Goal: Task Accomplishment & Management: Manage account settings

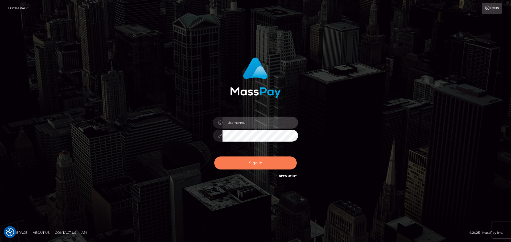
type input "constantin.mp"
click at [259, 161] on button "Sign in" at bounding box center [255, 163] width 83 height 13
type input "constantin.mp"
click at [245, 162] on button "Sign in" at bounding box center [255, 163] width 83 height 13
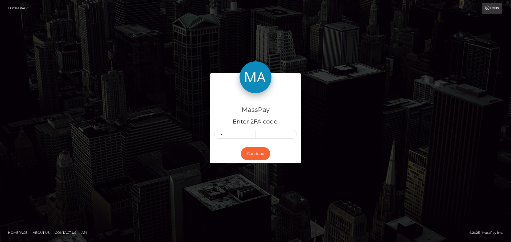
type input "5"
type input "1"
type input "4"
type input "3"
type input "9"
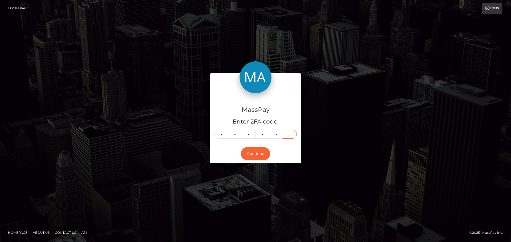
type input "6"
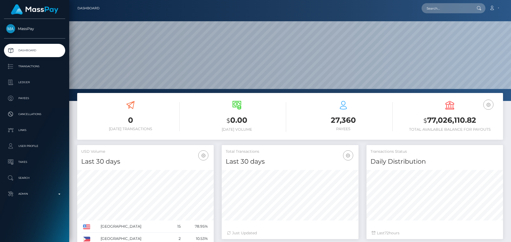
scroll to position [94, 137]
click at [446, 8] on input "text" at bounding box center [447, 8] width 50 height 10
paste input "poact_oBWN1fJHgcoQ"
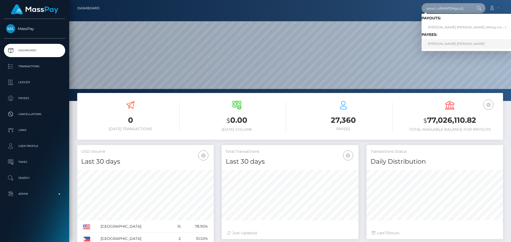
type input "poact_oBWN1fJHgcoQ"
click at [442, 44] on link "JAVON JARVIS WILLIAMS" at bounding box center [467, 44] width 91 height 10
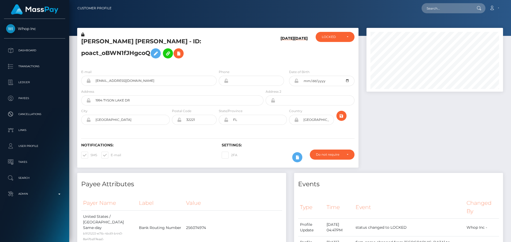
scroll to position [64, 137]
click at [441, 10] on input "text" at bounding box center [447, 8] width 50 height 10
paste input "pout_YLV200kx8lC6c"
type input "pout_YLV200kx8lC6c"
click at [331, 14] on nav "Customer Profile pout_YLV200kx8lC6c Loading... Loading..." at bounding box center [290, 8] width 442 height 17
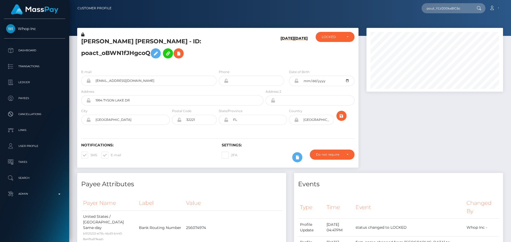
click at [228, 65] on div "[PERSON_NAME] [PERSON_NAME] - ID: poact_oBWN1fJHgcoQ" at bounding box center [170, 48] width 187 height 33
click at [239, 65] on div "[PERSON_NAME] [PERSON_NAME] - ID: poact_oBWN1fJHgcoQ" at bounding box center [170, 48] width 187 height 33
click at [239, 61] on h5 "[PERSON_NAME] [PERSON_NAME] - ID: poact_oBWN1fJHgcoQ" at bounding box center [170, 50] width 179 height 24
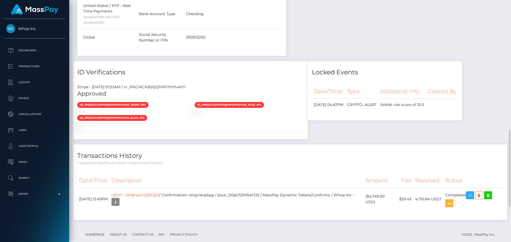
scroll to position [492, 0]
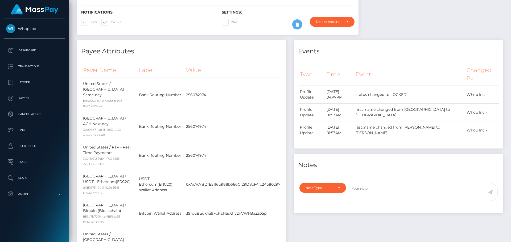
scroll to position [0, 0]
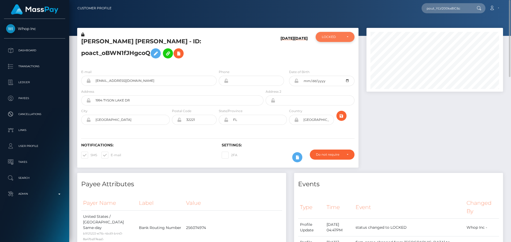
click at [325, 35] on div "LOCKED" at bounding box center [332, 37] width 20 height 4
click at [325, 63] on span "DEACTIVE" at bounding box center [330, 62] width 17 height 5
select select "DEACTIVE"
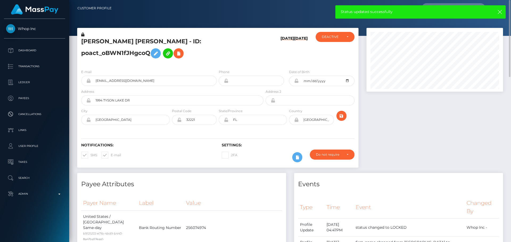
click at [428, 101] on div at bounding box center [434, 100] width 145 height 145
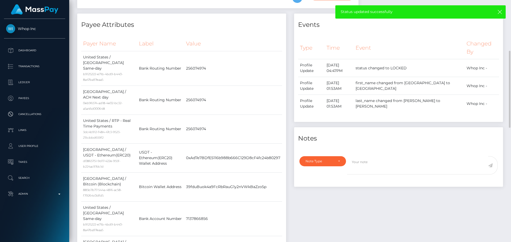
scroll to position [213, 0]
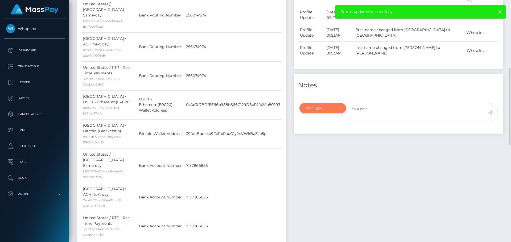
click at [334, 113] on div "Note Type" at bounding box center [322, 108] width 47 height 10
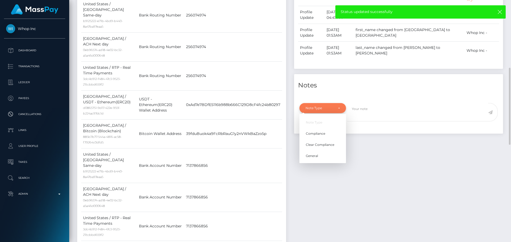
scroll to position [64, 137]
click at [319, 136] on span "Compliance" at bounding box center [315, 133] width 19 height 5
select select "COMPLIANCE"
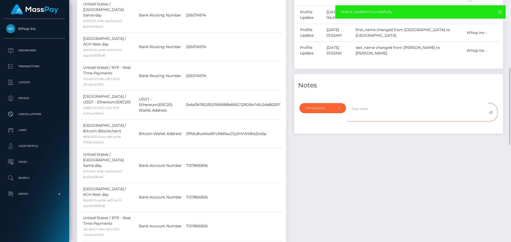
click at [359, 122] on textarea at bounding box center [417, 112] width 141 height 18
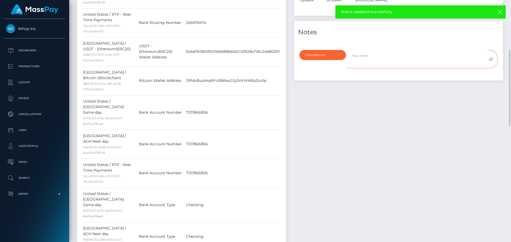
scroll to position [240, 0]
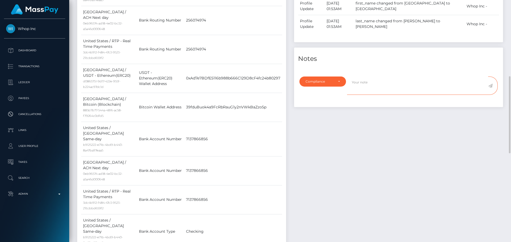
type textarea "C"
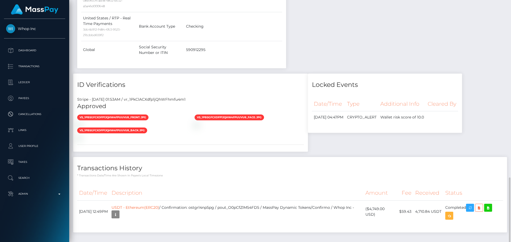
scroll to position [518, 0]
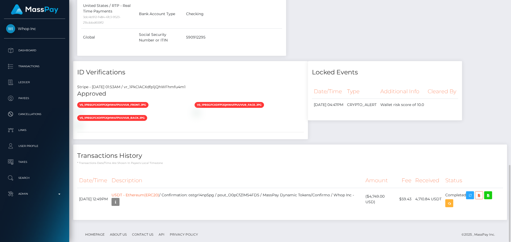
click at [251, 151] on h4 "Transactions History" at bounding box center [290, 155] width 426 height 9
click at [119, 199] on icon "button" at bounding box center [115, 202] width 6 height 7
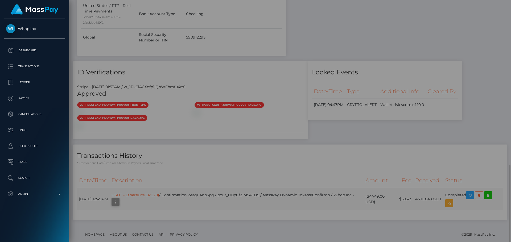
scroll to position [0, 0]
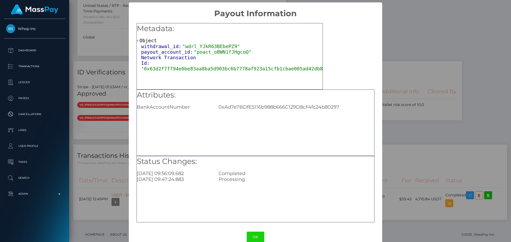
click at [241, 107] on div "0xAd7e7BDfE5116b988b666C129D8cF4fc24b80297" at bounding box center [296, 107] width 163 height 6
copy div "0xAd7e7BDfE5116b988b666C129D8cF4fc24b80297"
click at [254, 237] on button "OK" at bounding box center [256, 237] width 18 height 11
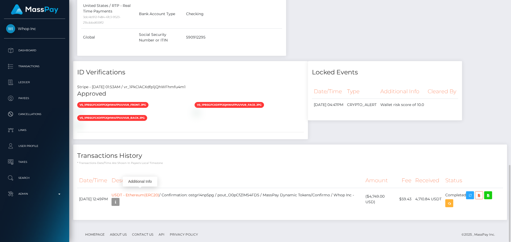
scroll to position [64, 137]
click at [315, 151] on h4 "Transactions History" at bounding box center [290, 155] width 426 height 9
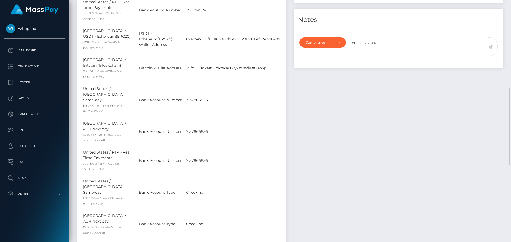
scroll to position [252, 0]
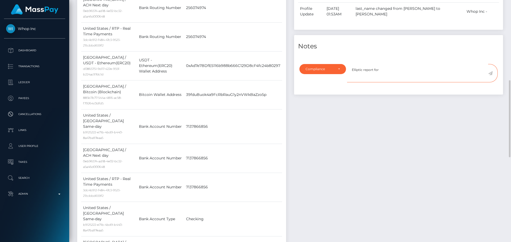
click at [399, 82] on textarea "Elliptic report for" at bounding box center [417, 73] width 141 height 18
paste textarea "0xAd7e7BDfE5116b988b666C129D8cF4fc24b80297"
type textarea "Elliptic report for 0xAd7e7BDfE5116b988b666C129D8cF4fc24b80297 is required."
click at [490, 76] on icon at bounding box center [490, 73] width 5 height 4
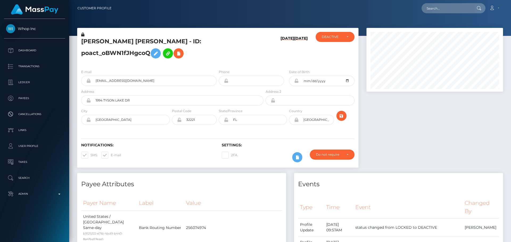
scroll to position [64, 137]
click at [150, 43] on h5 "[PERSON_NAME] [PERSON_NAME] - ID: poact_oBWN1fJHgcoQ" at bounding box center [170, 50] width 179 height 24
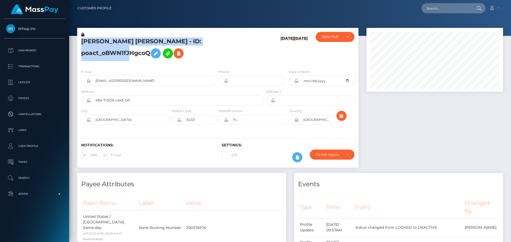
click at [150, 43] on h5 "[PERSON_NAME] [PERSON_NAME] - ID: poact_oBWN1fJHgcoQ" at bounding box center [170, 50] width 179 height 24
copy h5 "[PERSON_NAME] [PERSON_NAME] - ID: poact_oBWN1fJHgcoQ"
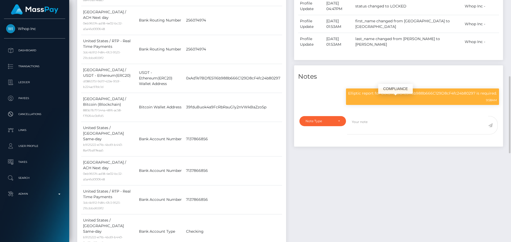
click at [355, 96] on p "Elliptic report for 0xAd7e7BDfE5116b988b666C129D8cF4fc24b80297 is required." at bounding box center [422, 94] width 149 height 6
drag, startPoint x: 355, startPoint y: 101, endPoint x: 498, endPoint y: 100, distance: 143.5
click at [498, 100] on div "Elliptic report for 0xAd7e7BDfE5116b988b666C129D8cF4fc24b80297 is required. 9:5…" at bounding box center [422, 97] width 153 height 17
copy div "Elliptic report for 0xAd7e7BDfE5116b988b666C129D8cF4fc24b80297 is required."
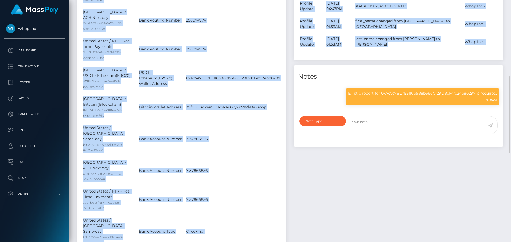
click at [290, 140] on div "Payee Attributes Payer Name Label Value United States / ACH Same-day b9125222-e…" at bounding box center [290, 219] width 434 height 571
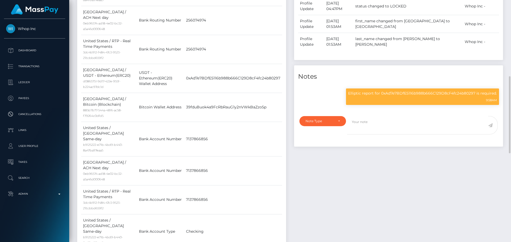
click at [291, 141] on div "Events Type Time Event Changed By" at bounding box center [398, 137] width 217 height 406
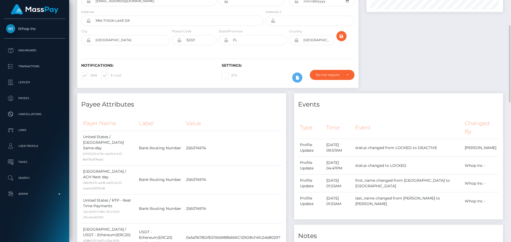
scroll to position [0, 0]
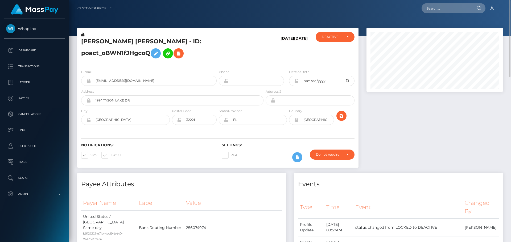
click at [261, 73] on div "E-mail b478d0d1-4365-4b7c-8375-5afabd094dab@payouts.whop.com Phone FL" at bounding box center [217, 97] width 281 height 65
click at [459, 128] on div at bounding box center [434, 100] width 145 height 145
click at [308, 65] on div "08/23/25 08/23/25" at bounding box center [288, 48] width 47 height 33
click at [301, 63] on h6 "08/23/25" at bounding box center [301, 49] width 14 height 27
click at [451, 5] on input "text" at bounding box center [447, 8] width 50 height 10
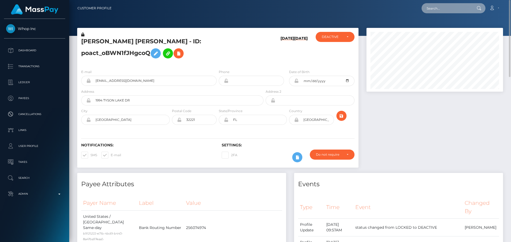
paste input "poact_hPARHzl20o9d"
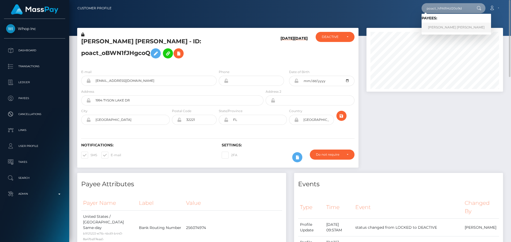
type input "poact_hPARHzl20o9d"
click at [443, 31] on link "MUHAMMAD RASHID rashid" at bounding box center [456, 28] width 69 height 10
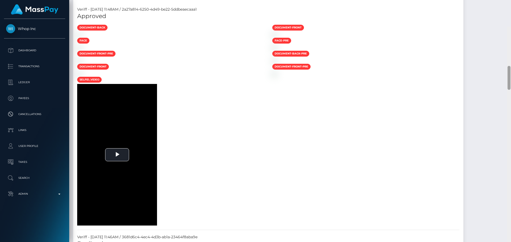
scroll to position [399, 0]
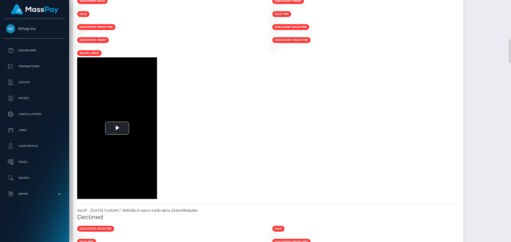
click at [225, 11] on div at bounding box center [170, 8] width 195 height 6
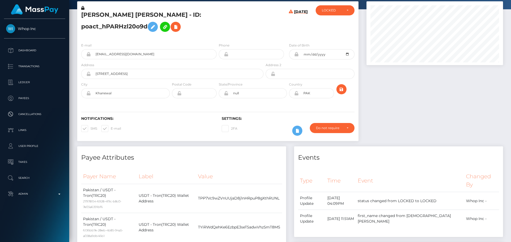
scroll to position [0, 0]
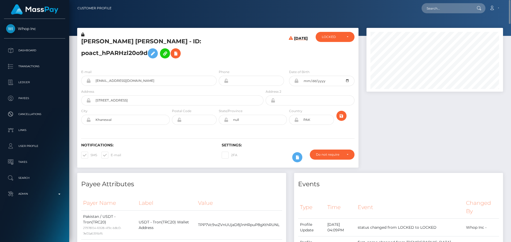
click at [82, 35] on icon at bounding box center [82, 35] width 3 height 4
click at [150, 54] on icon at bounding box center [153, 53] width 6 height 7
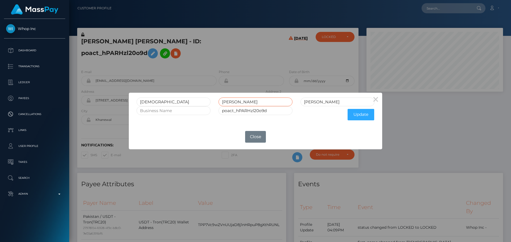
click at [227, 102] on input "RASHID" at bounding box center [256, 102] width 74 height 9
click at [328, 101] on input "rashid" at bounding box center [337, 102] width 74 height 9
paste input "RASHID"
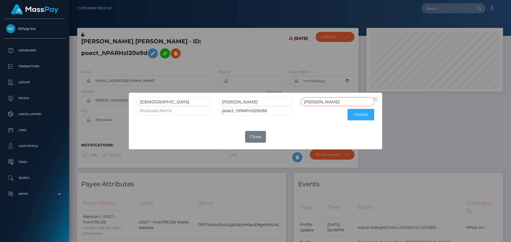
type input "RASHID"
click at [228, 101] on input "RASHID" at bounding box center [256, 102] width 74 height 9
click at [355, 114] on button "Update" at bounding box center [361, 114] width 27 height 11
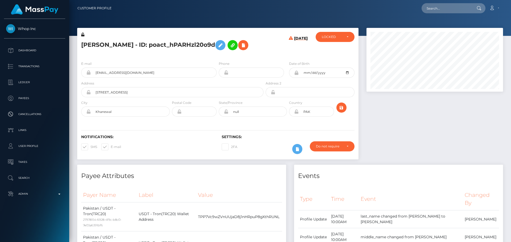
scroll to position [64, 137]
click at [82, 35] on icon at bounding box center [82, 35] width 3 height 4
click at [249, 53] on h5 "[PERSON_NAME] - ID: poact_hPARHzl20o9d" at bounding box center [170, 45] width 179 height 15
click at [274, 57] on div "[DATE]" at bounding box center [288, 44] width 47 height 25
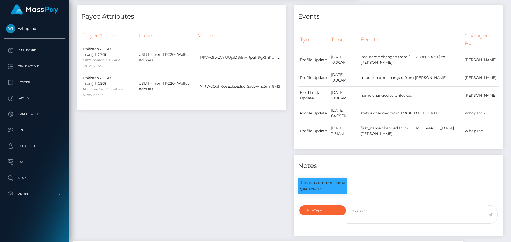
scroll to position [0, 0]
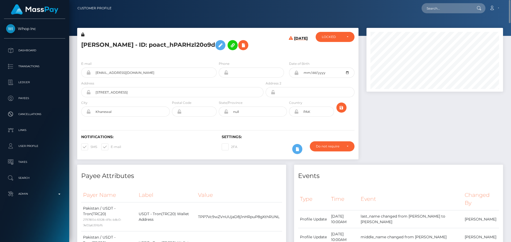
click at [94, 43] on h5 "[PERSON_NAME] - ID: poact_hPARHzl20o9d" at bounding box center [170, 45] width 179 height 15
copy h5 "MUHAMMAD"
click at [132, 46] on h5 "[PERSON_NAME] - ID: poact_hPARHzl20o9d" at bounding box center [170, 45] width 179 height 15
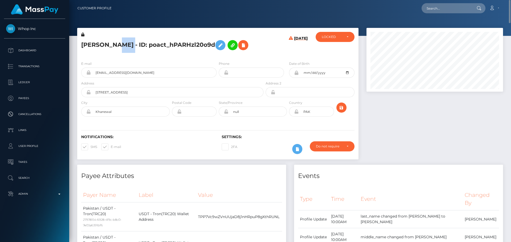
copy h5 "RASHID"
click at [265, 142] on div "Notifications: SMS E-mail Settings: 2FA" at bounding box center [217, 141] width 281 height 38
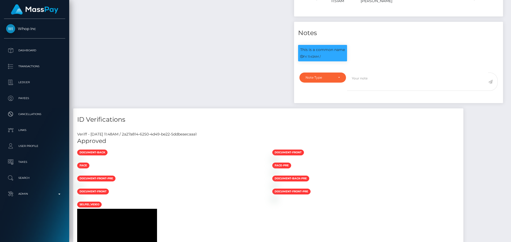
scroll to position [64, 137]
click at [378, 91] on textarea at bounding box center [417, 82] width 141 height 18
paste textarea "ComplyAdvantage potential hit refers to a person with a different last name ([P…"
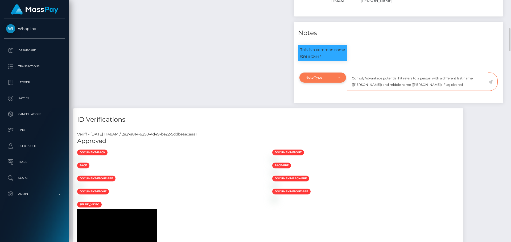
type textarea "ComplyAdvantage potential hit refers to a person with a different last name ([P…"
click at [338, 83] on div "Note Type" at bounding box center [322, 78] width 47 height 10
click at [318, 117] on span "Clear Compliance" at bounding box center [320, 114] width 28 height 5
select select "CLEAR_COMPLIANCE"
click at [440, 91] on textarea "ComplyAdvantage potential hit refers to a person with a different last name (Za…" at bounding box center [417, 82] width 141 height 18
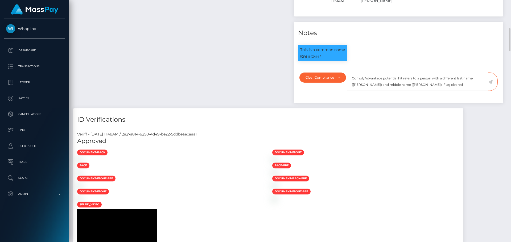
click at [493, 91] on span at bounding box center [493, 82] width 10 height 18
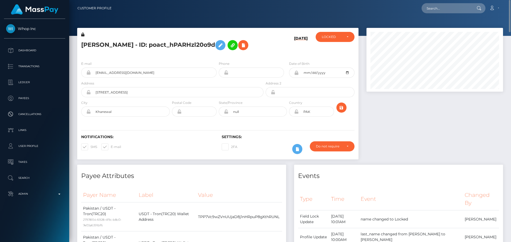
scroll to position [266078, 266005]
click at [343, 33] on div "LOCKED" at bounding box center [335, 37] width 39 height 10
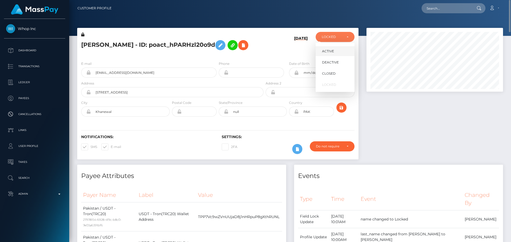
click at [337, 51] on link "ACTIVE" at bounding box center [335, 51] width 39 height 10
select select "ACTIVE"
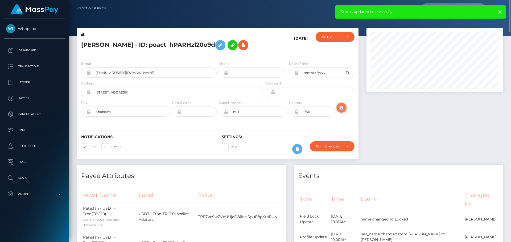
click at [340, 111] on icon "submit" at bounding box center [341, 108] width 6 height 7
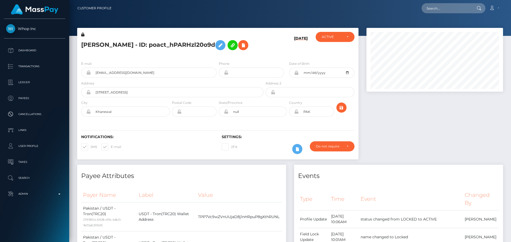
scroll to position [64, 137]
click at [218, 53] on h5 "[PERSON_NAME] - ID: poact_hPARHzl20o9d" at bounding box center [170, 45] width 179 height 15
click at [219, 53] on h5 "[PERSON_NAME] - ID: poact_hPARHzl20o9d" at bounding box center [170, 45] width 179 height 15
click at [218, 53] on h5 "[PERSON_NAME] - ID: poact_hPARHzl20o9d" at bounding box center [170, 45] width 179 height 15
click at [220, 53] on h5 "[PERSON_NAME] - ID: poact_hPARHzl20o9d" at bounding box center [170, 45] width 179 height 15
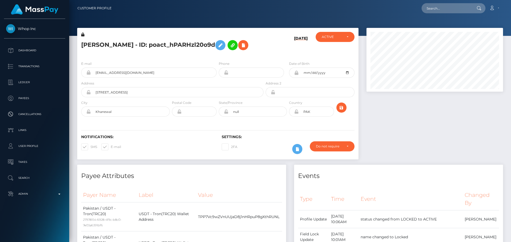
click at [220, 53] on h5 "[PERSON_NAME] - ID: poact_hPARHzl20o9d" at bounding box center [170, 45] width 179 height 15
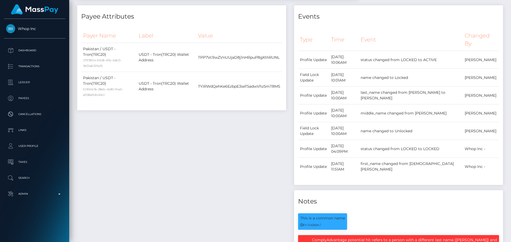
scroll to position [0, 0]
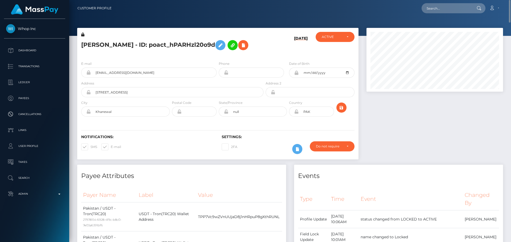
click at [278, 140] on div "Notifications: SMS E-mail Settings: 2FA" at bounding box center [217, 141] width 281 height 38
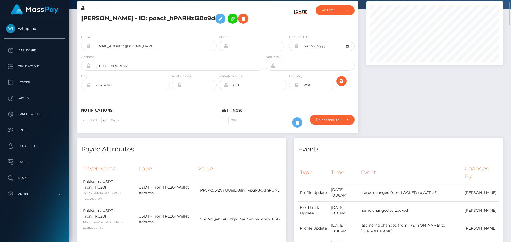
scroll to position [53, 0]
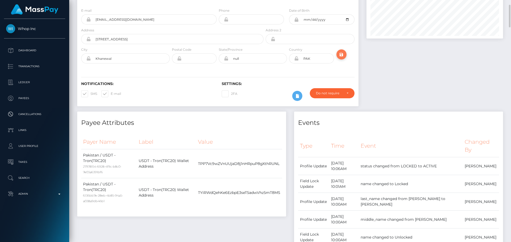
click at [344, 58] on icon "submit" at bounding box center [341, 54] width 6 height 7
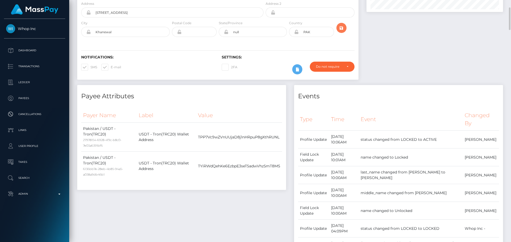
scroll to position [0, 0]
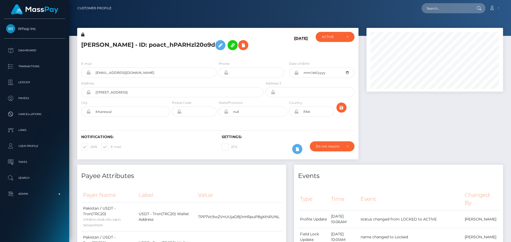
scroll to position [64, 137]
click at [243, 57] on div "[PERSON_NAME] - ID: poact_hPARHzl20o9d" at bounding box center [170, 44] width 187 height 25
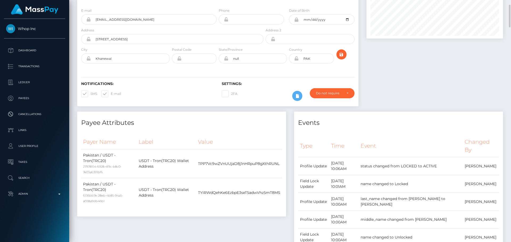
scroll to position [0, 0]
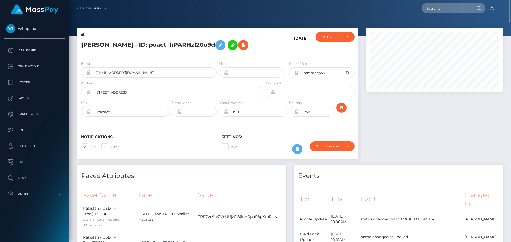
click at [297, 114] on icon at bounding box center [296, 112] width 5 height 4
click at [131, 44] on h5 "[PERSON_NAME] - ID: poact_hPARHzl20o9d" at bounding box center [170, 45] width 179 height 15
click at [131, 44] on h5 "MUHAMMAD RASHID - ID: poact_hPARHzl20o9d" at bounding box center [170, 45] width 179 height 15
copy h5 "MUHAMMAD RASHID - ID: poact_hPARHzl20o9d"
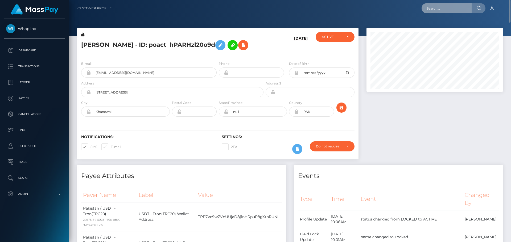
click at [450, 9] on input "text" at bounding box center [447, 8] width 50 height 10
paste input "poact_y2FWKCpOBANm"
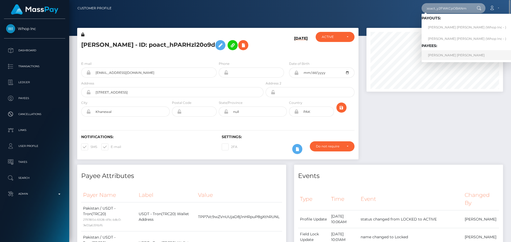
type input "poact_y2FWKCpOBANm"
click at [455, 54] on link "[PERSON_NAME] [PERSON_NAME]" at bounding box center [467, 55] width 91 height 10
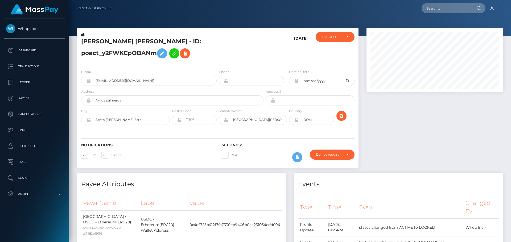
scroll to position [64, 137]
click at [447, 8] on input "text" at bounding box center [447, 8] width 50 height 10
paste input "poact_y2FWKCpOBANm"
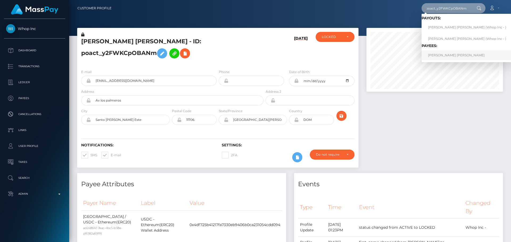
type input "poact_y2FWKCpOBANm"
click at [448, 53] on link "[PERSON_NAME] [PERSON_NAME]" at bounding box center [467, 55] width 91 height 10
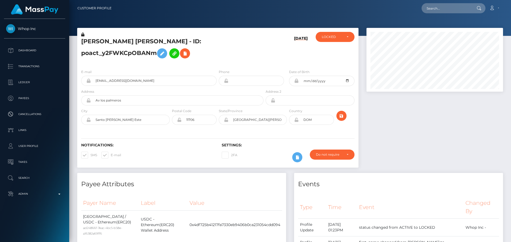
scroll to position [64, 137]
click at [217, 47] on h5 "[PERSON_NAME] [PERSON_NAME] - ID: poact_y2FWKCpOBANm" at bounding box center [170, 50] width 179 height 24
click at [216, 54] on h5 "[PERSON_NAME] [PERSON_NAME] - ID: poact_y2FWKCpOBANm" at bounding box center [170, 50] width 179 height 24
click at [215, 55] on h5 "JOEL ANTONIO PAULINO CASTILLO - ID: poact_y2FWKCpOBANm" at bounding box center [170, 50] width 179 height 24
click at [217, 61] on h5 "JOEL ANTONIO PAULINO CASTILLO - ID: poact_y2FWKCpOBANm" at bounding box center [170, 50] width 179 height 24
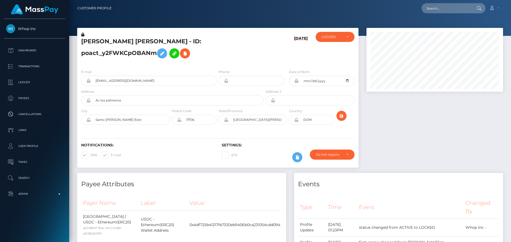
click at [217, 61] on h5 "JOEL ANTONIO PAULINO CASTILLO - ID: poact_y2FWKCpOBANm" at bounding box center [170, 50] width 179 height 24
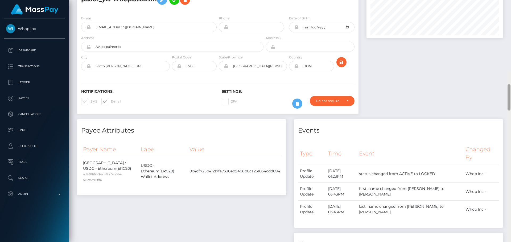
scroll to position [0, 0]
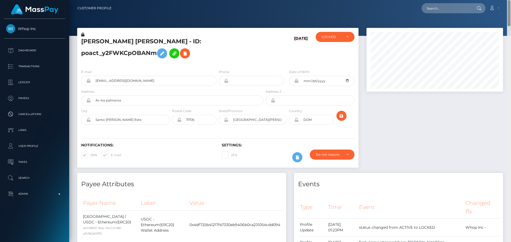
drag, startPoint x: 509, startPoint y: 156, endPoint x: 516, endPoint y: -1, distance: 157.2
click at [511, 0] on html "Whop Inc Dashboard Transactions Ledger Payees Cancellations Links" at bounding box center [255, 121] width 511 height 242
drag, startPoint x: 281, startPoint y: 38, endPoint x: 282, endPoint y: 42, distance: 4.0
click at [281, 38] on div "08/22/25" at bounding box center [288, 48] width 47 height 33
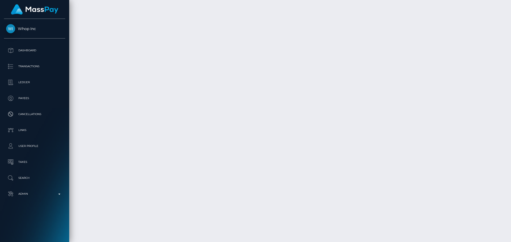
scroll to position [1982, 0]
drag, startPoint x: 256, startPoint y: 127, endPoint x: 254, endPoint y: 127, distance: 2.7
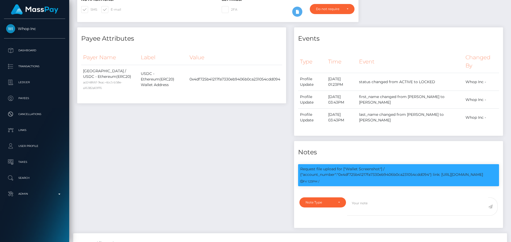
scroll to position [0, 0]
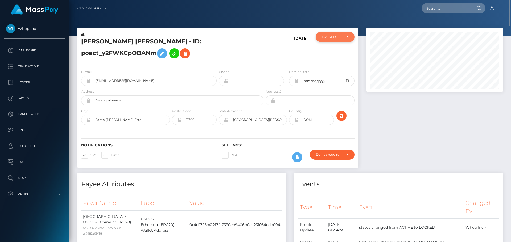
click at [332, 37] on div "LOCKED" at bounding box center [332, 37] width 20 height 4
click at [333, 51] on span "ACTIVE" at bounding box center [328, 51] width 12 height 5
select select "ACTIVE"
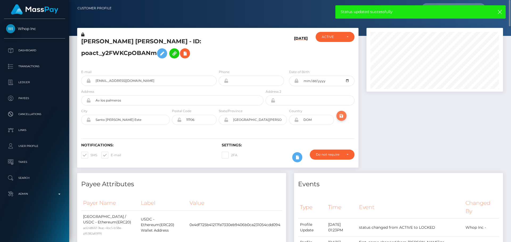
click at [341, 116] on icon "submit" at bounding box center [341, 116] width 6 height 7
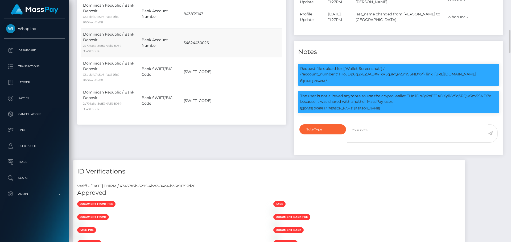
scroll to position [346, 0]
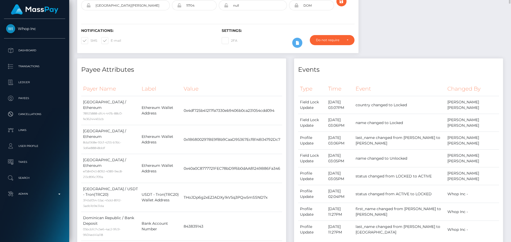
scroll to position [0, 0]
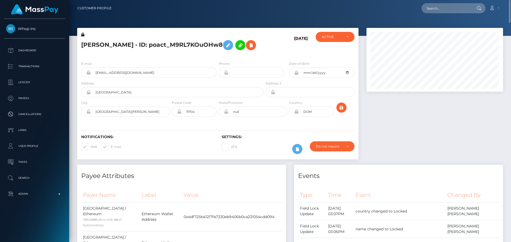
click at [138, 43] on h5 "LUIS EMILIO PARRENO - ID: poact_M9RL7KOuOHw8" at bounding box center [170, 45] width 179 height 15
copy h5 "LUIS EMILIO PARRENO - ID: poact_M9RL7KOuOHw8"
drag, startPoint x: 164, startPoint y: 86, endPoint x: 71, endPoint y: 87, distance: 93.2
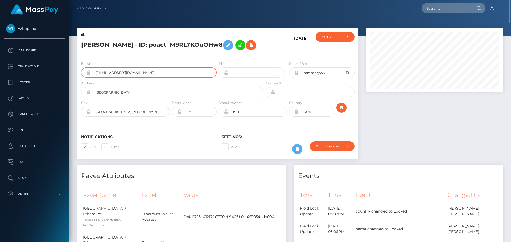
click at [345, 113] on button "submit" at bounding box center [341, 108] width 10 height 10
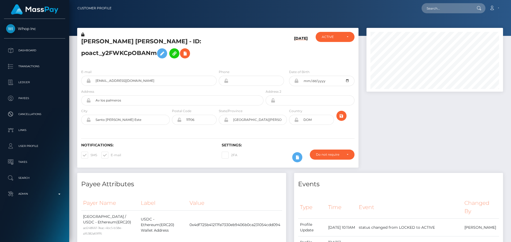
scroll to position [64, 137]
click at [386, 127] on div at bounding box center [434, 100] width 145 height 145
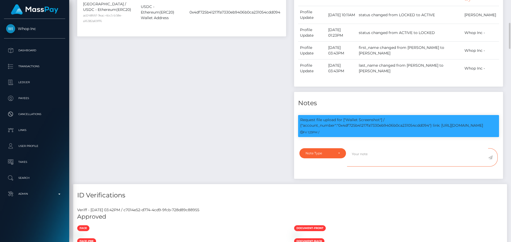
click at [381, 155] on textarea at bounding box center [417, 158] width 141 height 18
paste textarea "Crypto wallet screenshot for TJ1JVLhSiu5ToSyV63dhPCo6unjJescfAB provided. The p…"
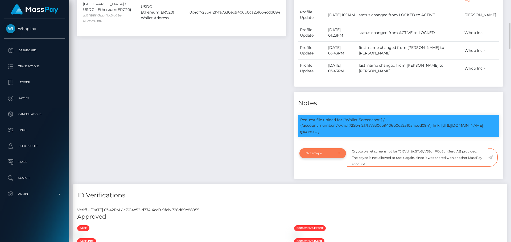
type textarea "Crypto wallet screenshot for TJ1JVLhSiu5ToSyV63dhPCo6unjJescfAB provided. The p…"
click at [335, 155] on div "Note Type" at bounding box center [323, 153] width 34 height 4
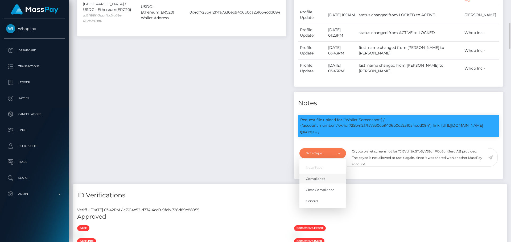
click at [323, 178] on span "Compliance" at bounding box center [315, 179] width 19 height 5
select select "COMPLIANCE"
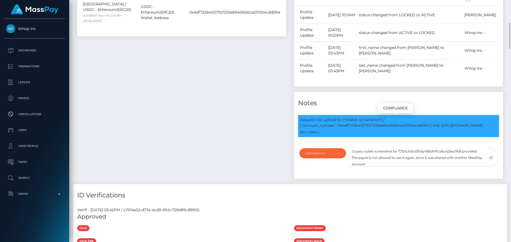
click at [402, 127] on p "Request file upload for ["Wallet Screenshot"] / {"account_number":"0x4df725b412…" at bounding box center [398, 122] width 197 height 11
copy p "0x4df725b41217fa7330eb9406b0ca231054cdd094"
click at [410, 151] on textarea "Crypto wallet screenshot for TJ1JVLhSiu5ToSyV63dhPCo6unjJescfAB provided. The p…" at bounding box center [417, 158] width 141 height 18
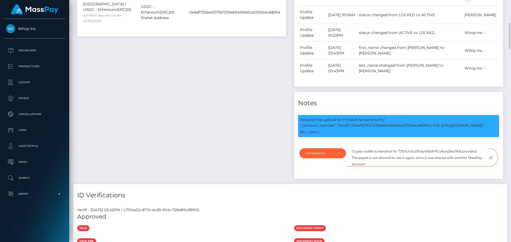
paste textarea "0x4df725b41217fa7330eb9406b0ca231054cdd094"
click at [399, 163] on textarea "Crypto wallet screenshot for 0x4df725b41217fa7330eb9406b0ca231054cdd094 provide…" at bounding box center [417, 158] width 141 height 18
type textarea "Crypto wallet screenshot for 0x4df725b41217fa7330eb9406b0ca231054cdd094 provide…"
click at [489, 158] on icon at bounding box center [490, 158] width 5 height 4
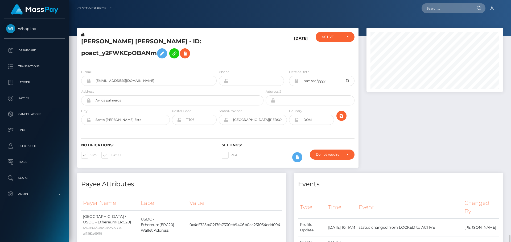
scroll to position [64, 137]
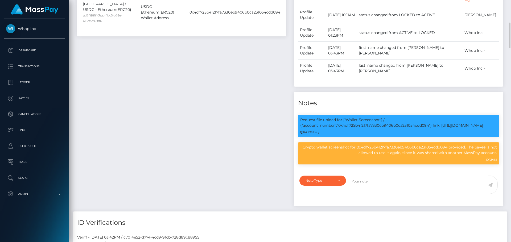
click at [256, 137] on div "Payee Attributes Payer Name Label Value [GEOGRAPHIC_DATA] / USDC - Ethereum(ERC…" at bounding box center [181, 86] width 217 height 252
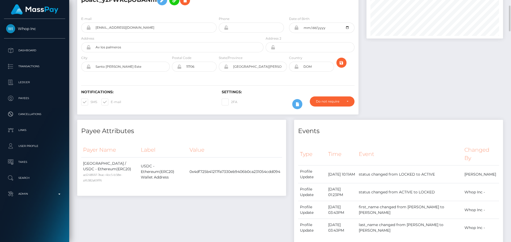
scroll to position [0, 0]
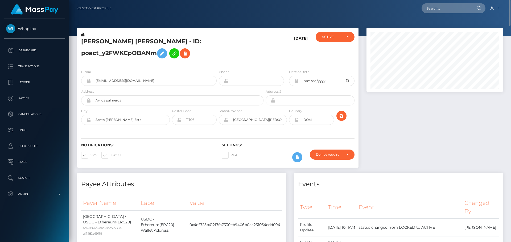
click at [145, 42] on h5 "[PERSON_NAME] [PERSON_NAME] - ID: poact_y2FWKCpOBANm" at bounding box center [170, 50] width 179 height 24
click at [143, 43] on h5 "[PERSON_NAME] [PERSON_NAME] - ID: poact_y2FWKCpOBANm" at bounding box center [170, 50] width 179 height 24
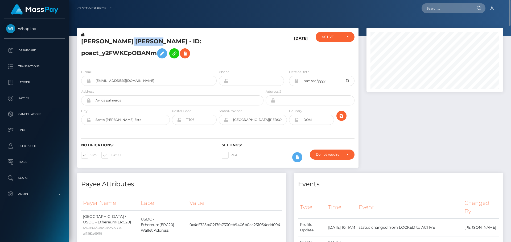
click at [143, 43] on h5 "[PERSON_NAME] [PERSON_NAME] - ID: poact_y2FWKCpOBANm" at bounding box center [170, 50] width 179 height 24
copy h5 "[PERSON_NAME] [PERSON_NAME] - ID: poact_y2FWKCpOBANm"
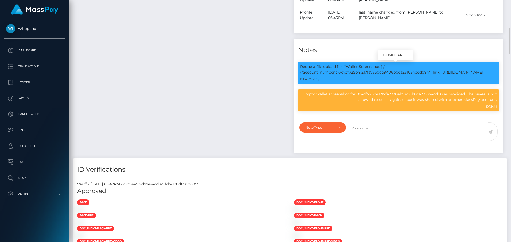
scroll to position [64, 137]
click at [407, 74] on p "Request file upload for ["Wallet Screenshot"] / {"account_number":"0x4df725b412…" at bounding box center [398, 69] width 197 height 11
copy p "0x4df725b41217fa7330eb9406b0ca231054cdd094"
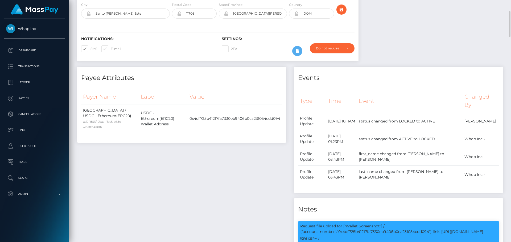
scroll to position [0, 0]
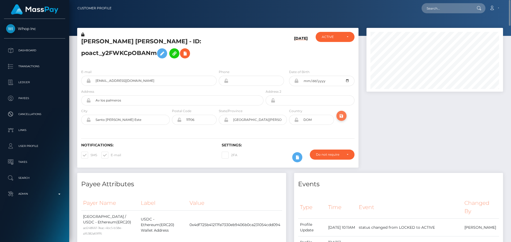
click at [339, 116] on icon "submit" at bounding box center [341, 116] width 6 height 7
click at [448, 11] on input "text" at bounding box center [447, 8] width 50 height 10
paste input "poact_rQOq4KLMDZ1D"
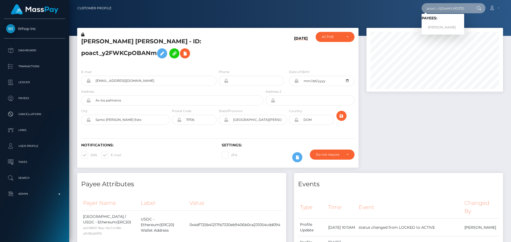
type input "poact_rQOq4KLMDZ1D"
click at [444, 26] on link "MOHAMED MUSTAFA" at bounding box center [443, 28] width 43 height 10
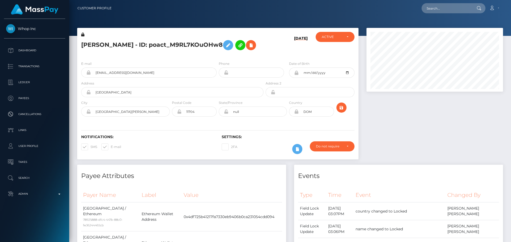
scroll to position [64, 137]
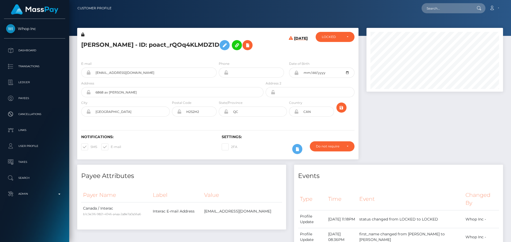
scroll to position [64, 137]
click at [225, 53] on h5 "MOHAMED MUSTAFA - ID: poact_rQOq4KLMDZ1D" at bounding box center [170, 45] width 179 height 15
click at [226, 53] on h5 "MOHAMED MUSTAFA - ID: poact_rQOq4KLMDZ1D" at bounding box center [170, 45] width 179 height 15
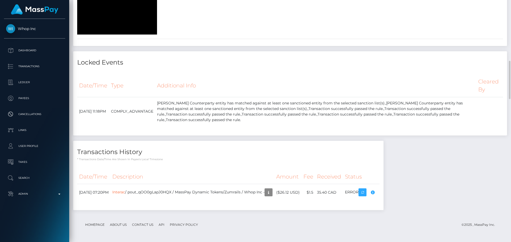
scroll to position [665, 0]
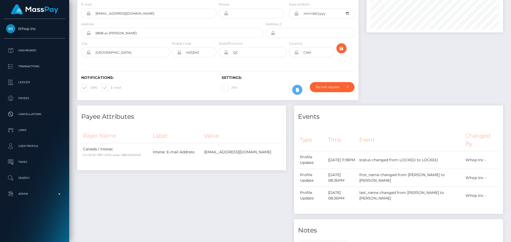
scroll to position [0, 0]
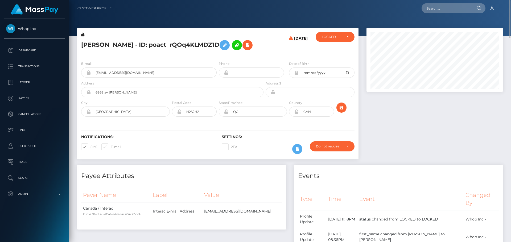
click at [99, 44] on h5 "MOHAMED MUSTAFA - ID: poact_rQOq4KLMDZ1D" at bounding box center [170, 45] width 179 height 15
copy h5 "MOHAMED"
click at [135, 49] on h5 "[PERSON_NAME] - ID: poact_rQOq4KLMDZ1D" at bounding box center [170, 45] width 179 height 15
click at [133, 45] on h5 "[PERSON_NAME] - ID: poact_rQOq4KLMDZ1D" at bounding box center [170, 45] width 179 height 15
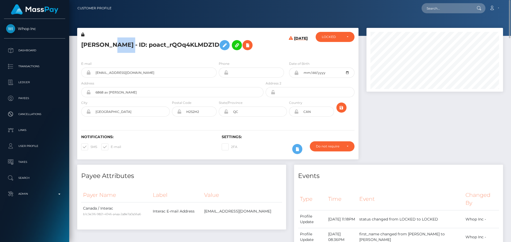
click at [133, 45] on h5 "[PERSON_NAME] - ID: poact_rQOq4KLMDZ1D" at bounding box center [170, 45] width 179 height 15
copy h5 "MUSTAFA"
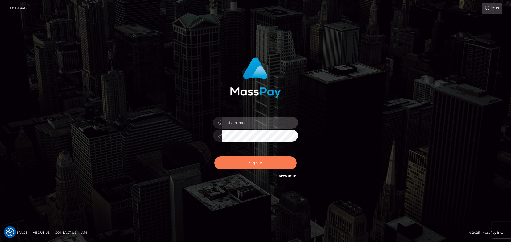
type input "[DOMAIN_NAME]"
click at [252, 167] on button "Sign in" at bounding box center [255, 163] width 83 height 13
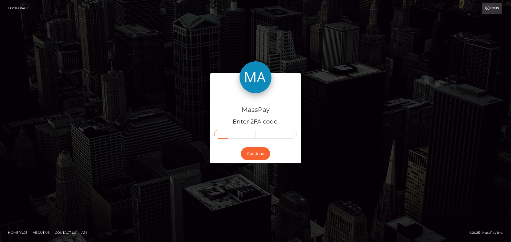
click at [223, 134] on input "text" at bounding box center [221, 134] width 14 height 9
type input "0"
type input "9"
type input "0"
type input "4"
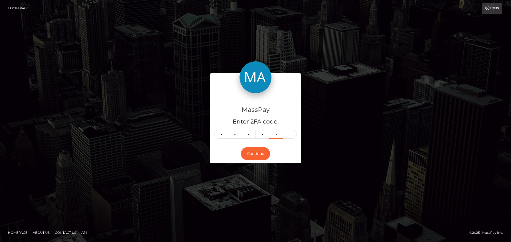
type input "8"
type input "5"
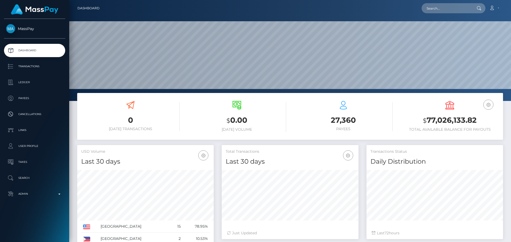
scroll to position [94, 137]
click at [442, 12] on input "text" at bounding box center [447, 8] width 50 height 10
paste input "poact_rQOq4KLMDZ1D"
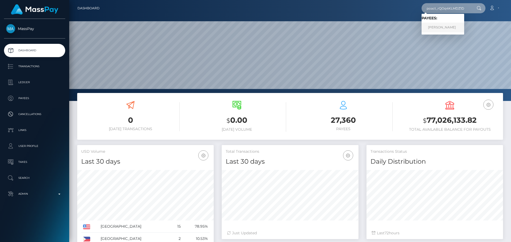
type input "poact_rQOq4KLMDZ1D"
click at [444, 26] on link "MOHAMED MUSTAFA" at bounding box center [443, 28] width 43 height 10
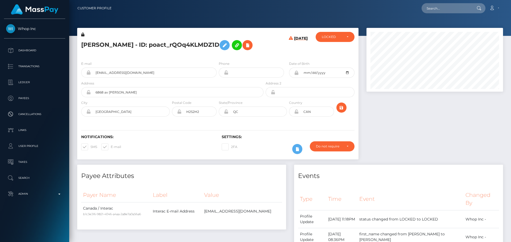
scroll to position [64, 137]
click at [216, 53] on h5 "[PERSON_NAME] - ID: poact_rQOq4KLMDZ1D" at bounding box center [170, 45] width 179 height 15
click at [218, 53] on h5 "[PERSON_NAME] - ID: poact_rQOq4KLMDZ1D" at bounding box center [170, 45] width 179 height 15
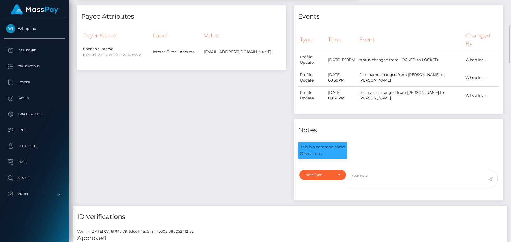
scroll to position [240, 0]
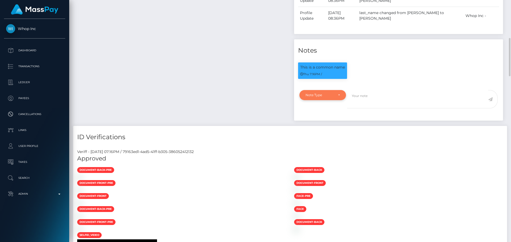
click at [327, 100] on div "Note Type" at bounding box center [322, 95] width 47 height 10
click at [323, 126] on link "Compliance" at bounding box center [322, 121] width 47 height 10
select select "COMPLIANCE"
click at [369, 109] on textarea at bounding box center [417, 99] width 141 height 18
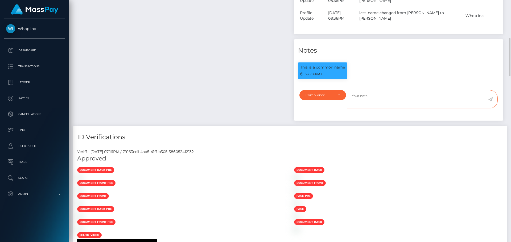
paste textarea "ComplyAdvantage potential twelfth hit refers to a person with a different first…"
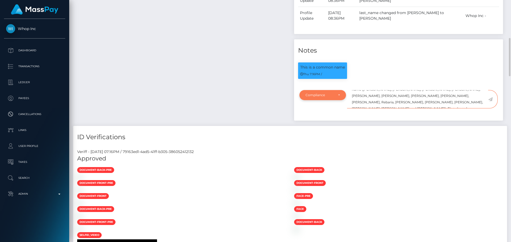
type textarea "ComplyAdvantage potential twelfth hit refers to a person with a different first…"
click at [335, 97] on div "Compliance" at bounding box center [323, 95] width 34 height 4
click at [321, 134] on span "Clear Compliance" at bounding box center [320, 132] width 28 height 5
select select "CLEAR_COMPLIANCE"
click at [414, 109] on textarea "ComplyAdvantage potential twelfth hit refers to a person with a different first…" at bounding box center [417, 99] width 141 height 18
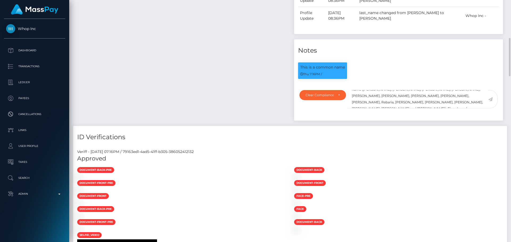
click at [491, 102] on icon at bounding box center [490, 99] width 5 height 4
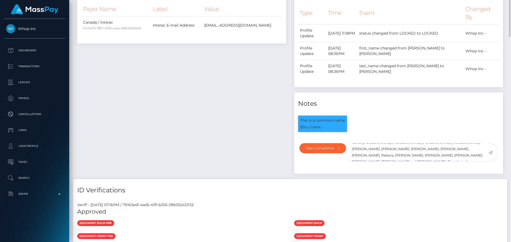
scroll to position [160, 0]
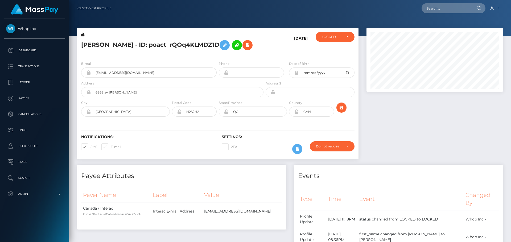
scroll to position [64, 137]
click at [218, 57] on div "[PERSON_NAME] - ID: poact_rQOq4KLMDZ1D" at bounding box center [170, 44] width 187 height 25
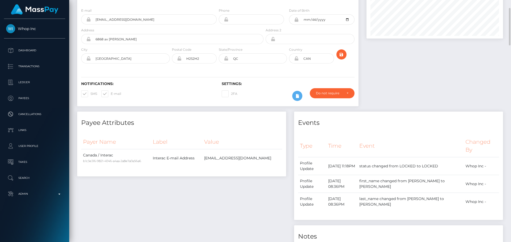
scroll to position [0, 0]
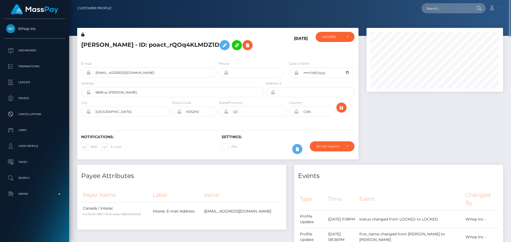
click at [335, 32] on div "[PERSON_NAME] - ID: poact_rQOq4KLMDZ1D [DATE] ACTIVE DEACTIVE CLOSED LOCKED" at bounding box center [217, 42] width 281 height 29
click at [334, 36] on div "LOCKED" at bounding box center [332, 37] width 20 height 4
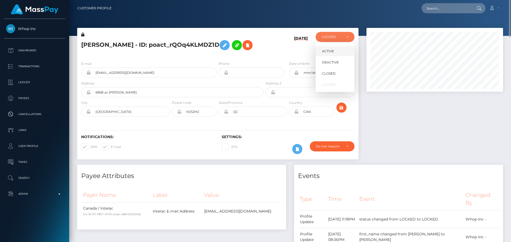
click at [329, 51] on span "ACTIVE" at bounding box center [328, 51] width 12 height 5
select select "ACTIVE"
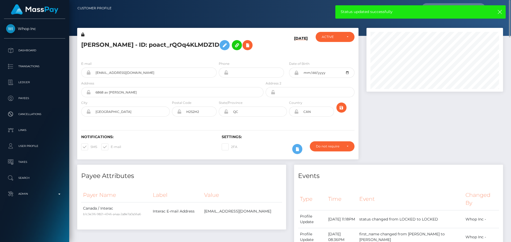
click at [216, 57] on div "[PERSON_NAME] - ID: poact_rQOq4KLMDZ1D" at bounding box center [170, 44] width 187 height 25
click at [217, 57] on div "[PERSON_NAME] - ID: poact_rQOq4KLMDZ1D" at bounding box center [170, 44] width 187 height 25
click at [341, 111] on icon "submit" at bounding box center [341, 108] width 6 height 7
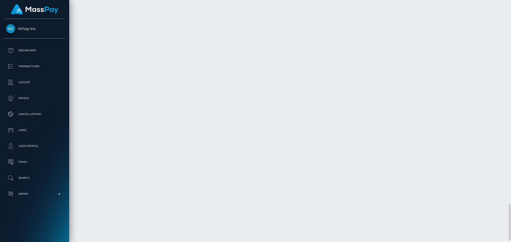
scroll to position [1340, 0]
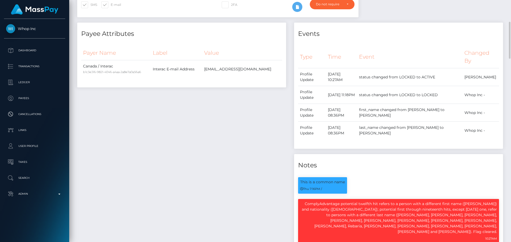
scroll to position [0, 0]
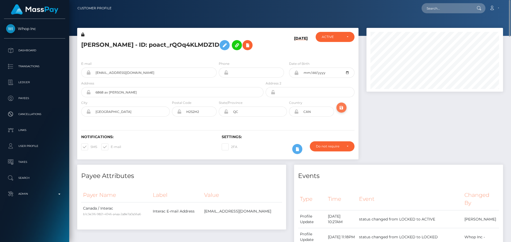
click at [341, 111] on icon "submit" at bounding box center [341, 108] width 6 height 7
click at [217, 53] on h5 "[PERSON_NAME] - ID: poact_rQOq4KLMDZ1D" at bounding box center [170, 45] width 179 height 15
click at [142, 44] on h5 "MOHAMED MUSTAFA - ID: poact_rQOq4KLMDZ1D" at bounding box center [170, 45] width 179 height 15
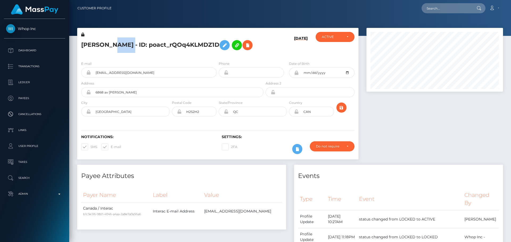
click at [142, 44] on h5 "MOHAMED MUSTAFA - ID: poact_rQOq4KLMDZ1D" at bounding box center [170, 45] width 179 height 15
copy h5 "MOHAMED MUSTAFA - ID: poact_rQOq4KLMDZ1D"
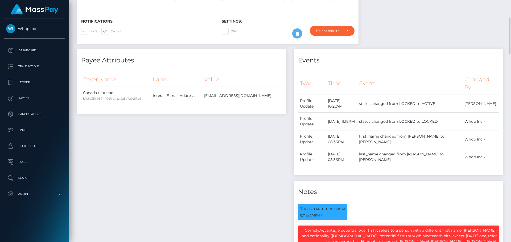
scroll to position [0, 0]
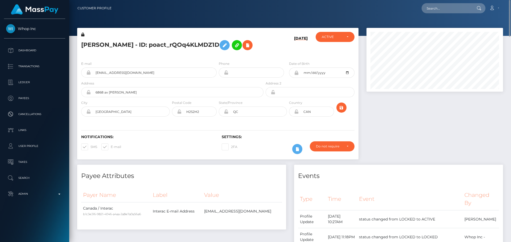
click at [205, 72] on div "E-mail lailaalsharbi@gmail.com Phone 1996-01-28" at bounding box center [217, 89] width 281 height 65
click at [443, 7] on input "text" at bounding box center [447, 8] width 50 height 10
paste input "ladybv11@gmail.com"
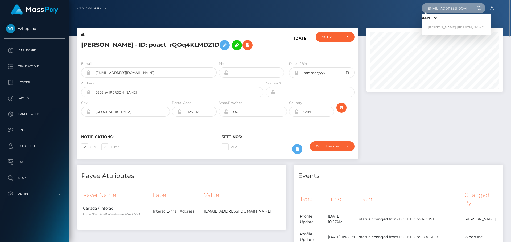
type input "ladybv11@gmail.com"
click at [438, 26] on link "LARISA-TEODORA ADAM" at bounding box center [456, 28] width 69 height 10
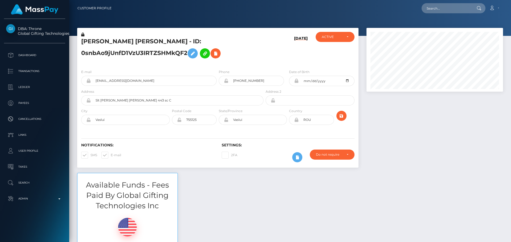
scroll to position [64, 137]
click at [247, 44] on h5 "LARISA-TEODORA ADAM - ID: 0snbAo9jUnfD1VzU3IRTZSHMkQF2" at bounding box center [170, 50] width 179 height 24
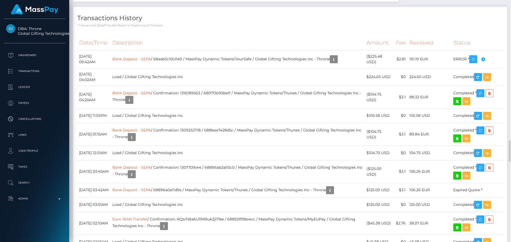
scroll to position [1277, 0]
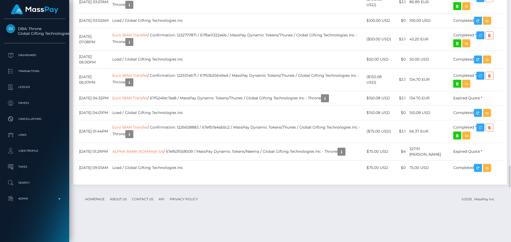
scroll to position [64, 137]
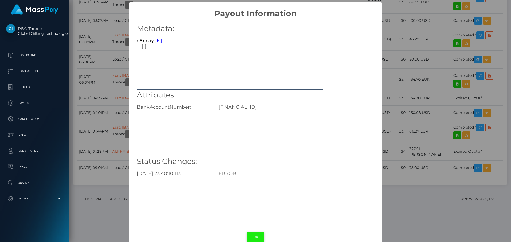
click at [257, 236] on button "OK" at bounding box center [256, 237] width 18 height 11
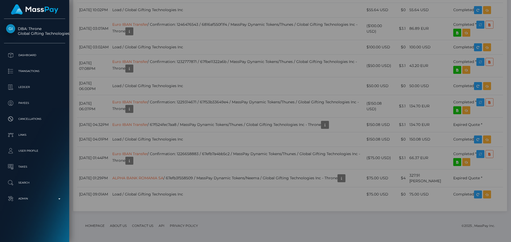
scroll to position [0, 0]
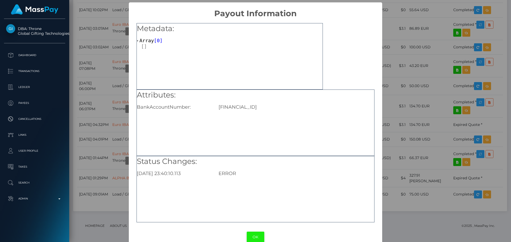
click at [252, 237] on button "OK" at bounding box center [256, 237] width 18 height 11
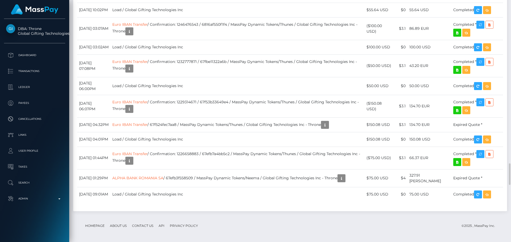
scroll to position [64, 137]
drag, startPoint x: 82, startPoint y: 113, endPoint x: 101, endPoint y: 115, distance: 19.6
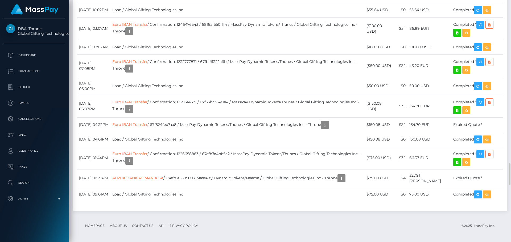
copy td "August 24, 2025"
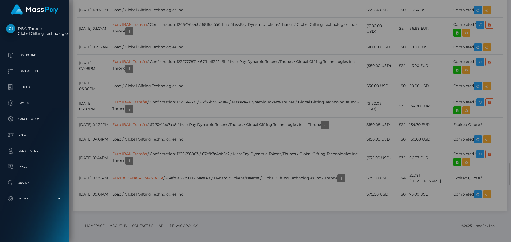
scroll to position [0, 0]
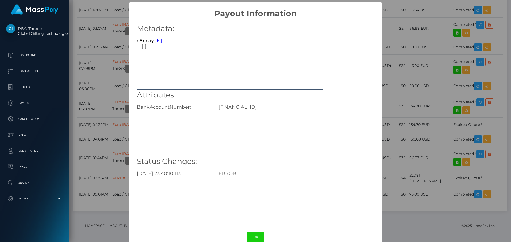
click at [256, 106] on div "IT04B0366901600551057360095" at bounding box center [296, 107] width 163 height 6
copy div "IT04B0366901600551057360095"
click at [253, 239] on button "OK" at bounding box center [256, 237] width 18 height 11
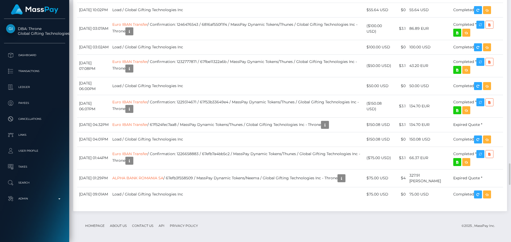
scroll to position [64, 137]
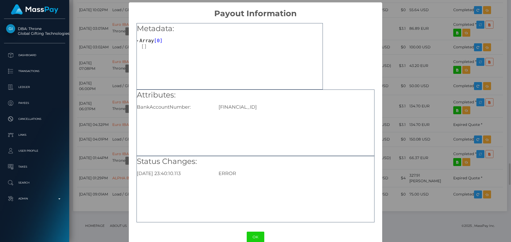
scroll to position [0, 0]
click at [255, 239] on button "OK" at bounding box center [256, 237] width 18 height 11
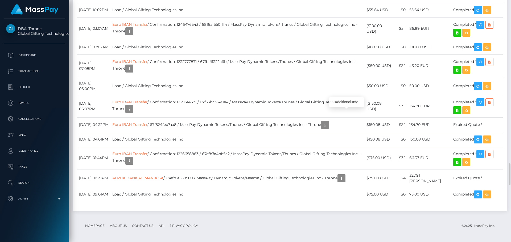
scroll to position [64, 137]
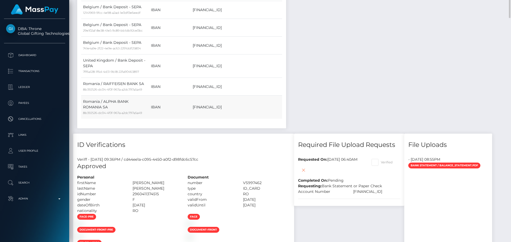
scroll to position [559, 0]
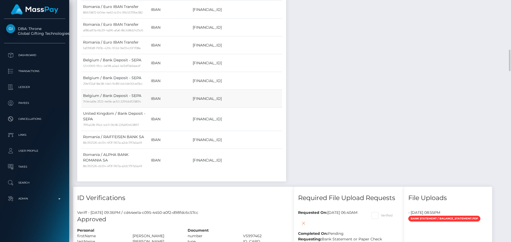
click at [190, 97] on td "IBAN" at bounding box center [170, 99] width 42 height 18
click at [190, 98] on td "IBAN" at bounding box center [170, 99] width 42 height 18
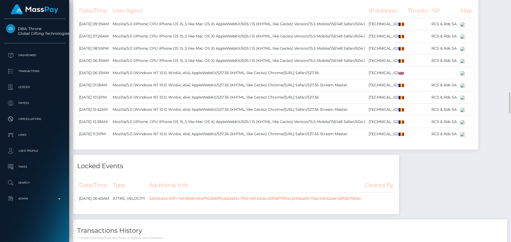
scroll to position [1224, 0]
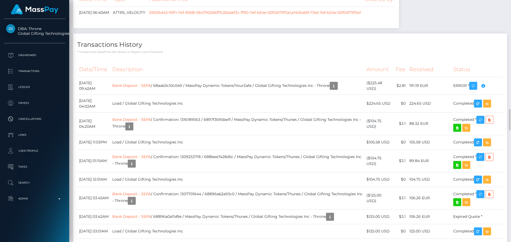
copy div "IT04B0366901600551057360095"
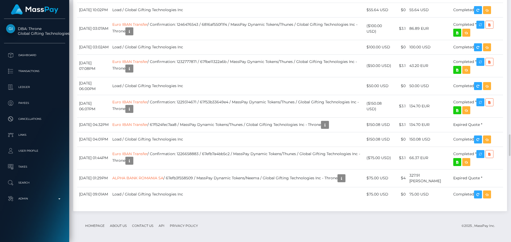
scroll to position [1863, 0]
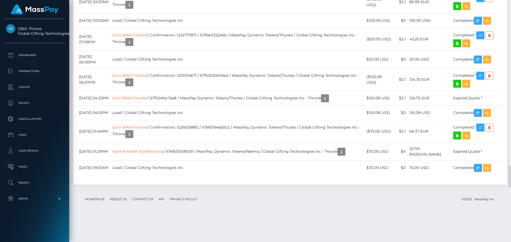
drag, startPoint x: 80, startPoint y: 86, endPoint x: 103, endPoint y: 86, distance: 22.4
copy td "August 24, 2025"
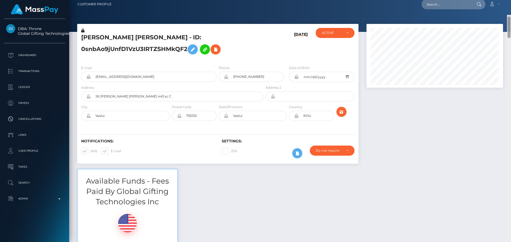
scroll to position [0, 0]
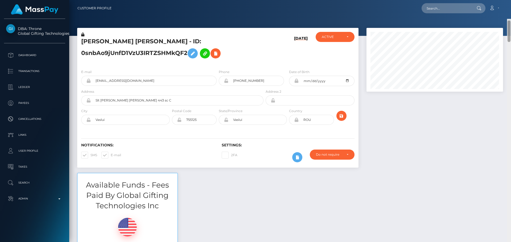
drag, startPoint x: 508, startPoint y: 92, endPoint x: 502, endPoint y: 0, distance: 91.7
click at [509, 1] on div "Customer Profile Loading... Loading..." at bounding box center [290, 121] width 442 height 242
click at [456, 10] on input "text" at bounding box center [447, 8] width 50 height 10
paste input "poact_g7j4VPwMRaHI"
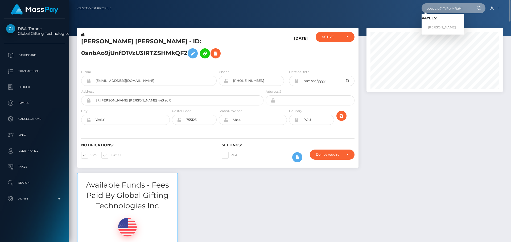
type input "poact_g7j4VPwMRaHI"
click at [445, 26] on link "MUHAMMAD AHMAD Ahmad" at bounding box center [443, 28] width 43 height 10
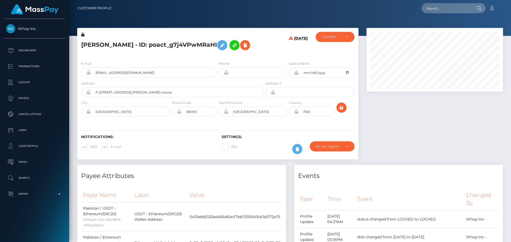
scroll to position [64, 137]
click at [214, 57] on div "[PERSON_NAME] - ID: poact_g7j4VPwMRaHI" at bounding box center [170, 44] width 187 height 25
click at [221, 57] on div "[PERSON_NAME] - ID: poact_g7j4VPwMRaHI" at bounding box center [170, 44] width 187 height 25
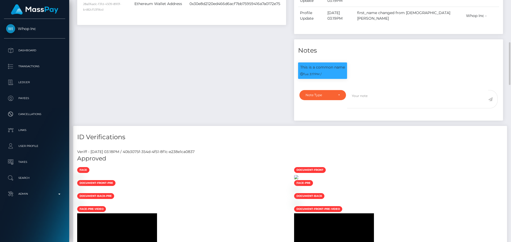
scroll to position [346, 0]
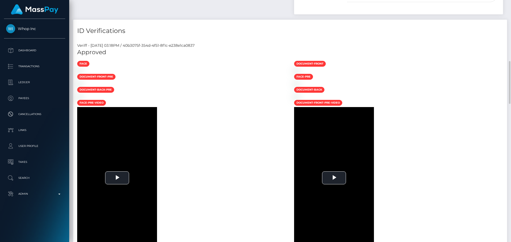
drag, startPoint x: 272, startPoint y: 37, endPoint x: 278, endPoint y: 43, distance: 8.1
click at [272, 36] on h4 "ID Verifications" at bounding box center [290, 30] width 426 height 9
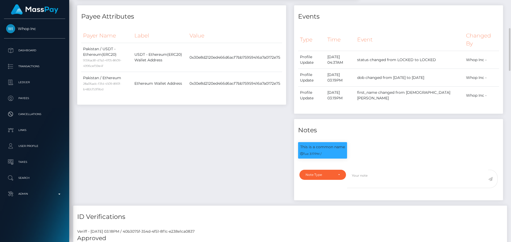
scroll to position [0, 0]
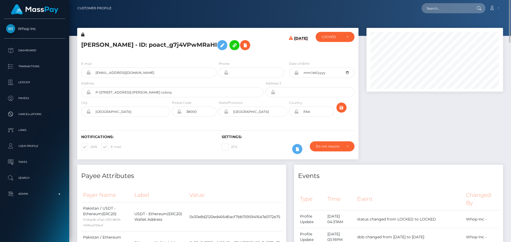
click at [92, 39] on h5 "[PERSON_NAME] - ID: poact_g7j4VPwMRaHI" at bounding box center [170, 45] width 179 height 15
copy h5 "[DEMOGRAPHIC_DATA]"
click at [155, 40] on h5 "[PERSON_NAME] - ID: poact_g7j4VPwMRaHI" at bounding box center [170, 45] width 179 height 15
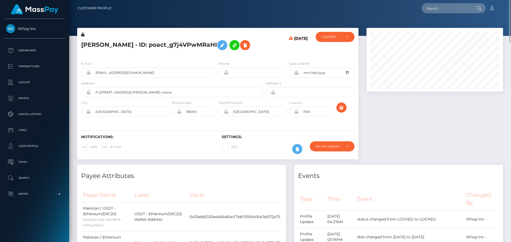
copy h5 "[PERSON_NAME]"
click at [225, 53] on h5 "[PERSON_NAME] - ID: poact_g7j4VPwMRaHI" at bounding box center [170, 45] width 179 height 15
click at [83, 35] on icon at bounding box center [82, 35] width 3 height 4
click at [219, 49] on icon at bounding box center [222, 45] width 6 height 7
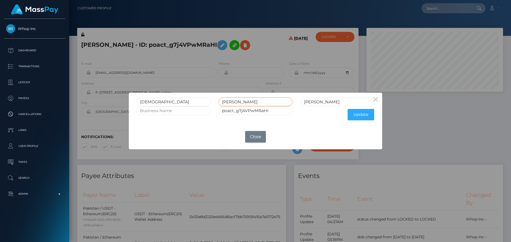
click at [233, 104] on input "[PERSON_NAME]" at bounding box center [256, 102] width 74 height 9
click at [315, 102] on input "[PERSON_NAME]" at bounding box center [337, 102] width 74 height 9
paste input "HMAD"
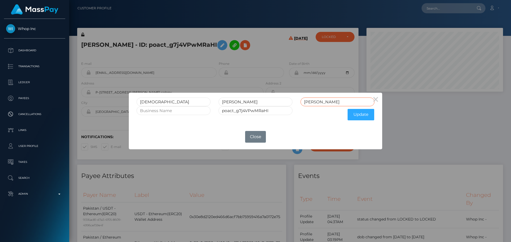
type input "[PERSON_NAME]"
click at [233, 102] on input "[PERSON_NAME]" at bounding box center [256, 102] width 74 height 9
click at [233, 102] on input "AHMAD" at bounding box center [256, 102] width 74 height 9
click at [355, 116] on button "Update" at bounding box center [361, 114] width 27 height 11
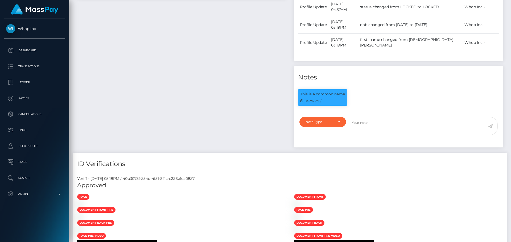
scroll to position [293, 0]
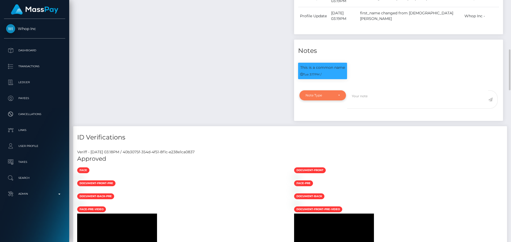
click at [329, 98] on div "Note Type" at bounding box center [320, 95] width 28 height 4
click at [325, 135] on span "Clear Compliance" at bounding box center [320, 132] width 28 height 5
select select "CLEAR_COMPLIANCE"
click at [374, 109] on textarea at bounding box center [417, 99] width 141 height 18
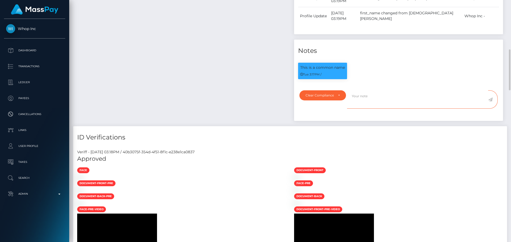
paste textarea "ComplyAdvantage potential hit refers to a person with a different middle name (…"
type textarea "ComplyAdvantage potential hit refers to a person with a different middle name (…"
click at [441, 109] on textarea "ComplyAdvantage potential hit refers to a person with a different middle name (…" at bounding box center [417, 99] width 141 height 18
click at [490, 102] on icon at bounding box center [490, 100] width 5 height 4
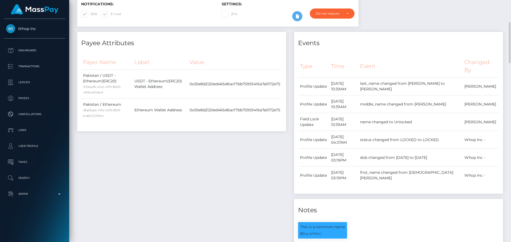
scroll to position [0, 0]
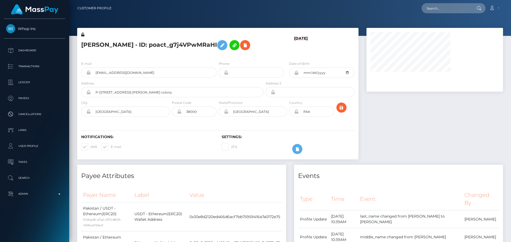
click at [217, 57] on div "[PERSON_NAME] - ID: poact_g7j4VPwMRaHI" at bounding box center [170, 44] width 187 height 25
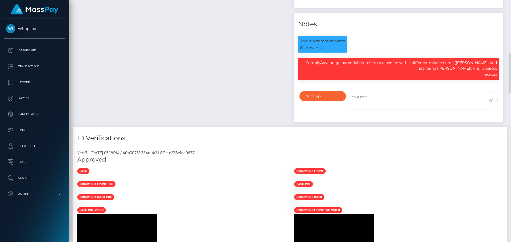
scroll to position [346, 0]
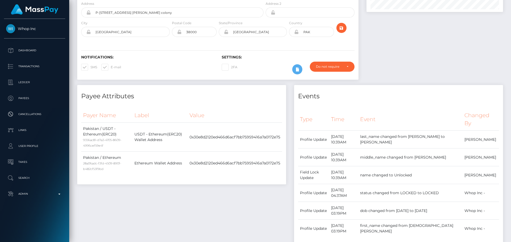
scroll to position [0, 0]
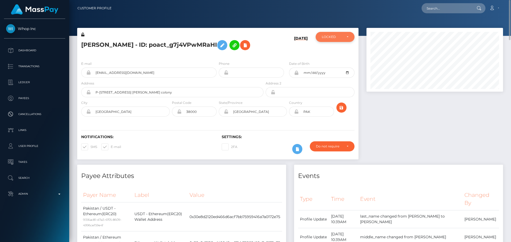
click at [330, 37] on div "LOCKED" at bounding box center [332, 37] width 20 height 4
click at [327, 51] on span "ACTIVE" at bounding box center [328, 51] width 12 height 5
select select "ACTIVE"
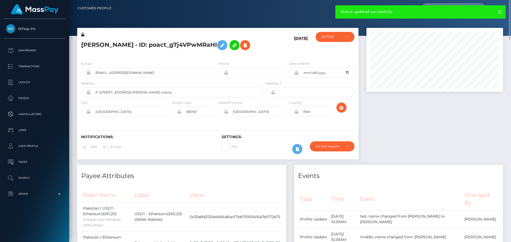
click at [84, 35] on icon at bounding box center [82, 35] width 3 height 4
click at [273, 57] on div "08/24/25" at bounding box center [288, 44] width 47 height 25
click at [339, 111] on icon "submit" at bounding box center [341, 108] width 6 height 7
click at [264, 57] on div "MUHAMMAD AHMAD - ID: poact_g7j4VPwMRaHI" at bounding box center [170, 44] width 187 height 25
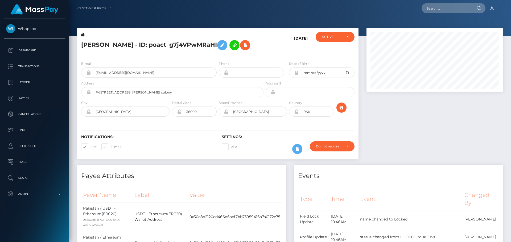
scroll to position [64, 137]
click at [191, 139] on h6 "Notifications:" at bounding box center [147, 137] width 133 height 5
click at [202, 139] on h6 "Notifications:" at bounding box center [147, 137] width 133 height 5
click at [205, 139] on h6 "Notifications:" at bounding box center [147, 137] width 133 height 5
click at [341, 111] on icon "submit" at bounding box center [341, 108] width 6 height 7
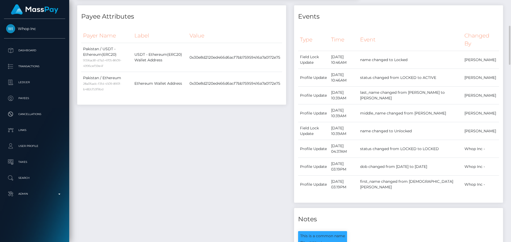
scroll to position [0, 0]
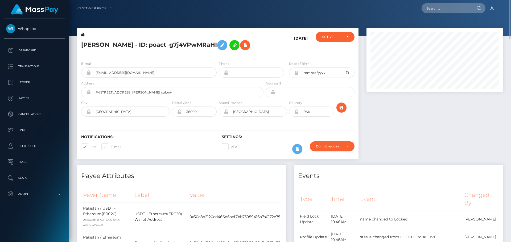
click at [297, 114] on icon at bounding box center [296, 112] width 5 height 4
click at [169, 44] on h5 "[PERSON_NAME] - ID: poact_g7j4VPwMRaHI" at bounding box center [170, 45] width 179 height 15
copy h5 "[PERSON_NAME] - ID: poact_g7j4VPwMRaHI"
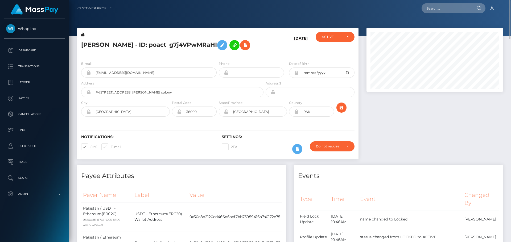
click at [443, 3] on div "Loading... Loading... Account Edit Profile Logout" at bounding box center [309, 8] width 387 height 11
click at [448, 7] on input "text" at bounding box center [447, 8] width 50 height 10
paste input "[EMAIL_ADDRESS][DOMAIN_NAME]"
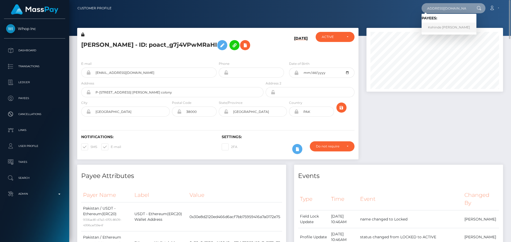
type input "[EMAIL_ADDRESS][DOMAIN_NAME]"
click at [435, 25] on link "Kehinde [PERSON_NAME]" at bounding box center [449, 28] width 55 height 10
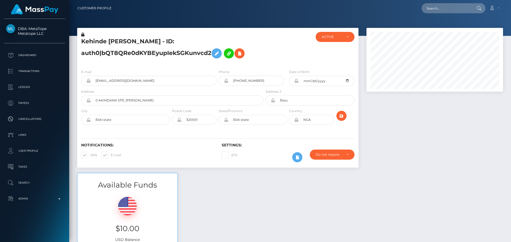
scroll to position [64, 137]
click at [175, 68] on div "E-mail [EMAIL_ADDRESS][DOMAIN_NAME] Phone Address" at bounding box center [217, 97] width 281 height 65
click at [184, 71] on div "E-mail [EMAIL_ADDRESS][DOMAIN_NAME]" at bounding box center [148, 77] width 135 height 17
click at [272, 63] on div at bounding box center [288, 48] width 47 height 33
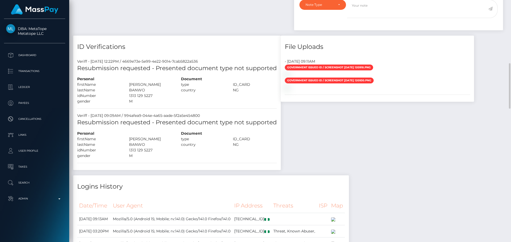
scroll to position [426, 0]
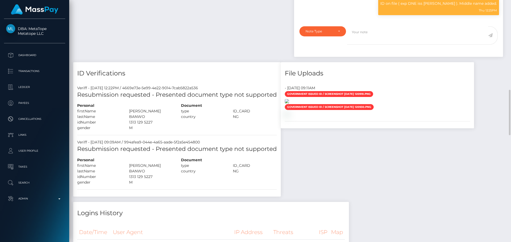
scroll to position [612, 0]
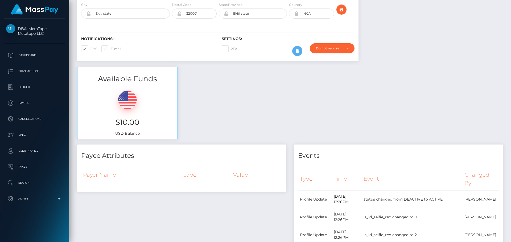
scroll to position [0, 0]
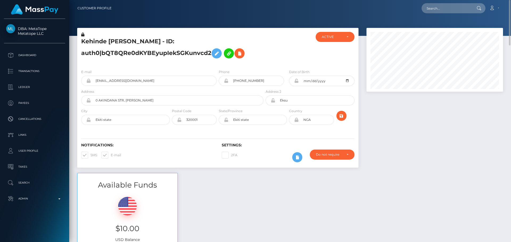
click at [198, 65] on div "E-mail [EMAIL_ADDRESS][DOMAIN_NAME] Phone Address" at bounding box center [217, 97] width 281 height 65
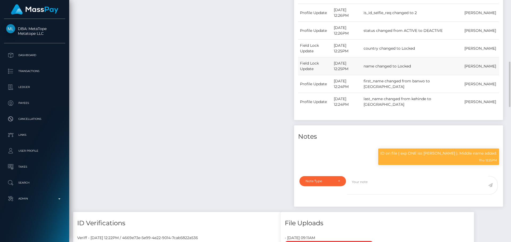
scroll to position [276, 0]
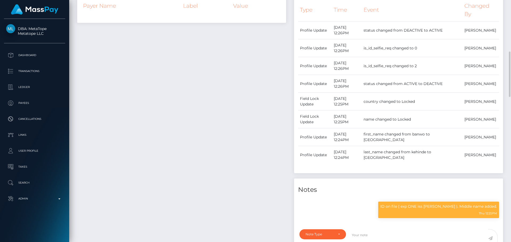
click at [192, 89] on div "Payee Attributes Payer Name Label Value" at bounding box center [181, 121] width 217 height 290
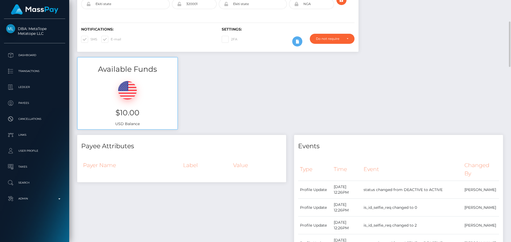
scroll to position [0, 0]
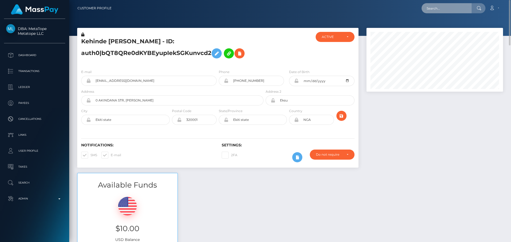
click at [448, 12] on input "text" at bounding box center [447, 8] width 50 height 10
paste input "poact_flkmcXsAxkPu"
type input "poact_flkmcXsAxkPu"
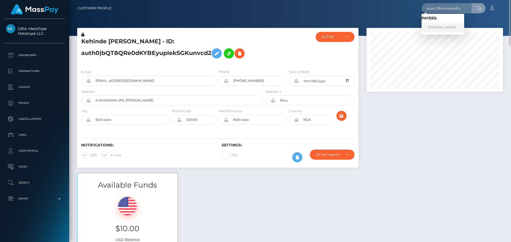
click at [443, 26] on link "[PERSON_NAME]" at bounding box center [443, 28] width 43 height 10
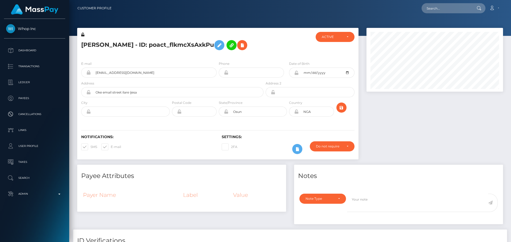
scroll to position [64, 137]
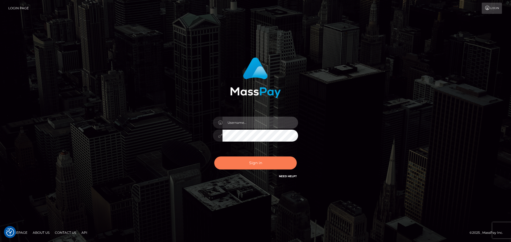
type input "[DOMAIN_NAME]"
click at [250, 165] on button "Sign in" at bounding box center [255, 163] width 83 height 13
type input "[DOMAIN_NAME]"
click at [255, 163] on button "Sign in" at bounding box center [255, 163] width 83 height 13
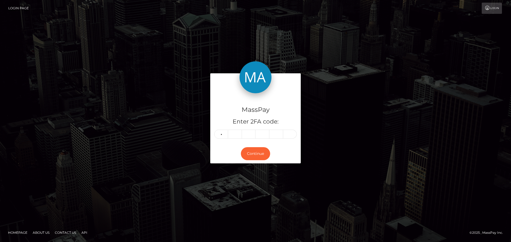
type input "6"
type input "8"
type input "9"
type input "6"
type input "7"
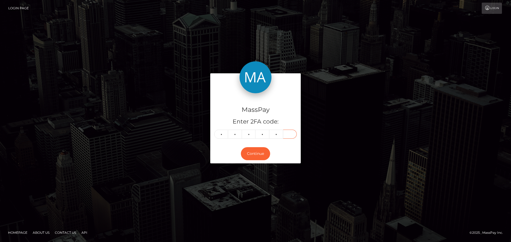
type input "0"
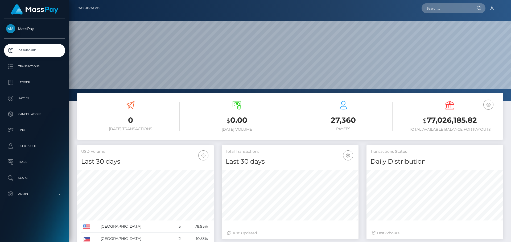
scroll to position [94, 137]
click at [450, 10] on input "text" at bounding box center [447, 8] width 50 height 10
paste input "poact_flkmcXsAxkPu"
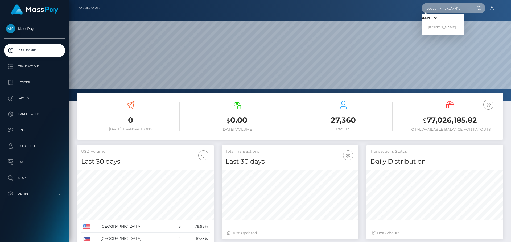
type input "poact_flkmcXsAxkPu"
click at [439, 27] on link "[PERSON_NAME]" at bounding box center [443, 28] width 43 height 10
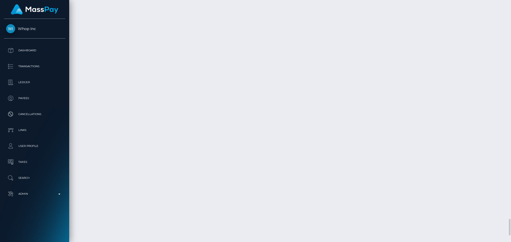
scroll to position [3315, 0]
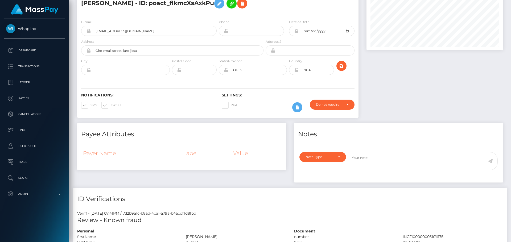
scroll to position [15, 0]
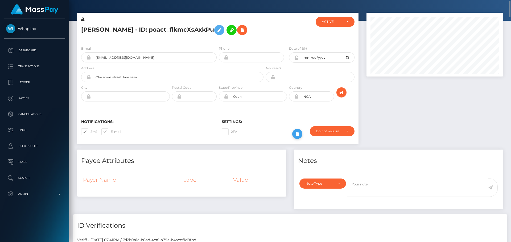
click at [298, 134] on icon at bounding box center [297, 134] width 6 height 7
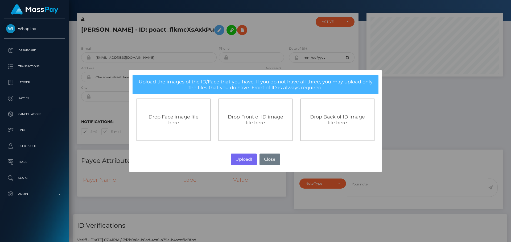
click at [252, 131] on div "Drop Front of ID image file here" at bounding box center [256, 120] width 74 height 43
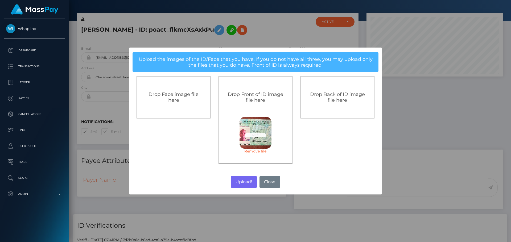
click at [333, 108] on div "Drop Back of ID image file here" at bounding box center [337, 97] width 74 height 43
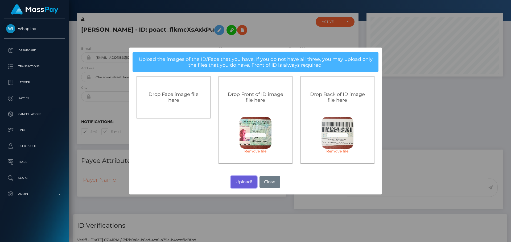
click at [243, 184] on button "Upload!" at bounding box center [244, 182] width 26 height 12
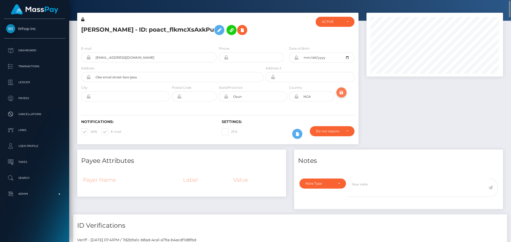
click at [343, 91] on icon "submit" at bounding box center [341, 92] width 6 height 7
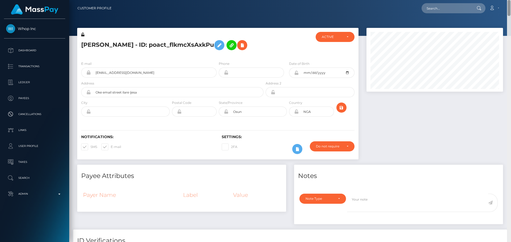
drag, startPoint x: 508, startPoint y: 191, endPoint x: 479, endPoint y: 11, distance: 183.1
click at [511, 0] on html "Whop Inc Dashboard Transactions Ledger Payees Cancellations Links" at bounding box center [255, 121] width 511 height 242
click at [302, 148] on button at bounding box center [297, 149] width 10 height 10
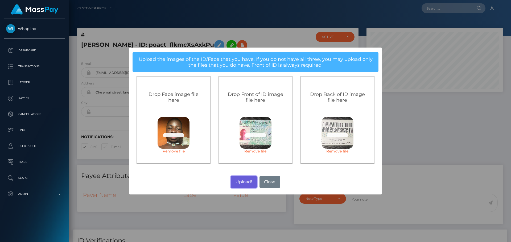
click at [244, 182] on button "Upload!" at bounding box center [244, 182] width 26 height 12
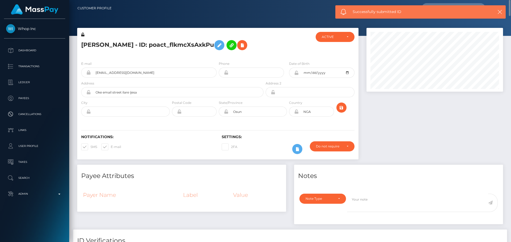
click at [273, 141] on div "Settings: 2FA Require ID/Selfie Verification" at bounding box center [288, 146] width 141 height 22
click at [271, 141] on div "Settings: 2FA Require ID/Selfie Verification" at bounding box center [288, 146] width 141 height 22
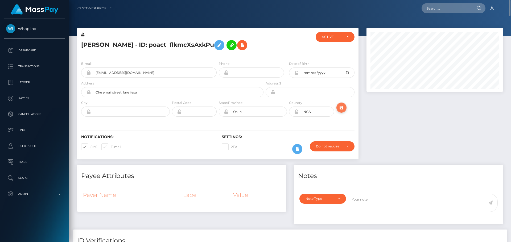
click at [341, 108] on icon "submit" at bounding box center [341, 108] width 6 height 7
click at [295, 145] on button at bounding box center [297, 149] width 10 height 10
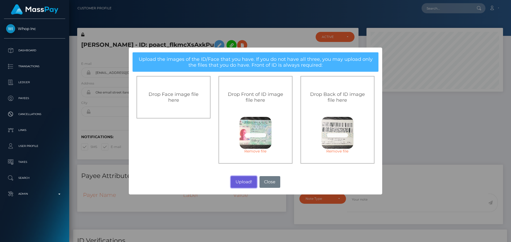
click at [245, 181] on button "Upload!" at bounding box center [244, 182] width 26 height 12
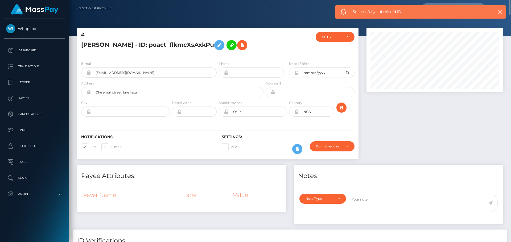
click at [245, 45] on h5 "[PERSON_NAME] - ID: poact_flkmcXsAxkPu" at bounding box center [170, 45] width 179 height 15
click at [257, 49] on h5 "[PERSON_NAME] - ID: poact_flkmcXsAxkPu" at bounding box center [170, 45] width 179 height 15
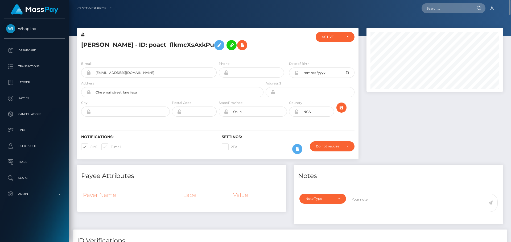
click at [257, 49] on h5 "[PERSON_NAME] - ID: poact_flkmcXsAxkPu" at bounding box center [170, 45] width 179 height 15
click at [341, 108] on icon "submit" at bounding box center [341, 108] width 6 height 7
drag, startPoint x: 509, startPoint y: 212, endPoint x: 488, endPoint y: 5, distance: 207.6
click at [511, 0] on html "Whop Inc Dashboard Transactions Ledger Payees Cancellations Links" at bounding box center [255, 121] width 511 height 242
click at [275, 45] on div at bounding box center [288, 44] width 47 height 25
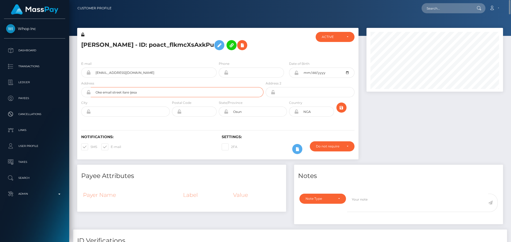
click at [150, 93] on input "Oke email street ilare ijesa" at bounding box center [177, 92] width 173 height 10
paste input "Email Street"
type input "Oke Email Street"
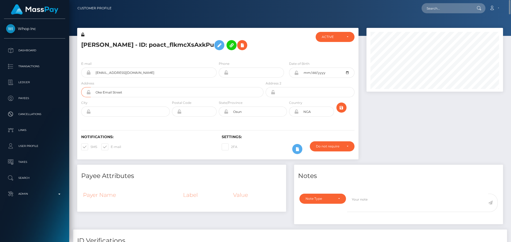
click at [151, 128] on div "Notifications: SMS E-mail Settings: 2FA" at bounding box center [217, 141] width 281 height 38
click at [142, 113] on input "text" at bounding box center [130, 112] width 79 height 10
paste input "[PERSON_NAME]"
type input "[PERSON_NAME]"
click at [189, 134] on div "Notifications: SMS E-mail Settings: 2FA" at bounding box center [217, 141] width 281 height 38
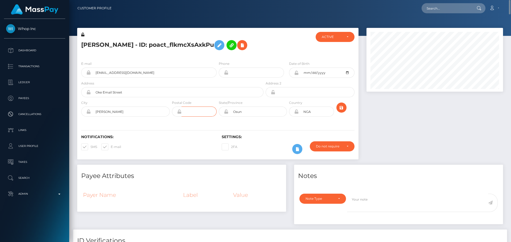
click at [203, 112] on input "text" at bounding box center [199, 112] width 35 height 10
type input "00000"
click at [173, 124] on div "Notifications: SMS E-mail Settings: 2FA" at bounding box center [217, 141] width 281 height 38
click at [274, 128] on div "Notifications: SMS E-mail Settings: 2FA" at bounding box center [217, 141] width 281 height 38
click at [198, 113] on input "00000" at bounding box center [199, 112] width 35 height 10
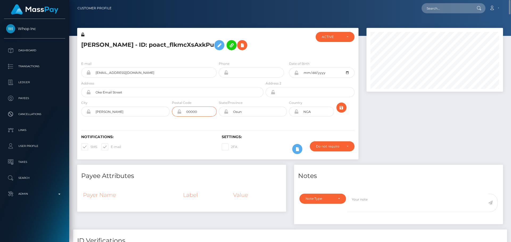
click at [198, 113] on input "00000" at bounding box center [199, 112] width 35 height 10
click at [256, 121] on div "E-mail dc473887@gmail.com Phone Date of Birth NGA" at bounding box center [217, 89] width 281 height 65
click at [295, 113] on icon at bounding box center [296, 112] width 5 height 4
click at [315, 125] on div "Notifications: SMS E-mail Settings: 2FA" at bounding box center [217, 141] width 281 height 38
click at [344, 109] on icon "submit" at bounding box center [341, 108] width 6 height 7
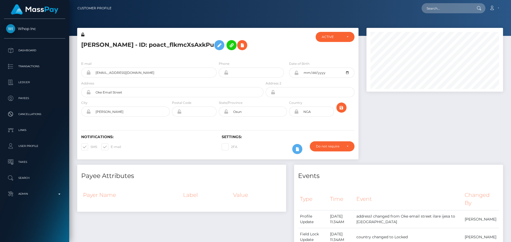
scroll to position [64, 137]
click at [296, 73] on icon at bounding box center [296, 73] width 5 height 4
click at [216, 45] on icon at bounding box center [219, 45] width 6 height 7
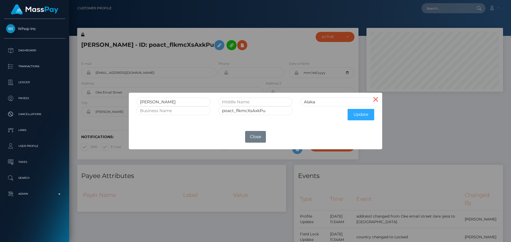
click at [374, 99] on button "×" at bounding box center [375, 99] width 13 height 13
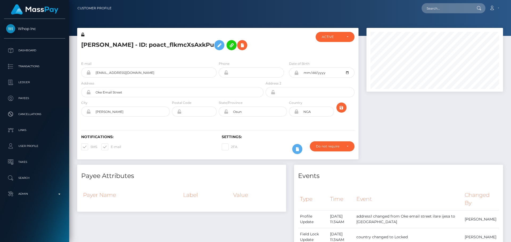
click at [83, 35] on icon at bounding box center [82, 35] width 3 height 4
click at [216, 46] on icon at bounding box center [219, 45] width 6 height 7
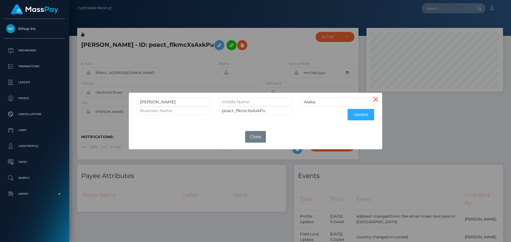
click at [375, 100] on button "×" at bounding box center [375, 99] width 13 height 13
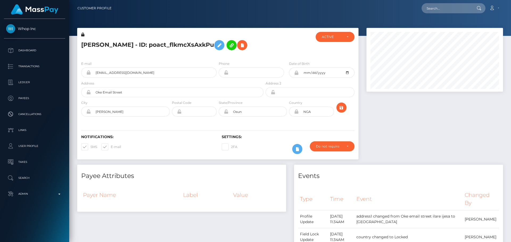
click at [273, 52] on div at bounding box center [288, 44] width 47 height 25
click at [270, 52] on div at bounding box center [288, 44] width 47 height 25
click at [269, 52] on div at bounding box center [288, 44] width 47 height 25
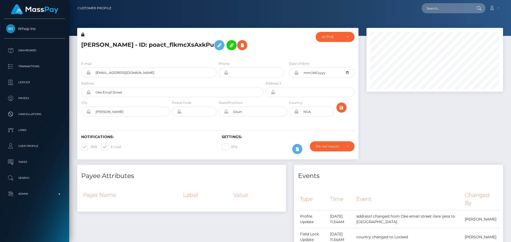
click at [275, 55] on div at bounding box center [288, 44] width 47 height 25
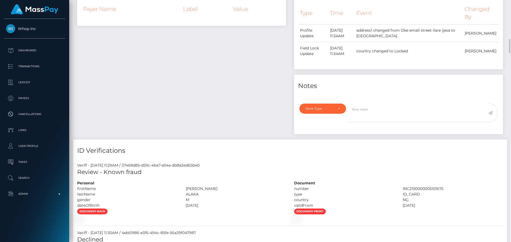
scroll to position [213, 0]
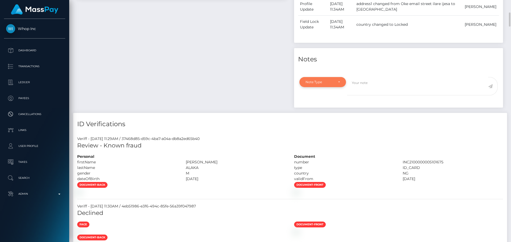
click at [344, 82] on div "Note Type" at bounding box center [322, 82] width 47 height 10
click at [325, 105] on span "Compliance" at bounding box center [315, 107] width 19 height 5
select select "COMPLIANCE"
click at [388, 86] on textarea at bounding box center [417, 86] width 141 height 18
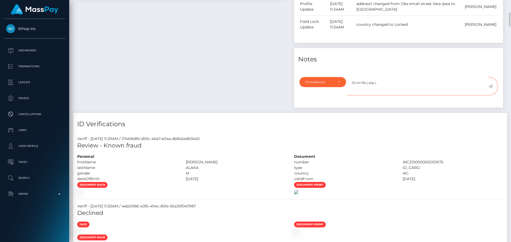
scroll to position [293, 0]
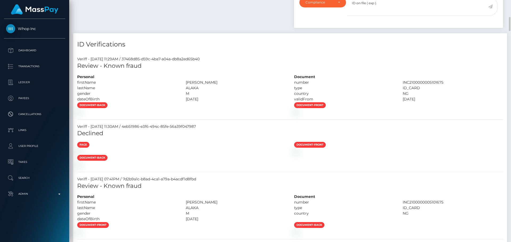
click at [230, 115] on div at bounding box center [181, 113] width 217 height 6
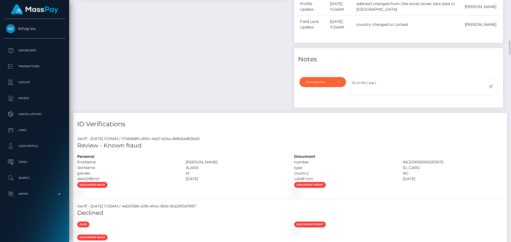
scroll to position [186, 0]
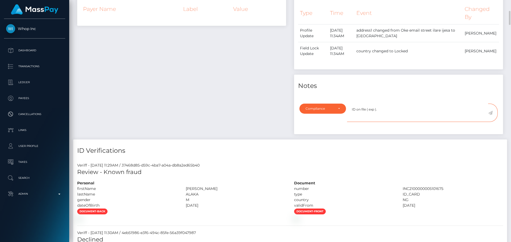
click at [374, 109] on textarea "ID on file ( exp )." at bounding box center [417, 113] width 141 height 18
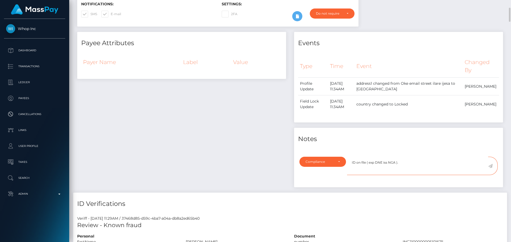
scroll to position [160, 0]
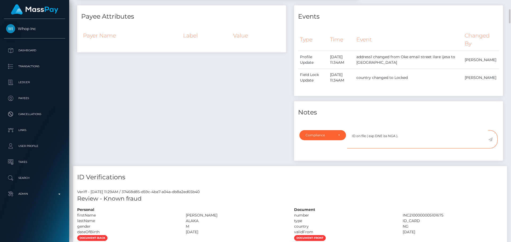
click at [407, 137] on textarea "ID on file ( exp DNE iss NGA )." at bounding box center [417, 139] width 141 height 18
type textarea "ID on file ( exp DNE iss NGA )."
click at [492, 138] on icon at bounding box center [490, 140] width 5 height 4
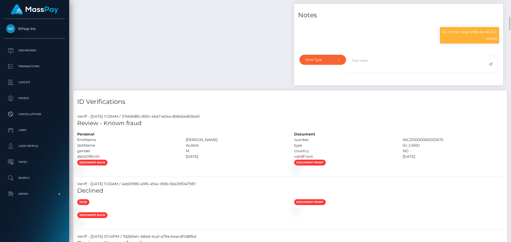
scroll to position [319, 0]
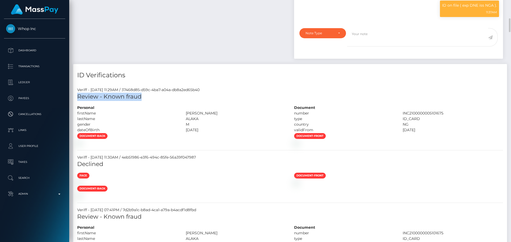
drag, startPoint x: 78, startPoint y: 96, endPoint x: 140, endPoint y: 95, distance: 61.8
click at [140, 95] on h5 "Review - Known fraud" at bounding box center [290, 97] width 426 height 8
click at [191, 73] on h4 "ID Verifications" at bounding box center [290, 75] width 426 height 9
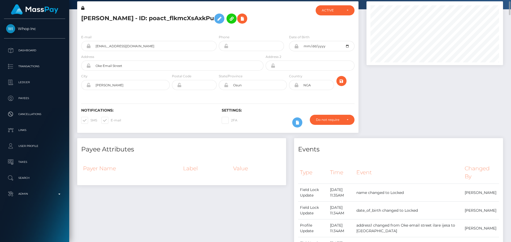
scroll to position [0, 0]
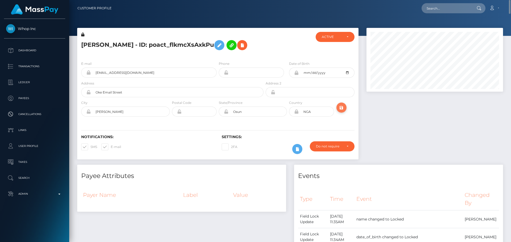
click at [343, 107] on icon "submit" at bounding box center [341, 108] width 6 height 7
click at [331, 39] on div "ACTIVE" at bounding box center [332, 37] width 20 height 4
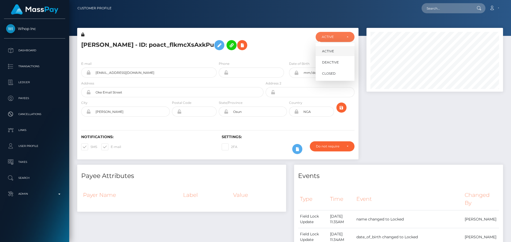
click at [332, 53] on span "ACTIVE" at bounding box center [328, 51] width 12 height 5
click at [329, 39] on div "ACTIVE" at bounding box center [332, 37] width 20 height 4
click at [330, 60] on link "DEACTIVE" at bounding box center [335, 62] width 39 height 10
select select "DEACTIVE"
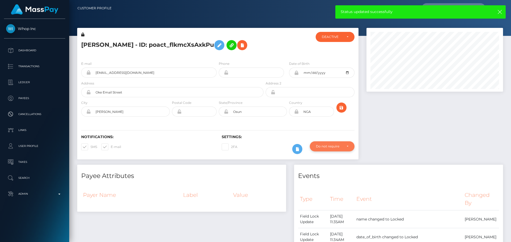
click at [337, 145] on div "Do not require" at bounding box center [329, 147] width 26 height 4
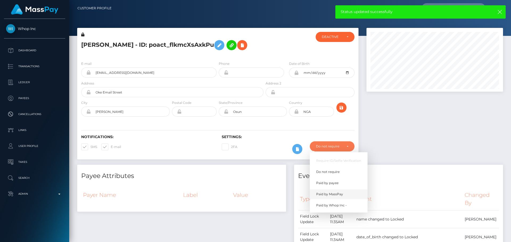
click at [336, 192] on link "Paid by MassPay" at bounding box center [339, 195] width 58 height 10
select select "2"
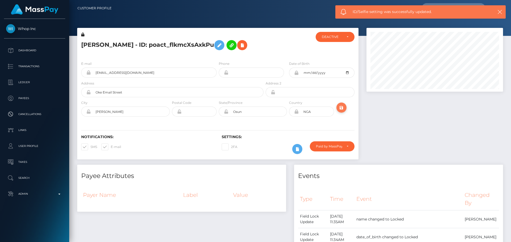
click at [341, 107] on icon "submit" at bounding box center [341, 108] width 6 height 7
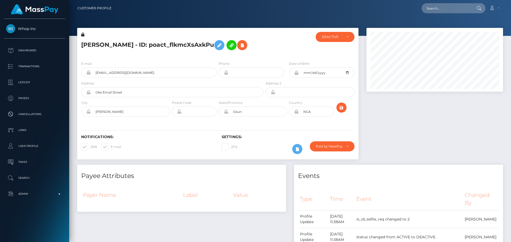
scroll to position [64, 137]
click at [338, 145] on div "Paid by MassPay" at bounding box center [329, 147] width 26 height 4
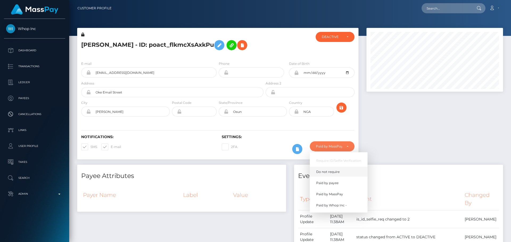
click at [335, 173] on span "Do not require" at bounding box center [327, 172] width 23 height 5
select select "0"
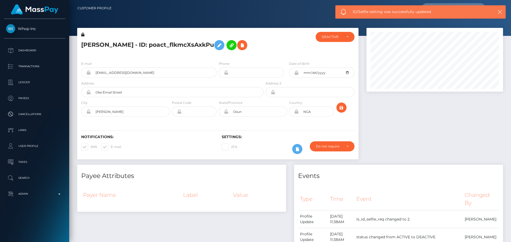
click at [292, 53] on div at bounding box center [288, 44] width 47 height 25
click at [338, 36] on div "DEACTIVE" at bounding box center [332, 37] width 20 height 4
click at [336, 51] on link "ACTIVE" at bounding box center [335, 51] width 39 height 10
select select "ACTIVE"
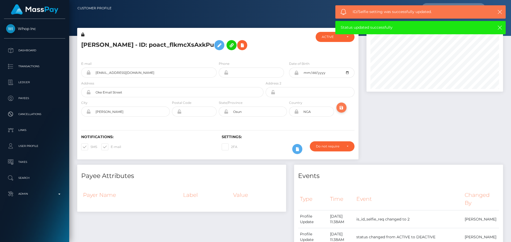
click at [342, 105] on icon "submit" at bounding box center [341, 108] width 6 height 7
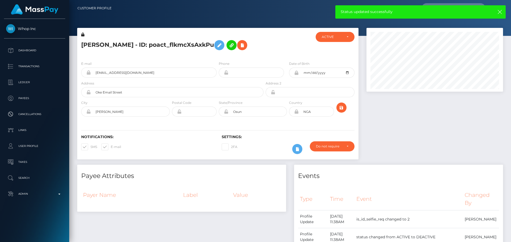
click at [217, 56] on div "Moses Alaka - ID: poact_flkmcXsAxkPu" at bounding box center [170, 44] width 187 height 25
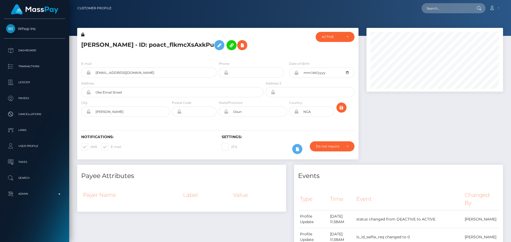
scroll to position [64, 137]
click at [282, 53] on div at bounding box center [288, 44] width 47 height 25
click at [345, 110] on button "submit" at bounding box center [341, 108] width 10 height 10
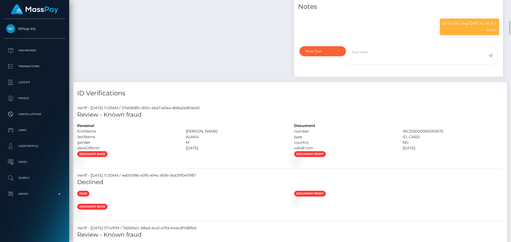
scroll to position [452, 0]
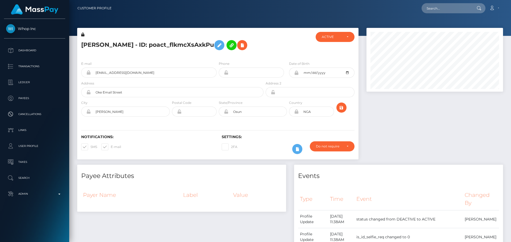
scroll to position [64, 137]
click at [143, 44] on h5 "Moses Alaka - ID: poact_flkmcXsAxkPu" at bounding box center [170, 45] width 179 height 15
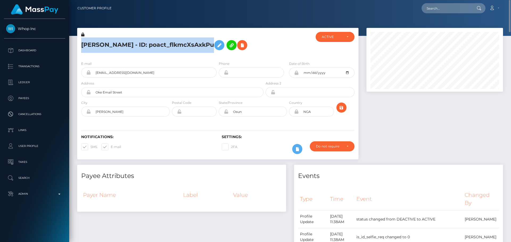
click at [143, 44] on h5 "Moses Alaka - ID: poact_flkmcXsAxkPu" at bounding box center [170, 45] width 179 height 15
copy h5 "Moses Alaka - ID: poact_flkmcXsAxkPu"
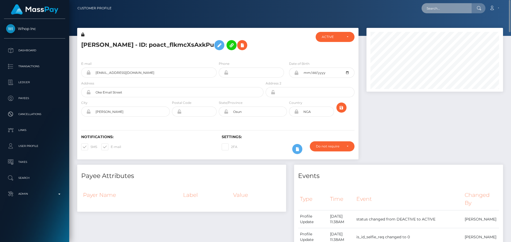
click at [441, 4] on input "text" at bounding box center [447, 8] width 50 height 10
paste input "poact_9K9iYzUPuKrp"
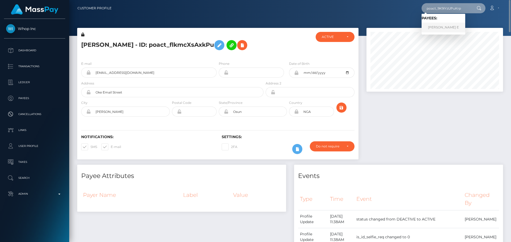
type input "poact_9K9iYzUPuKrp"
click at [442, 28] on link "Maheswaran E" at bounding box center [444, 28] width 44 height 10
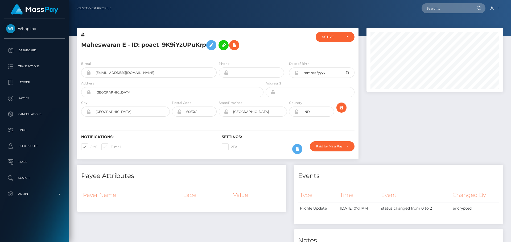
scroll to position [64, 137]
click at [251, 52] on h5 "Maheswaran E - ID: poact_9K9iYzUPuKrp" at bounding box center [170, 45] width 179 height 15
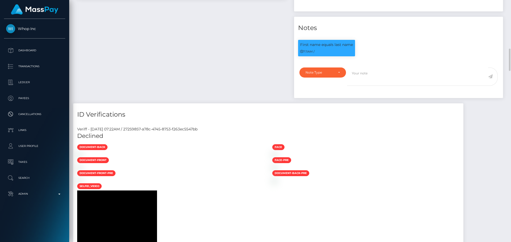
scroll to position [240, 0]
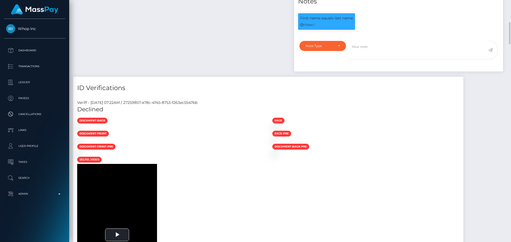
click at [241, 51] on div "Payee Attributes Payer Name Label Value" at bounding box center [181, 0] width 217 height 151
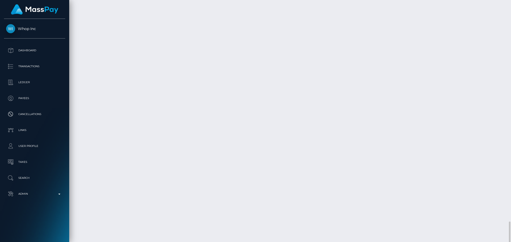
scroll to position [2133, 0]
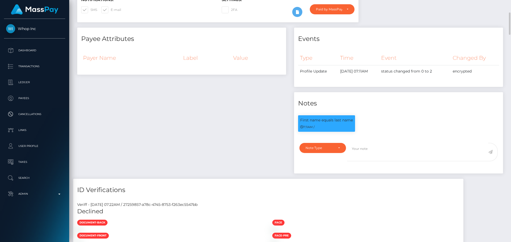
scroll to position [31, 0]
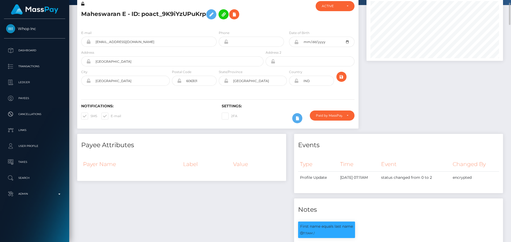
click at [296, 123] on div at bounding box center [297, 118] width 18 height 15
click at [296, 119] on icon at bounding box center [297, 118] width 6 height 7
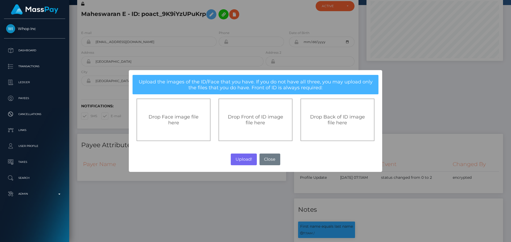
click at [261, 112] on div "Drop Front of ID image file here" at bounding box center [256, 120] width 74 height 43
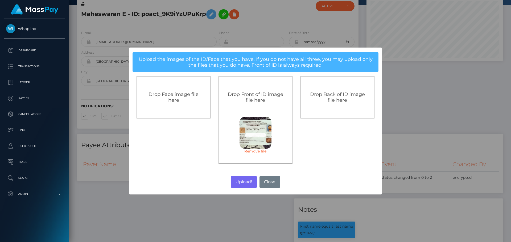
click at [335, 98] on span "Drop Back of ID image file here" at bounding box center [337, 98] width 55 height 12
click at [244, 182] on button "Upload!" at bounding box center [244, 182] width 26 height 12
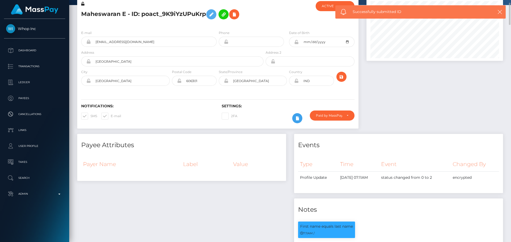
scroll to position [0, 0]
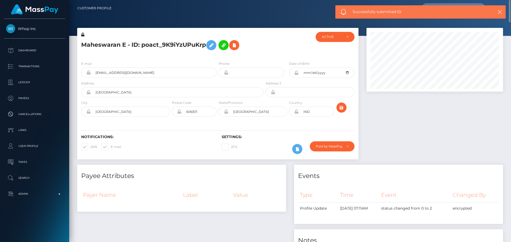
click at [262, 142] on div "2FA" at bounding box center [253, 149] width 70 height 15
click at [265, 141] on div "Settings: 2FA Require ID/Selfie Verification" at bounding box center [288, 146] width 141 height 22
click at [263, 141] on div "Settings: 2FA Require ID/Selfie Verification" at bounding box center [288, 146] width 141 height 22
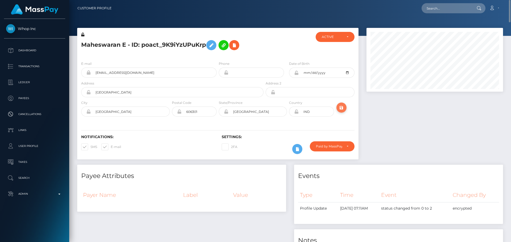
click at [341, 108] on icon "submit" at bounding box center [341, 108] width 6 height 7
click at [374, 116] on div at bounding box center [434, 96] width 145 height 137
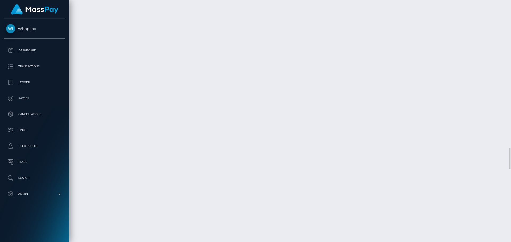
scroll to position [1730, 0]
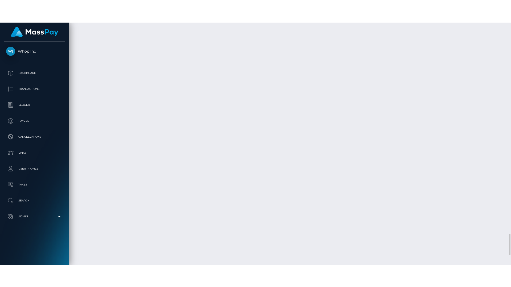
scroll to position [2446, 0]
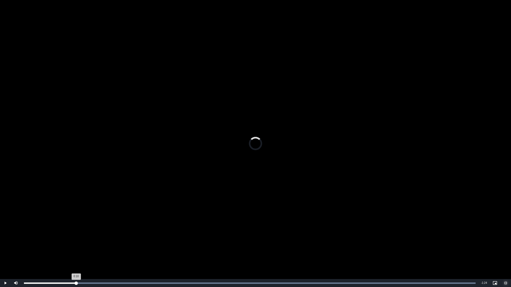
click at [76, 242] on div "Loaded : 100.00% 0:10 0:10" at bounding box center [249, 283] width 457 height 8
click at [130, 242] on div "Loaded : 100.00% 0:21 0:11" at bounding box center [250, 283] width 452 height 1
click at [185, 242] on div "Loaded : 100.00% 0:33 0:32" at bounding box center [249, 283] width 457 height 8
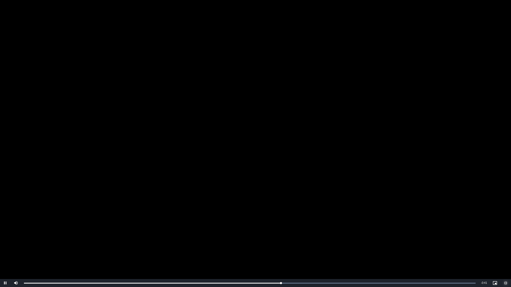
click at [508, 242] on span "Video Player" at bounding box center [505, 283] width 11 height 0
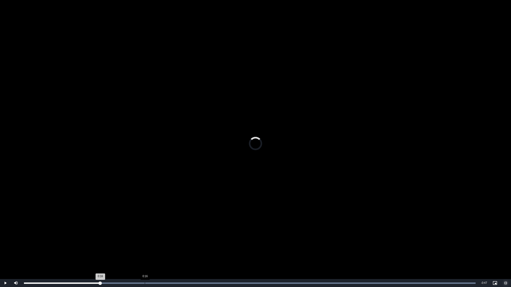
click at [145, 242] on div "0:16" at bounding box center [145, 283] width 0 height 1
click at [205, 242] on div "Loaded : 100.00% 0:25 0:18" at bounding box center [250, 283] width 452 height 1
click at [245, 242] on div "Loaded : 100.00% 0:31 0:26" at bounding box center [249, 283] width 457 height 8
click at [169, 242] on div "Loaded : 100.00% 0:20 0:31" at bounding box center [249, 283] width 457 height 8
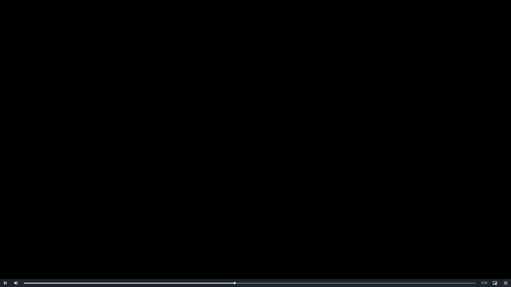
click at [506, 242] on span "Video Player" at bounding box center [505, 283] width 11 height 0
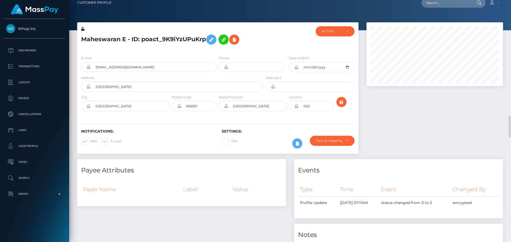
scroll to position [0, 0]
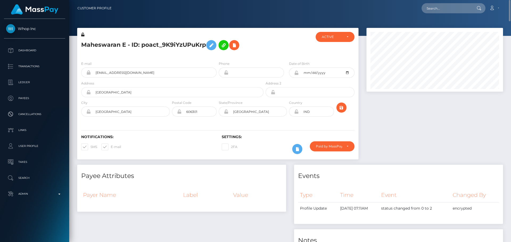
click at [275, 42] on div at bounding box center [288, 44] width 47 height 25
click at [193, 61] on div "E-mail easyearn05@gmail.com" at bounding box center [148, 69] width 135 height 17
click at [231, 46] on button at bounding box center [234, 45] width 10 height 10
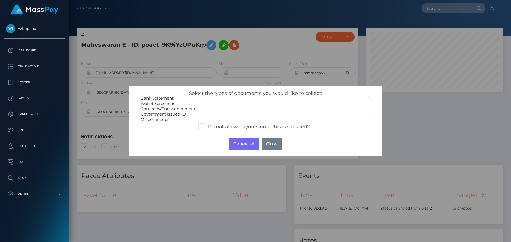
scroll to position [11, 0]
select select "Government issued ID"
click at [166, 110] on option "Government issued ID" at bounding box center [255, 111] width 231 height 5
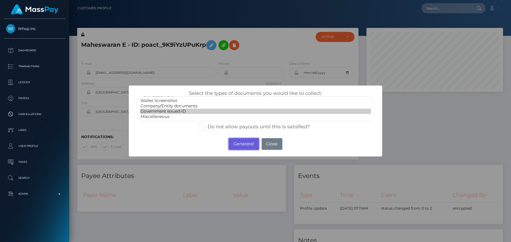
click at [239, 145] on button "Generate!" at bounding box center [244, 144] width 30 height 12
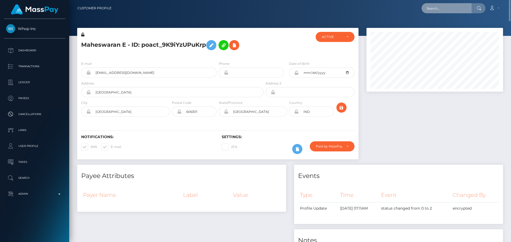
click at [432, 6] on input "text" at bounding box center [447, 8] width 50 height 10
paste input "poact_9HUdkG09yClq"
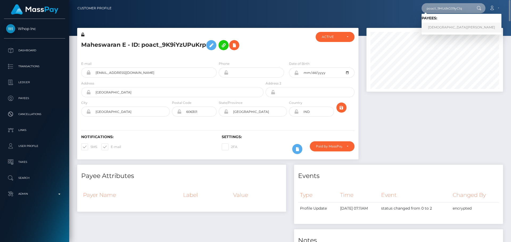
type input "poact_9HUdkG09yClq"
click at [449, 27] on link "Muhammad Usama Rashid" at bounding box center [462, 28] width 80 height 10
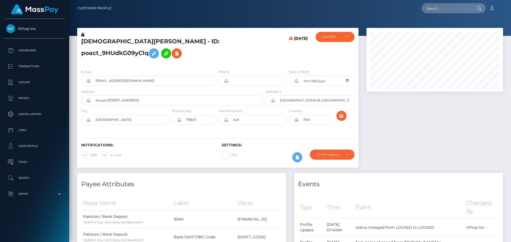
scroll to position [64, 137]
click at [239, 61] on h5 "[DEMOGRAPHIC_DATA][PERSON_NAME] - ID: poact_9HUdkG09yClq" at bounding box center [170, 50] width 179 height 24
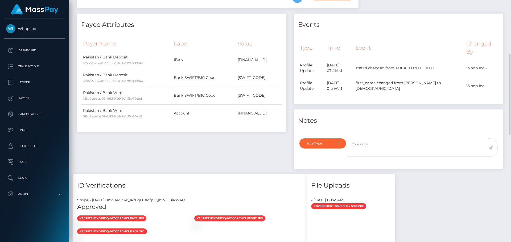
scroll to position [0, 0]
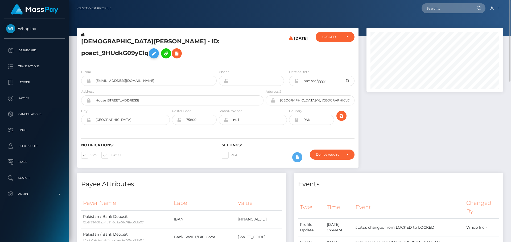
click at [157, 50] on icon at bounding box center [154, 53] width 6 height 7
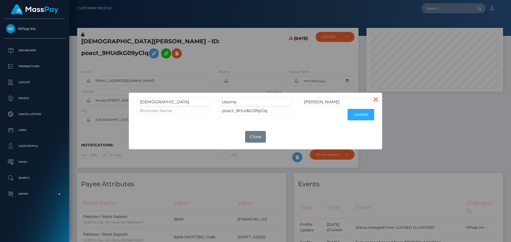
click at [378, 101] on button "×" at bounding box center [375, 99] width 13 height 13
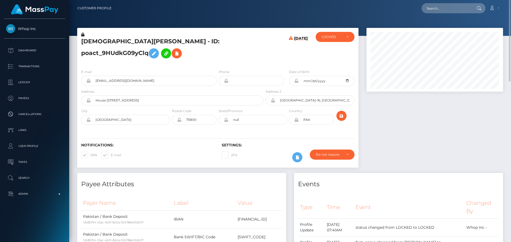
click at [263, 65] on div "[DEMOGRAPHIC_DATA][PERSON_NAME] - ID: poact_9HUdkG09yClq" at bounding box center [170, 48] width 187 height 33
click at [99, 44] on h5 "[DEMOGRAPHIC_DATA][PERSON_NAME] - ID: poact_9HUdkG09yClq" at bounding box center [170, 50] width 179 height 24
copy h5 "[DEMOGRAPHIC_DATA]"
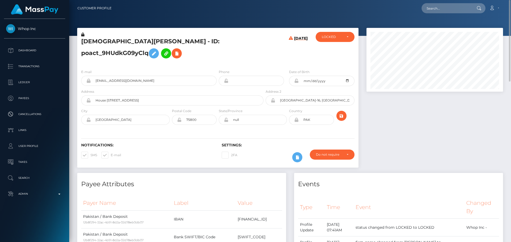
click at [153, 46] on h5 "[DEMOGRAPHIC_DATA][PERSON_NAME] - ID: poact_9HUdkG09yClq" at bounding box center [170, 50] width 179 height 24
copy h5 "Rashid"
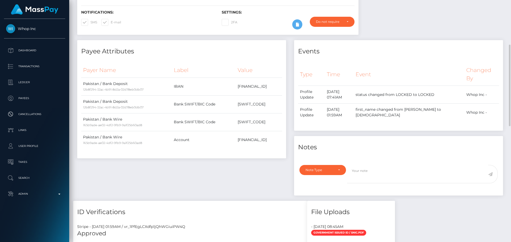
scroll to position [186, 0]
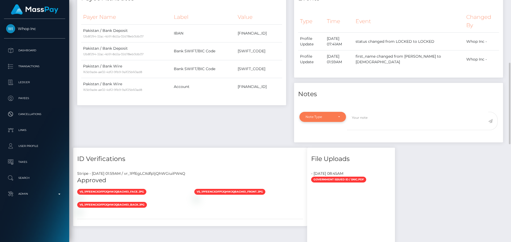
click at [332, 122] on div "Note Type" at bounding box center [322, 117] width 47 height 10
click at [327, 156] on span "Clear Compliance" at bounding box center [320, 153] width 28 height 5
select select "CLEAR_COMPLIANCE"
click at [266, 136] on div "Payee Attributes Payer Name Label Value Pakistan / Bank Deposit 12b8f294-32ac-4…" at bounding box center [181, 67] width 217 height 161
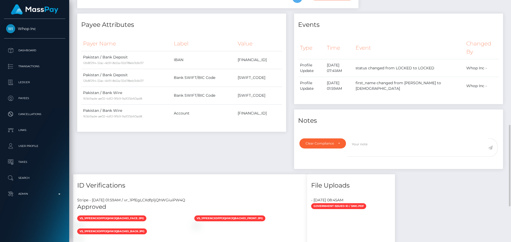
scroll to position [213, 0]
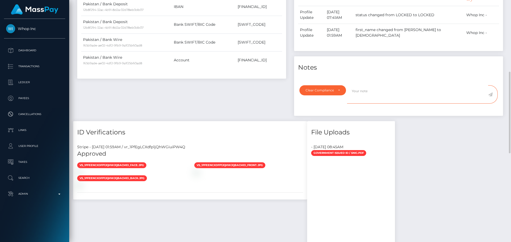
click at [373, 101] on textarea at bounding box center [417, 94] width 141 height 18
paste textarea "NOOR MUHAMMAD"
type textarea "NOOR MUHAMMAD"
click at [365, 100] on textarea "NOOR MUHAMMAD" at bounding box center [417, 94] width 141 height 18
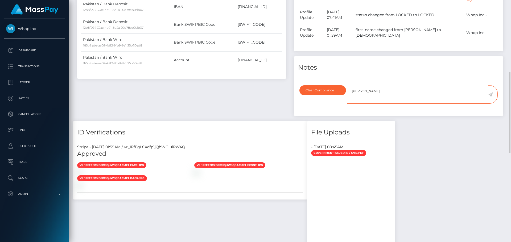
click at [365, 100] on textarea "NOOR MUHAMMAD" at bounding box center [417, 94] width 141 height 18
click at [374, 100] on textarea at bounding box center [417, 94] width 141 height 18
paste textarea "ComplyAdvantage potential first through fifth hits refer to persons with a diff…"
type textarea "ComplyAdvantage potential first through fifth hits refer to persons with a diff…"
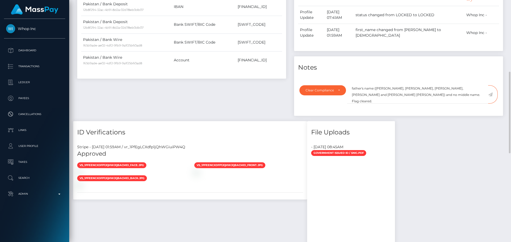
click at [492, 97] on icon at bounding box center [490, 95] width 5 height 4
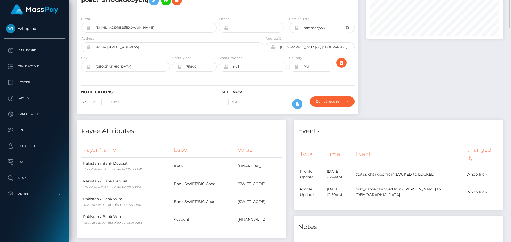
scroll to position [0, 0]
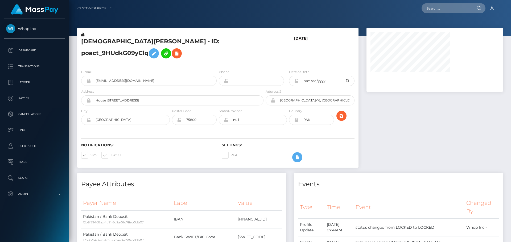
click at [296, 83] on icon at bounding box center [296, 81] width 5 height 4
click at [277, 65] on div "[DATE]" at bounding box center [288, 48] width 47 height 33
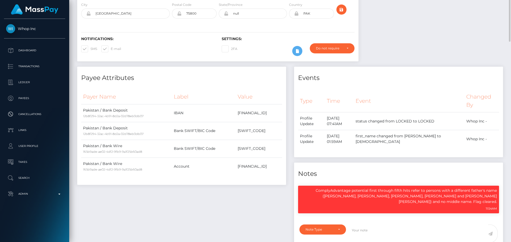
scroll to position [0, 0]
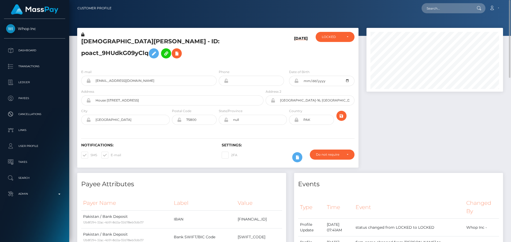
click at [292, 140] on div "Notifications: SMS E-mail Settings: 2FA" at bounding box center [217, 149] width 281 height 38
click at [341, 119] on icon "submit" at bounding box center [341, 116] width 6 height 7
click at [296, 83] on icon at bounding box center [296, 81] width 5 height 4
click at [279, 63] on div "[DATE]" at bounding box center [288, 48] width 47 height 33
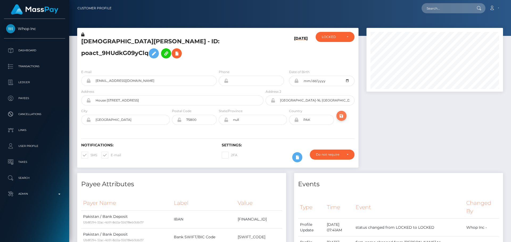
click at [341, 119] on icon "submit" at bounding box center [341, 116] width 6 height 7
click at [252, 65] on div "[DEMOGRAPHIC_DATA][PERSON_NAME] - ID: poact_9HUdkG09yClq" at bounding box center [170, 48] width 187 height 33
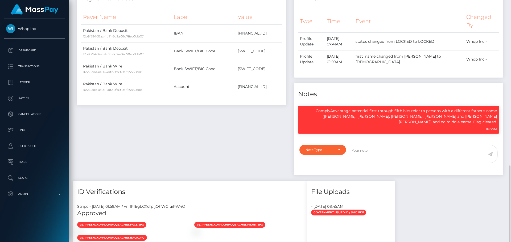
scroll to position [293, 0]
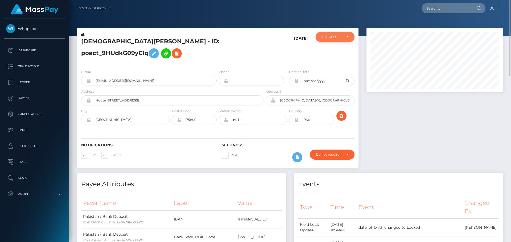
click at [340, 36] on div "LOCKED" at bounding box center [332, 37] width 20 height 4
click at [333, 49] on span "ACTIVE" at bounding box center [328, 51] width 12 height 5
select select "ACTIVE"
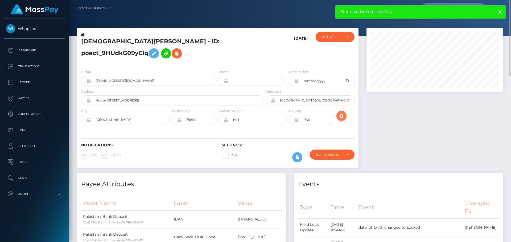
click at [343, 119] on icon "submit" at bounding box center [341, 116] width 6 height 7
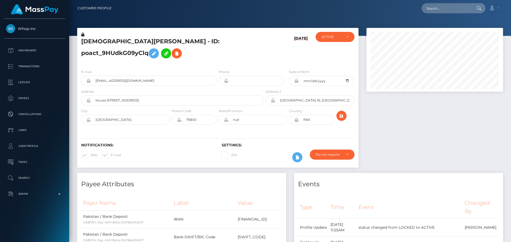
scroll to position [64, 137]
click at [288, 65] on div "[DATE]" at bounding box center [288, 48] width 47 height 33
click at [286, 65] on div "[DATE]" at bounding box center [288, 48] width 47 height 33
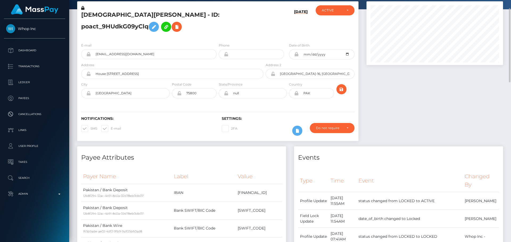
scroll to position [80, 0]
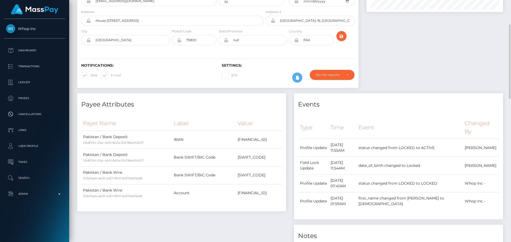
click at [258, 80] on div "2FA" at bounding box center [253, 77] width 70 height 15
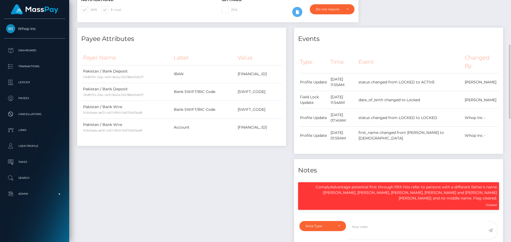
scroll to position [0, 0]
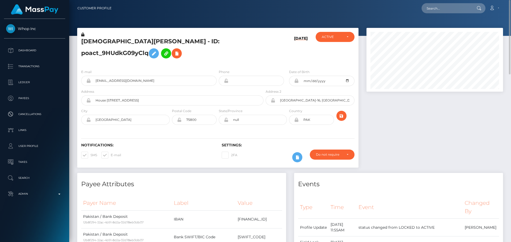
click at [153, 43] on h5 "[DEMOGRAPHIC_DATA][PERSON_NAME] - ID: poact_9HUdkG09yClq" at bounding box center [170, 50] width 179 height 24
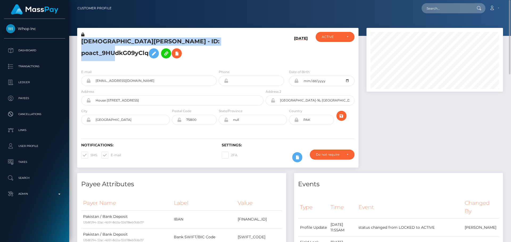
click at [153, 43] on h5 "[DEMOGRAPHIC_DATA][PERSON_NAME] - ID: poact_9HUdkG09yClq" at bounding box center [170, 50] width 179 height 24
copy h5 "[DEMOGRAPHIC_DATA][PERSON_NAME] - ID: poact_9HUdkG09yClq"
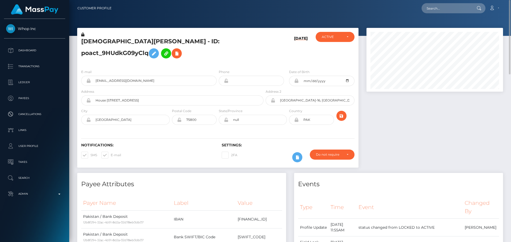
click at [447, 13] on div "Loading... Loading... Account Edit Profile Logout" at bounding box center [309, 8] width 387 height 11
click at [447, 8] on input "text" at bounding box center [447, 8] width 50 height 10
paste input "poact_GEiw9hgjZekH"
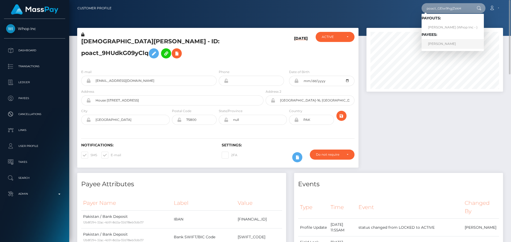
type input "poact_GEiw9hgjZekH"
click at [441, 42] on link "OWEN CHRISTOPHER SHONE" at bounding box center [453, 44] width 62 height 10
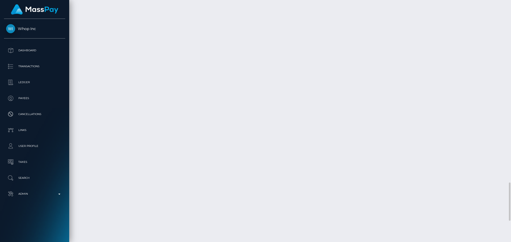
scroll to position [1047, 0]
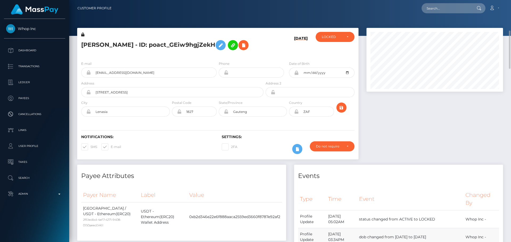
scroll to position [133, 0]
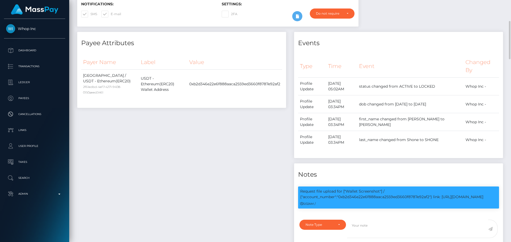
click at [221, 150] on div "Payee Attributes Payer Name Label Value South Africa / USDT - Ethereum(ERC20) 2…" at bounding box center [181, 144] width 217 height 224
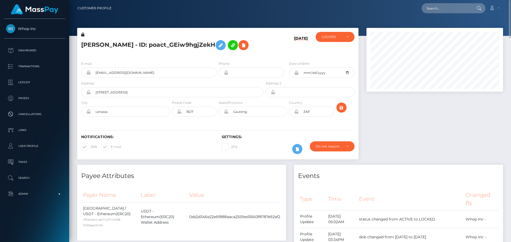
click at [201, 53] on h5 "OWEN CHRISTOPHER SHONE - ID: poact_GEiw9hgjZekH" at bounding box center [170, 45] width 179 height 15
click at [268, 56] on div "[DATE]" at bounding box center [288, 44] width 47 height 25
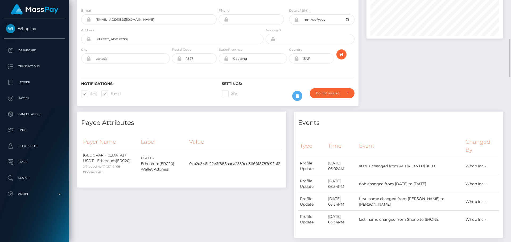
scroll to position [80, 0]
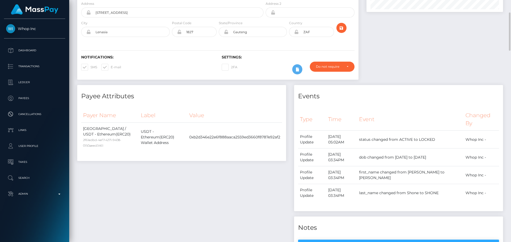
click at [297, 34] on icon at bounding box center [296, 32] width 5 height 4
click at [258, 101] on h4 "Payee Attributes" at bounding box center [181, 96] width 201 height 9
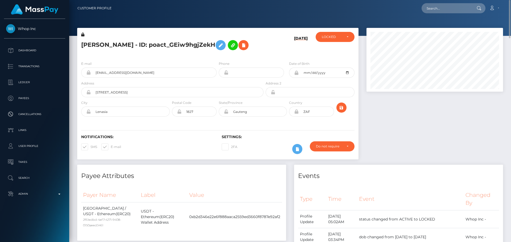
drag, startPoint x: 394, startPoint y: 127, endPoint x: 393, endPoint y: 124, distance: 3.7
click at [394, 127] on div at bounding box center [434, 96] width 145 height 137
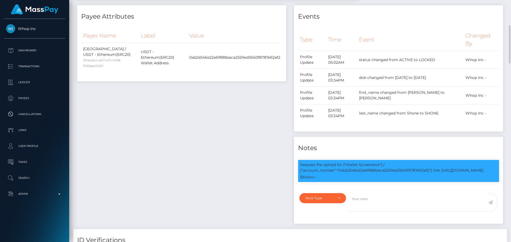
scroll to position [266, 0]
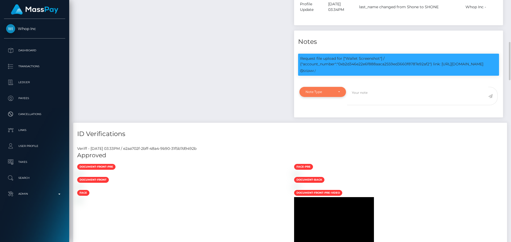
click at [331, 94] on div "Note Type" at bounding box center [320, 92] width 28 height 4
click at [323, 131] on span "Clear Compliance" at bounding box center [320, 128] width 28 height 5
select select "CLEAR_COMPLIANCE"
click at [368, 105] on textarea at bounding box center [417, 96] width 141 height 18
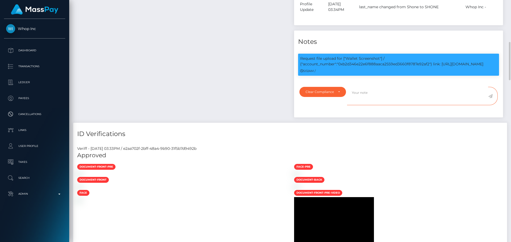
paste textarea "Crypto wallet screenshot for TJ1JVLhSiu5ToSyV63dhPCo6unjJescfAB provided. The p…"
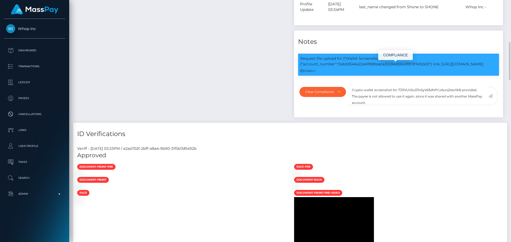
click at [360, 67] on p "Request file upload for ["Wallet Screenshot"] / {"account_number":"0xb2d346e22e…" at bounding box center [398, 61] width 197 height 11
copy p "0xb2d346e22e6f888aaca2559ed3660f8787e92af2"
click at [407, 97] on textarea "Crypto wallet screenshot for TJ1JVLhSiu5ToSyV63dhPCo6unjJescfAB provided. The p…" at bounding box center [417, 96] width 141 height 18
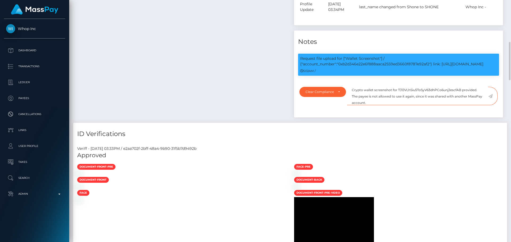
paste textarea "0xb2d346e22e6f888aaca2559ed3660f8787e92af2"
click at [402, 105] on textarea "Crypto wallet screenshot for 0xb2d346e22e6f888aaca2559ed3660f8787e92af2 provide…" at bounding box center [417, 96] width 141 height 18
type textarea "Crypto wallet screenshot for 0xb2d346e22e6f888aaca2559ed3660f8787e92af2 provide…"
click at [335, 94] on div "Clear Compliance" at bounding box center [323, 92] width 34 height 4
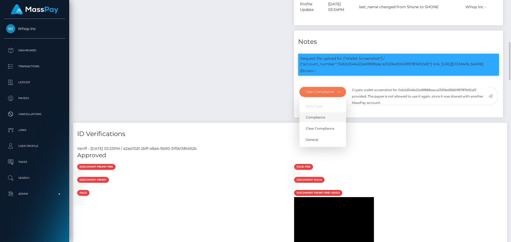
click at [314, 120] on span "Compliance" at bounding box center [315, 117] width 19 height 5
select select "COMPLIANCE"
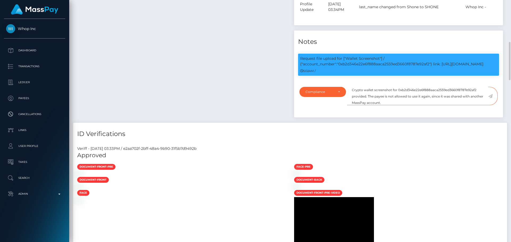
click at [410, 105] on textarea "Crypto wallet screenshot for 0xb2d346e22e6f888aaca2559ed3660f8787e92af2 provide…" at bounding box center [417, 96] width 141 height 18
click at [491, 98] on icon at bounding box center [490, 96] width 5 height 4
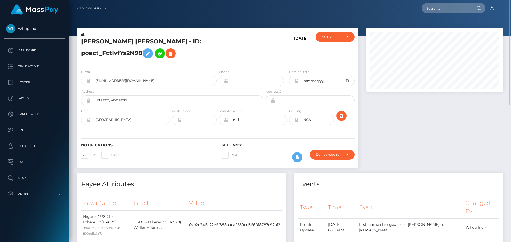
click at [198, 61] on h5 "[PERSON_NAME] [PERSON_NAME] - ID: poact_FctIvfYs2N98" at bounding box center [170, 50] width 179 height 24
click at [297, 83] on icon at bounding box center [296, 81] width 5 height 4
click at [214, 61] on h5 "[PERSON_NAME] [PERSON_NAME] - ID: poact_FctIvfYs2N98" at bounding box center [170, 50] width 179 height 24
click at [124, 44] on h5 "[PERSON_NAME] [PERSON_NAME] - ID: poact_FctIvfYs2N98" at bounding box center [170, 50] width 179 height 24
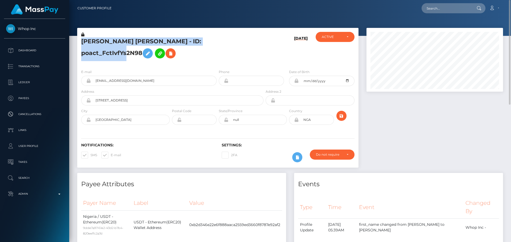
click at [124, 44] on h5 "[PERSON_NAME] [PERSON_NAME] - ID: poact_FctIvfYs2N98" at bounding box center [170, 50] width 179 height 24
copy h5 "[PERSON_NAME] [PERSON_NAME] - ID: poact_FctIvfYs2N98"
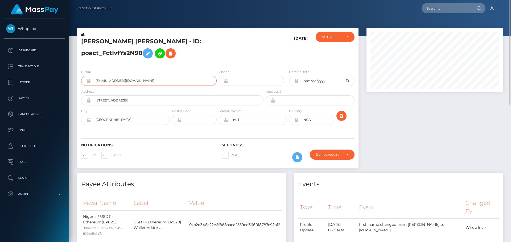
drag, startPoint x: 141, startPoint y: 88, endPoint x: 79, endPoint y: 84, distance: 61.6
click at [80, 84] on div "E-mail [EMAIL_ADDRESS][DOMAIN_NAME]" at bounding box center [147, 79] width 141 height 20
click at [254, 61] on h5 "[PERSON_NAME] [PERSON_NAME] - ID: poact_FctIvfYs2N98" at bounding box center [170, 50] width 179 height 24
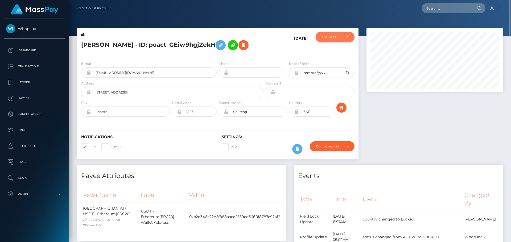
click at [332, 36] on div "LOCKED" at bounding box center [332, 37] width 20 height 4
click at [335, 50] on link "ACTIVE" at bounding box center [335, 51] width 39 height 10
select select "ACTIVE"
drag, startPoint x: 204, startPoint y: 48, endPoint x: 211, endPoint y: 51, distance: 7.4
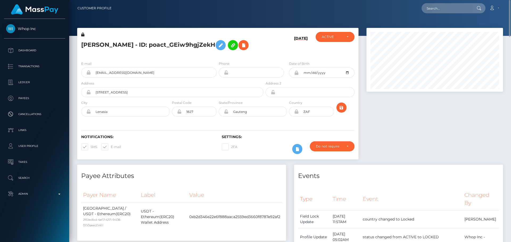
click at [205, 48] on h5 "[PERSON_NAME] - ID: poact_GEiw9hgjZekH" at bounding box center [170, 45] width 179 height 15
click at [210, 52] on h5 "OWEN CHRISTOPHER SHONE - ID: poact_GEiw9hgjZekH" at bounding box center [170, 45] width 179 height 15
click at [262, 71] on div "Phone" at bounding box center [251, 69] width 65 height 17
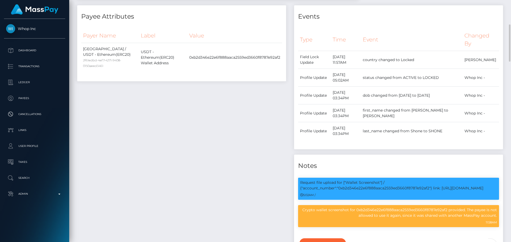
scroll to position [0, 0]
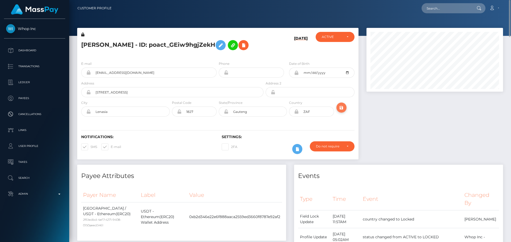
click at [340, 111] on icon "submit" at bounding box center [341, 108] width 6 height 7
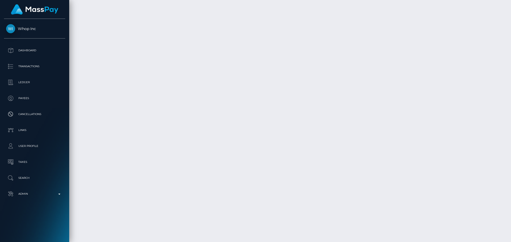
scroll to position [1304, 0]
checkbox input "true"
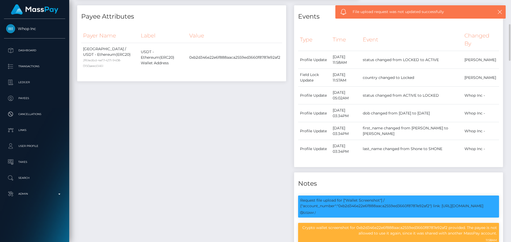
scroll to position [0, 0]
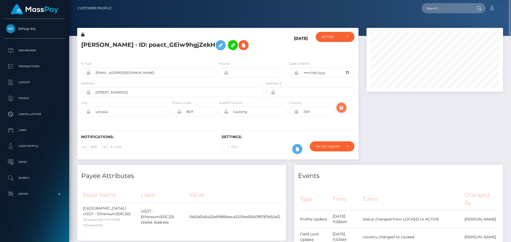
click at [345, 113] on button "submit" at bounding box center [341, 108] width 10 height 10
click at [282, 57] on div "[DATE]" at bounding box center [288, 44] width 47 height 25
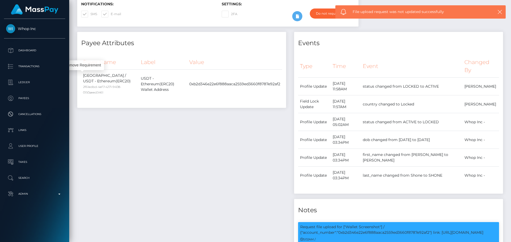
scroll to position [0, 0]
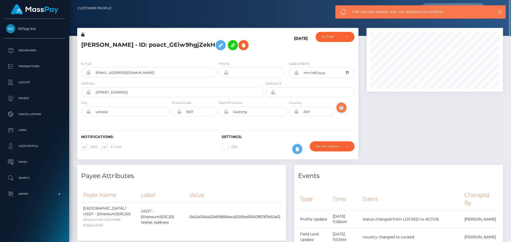
click at [340, 111] on icon "submit" at bounding box center [341, 108] width 6 height 7
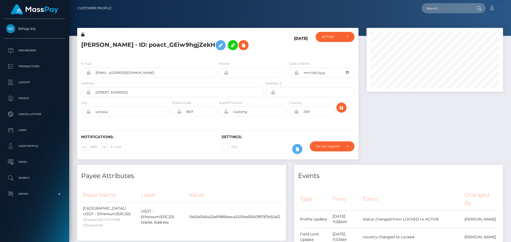
scroll to position [64, 137]
click at [138, 42] on h5 "[PERSON_NAME] - ID: poact_GEiw9hgjZekH" at bounding box center [170, 45] width 179 height 15
copy h5 "[PERSON_NAME] - ID: poact_GEiw9hgjZekH"
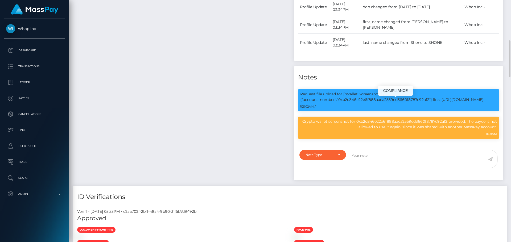
click at [364, 103] on p "Request file upload for ["Wallet Screenshot"] / {"account_number":"0xb2d346e22e…" at bounding box center [398, 97] width 197 height 11
copy p "0xb2d346e22e6f888aaca2559ed3660f8787e92af2"
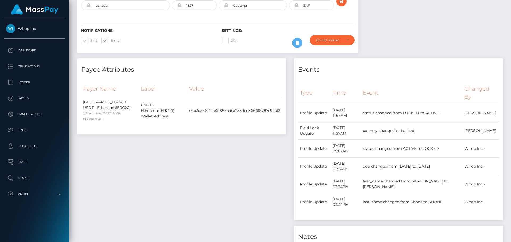
scroll to position [0, 0]
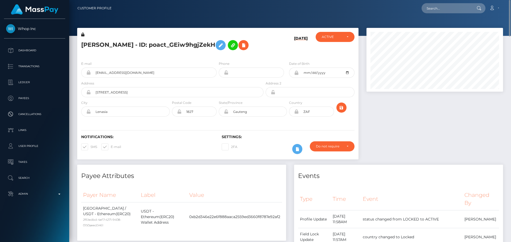
click at [131, 42] on h5 "[PERSON_NAME] - ID: poact_GEiw9hgjZekH" at bounding box center [170, 45] width 179 height 15
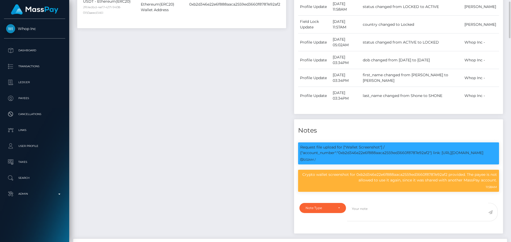
scroll to position [64, 137]
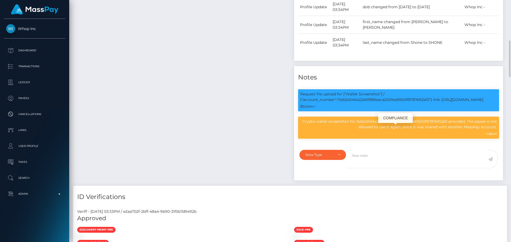
click at [399, 130] on p "Crypto wallet screenshot for 0xb2d346e22e6f888aaca2559ed3660f8787e92af2 provide…" at bounding box center [398, 124] width 197 height 11
copy p "0xb2d346e22e6f888aaca2559ed3660f8787e92af2"
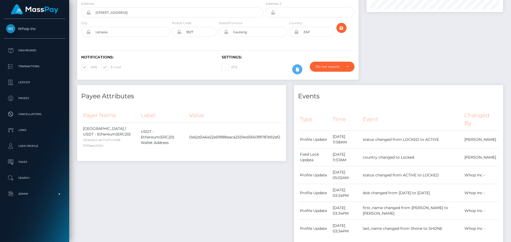
scroll to position [0, 0]
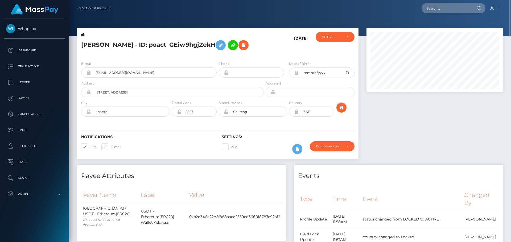
click at [259, 53] on h5 "[PERSON_NAME] - ID: poact_GEiw9hgjZekH" at bounding box center [170, 45] width 179 height 15
drag, startPoint x: 340, startPoint y: 119, endPoint x: 336, endPoint y: 114, distance: 6.4
click at [340, 111] on icon "submit" at bounding box center [341, 108] width 6 height 7
click at [221, 57] on div "[PERSON_NAME] - ID: poact_GEiw9hgjZekH" at bounding box center [170, 44] width 187 height 25
click at [445, 8] on input "text" at bounding box center [447, 8] width 50 height 10
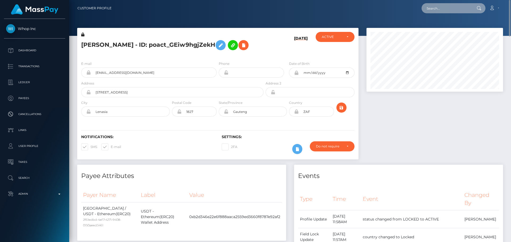
paste input "poact_7Ph49zM8Bjyc"
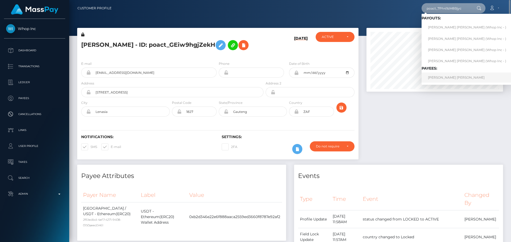
type input "poact_7Ph49zM8Bjyc"
click at [443, 81] on link "[PERSON_NAME] [PERSON_NAME]" at bounding box center [467, 78] width 91 height 10
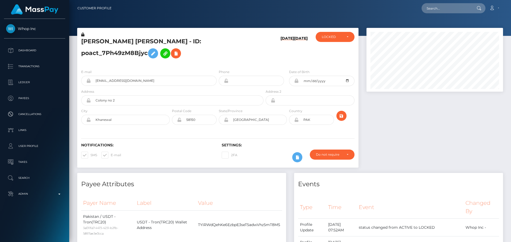
scroll to position [64, 137]
click at [221, 61] on h5 "AAKASH SHANI Shani - ID: poact_7Ph49zM8Bjyc" at bounding box center [170, 50] width 179 height 24
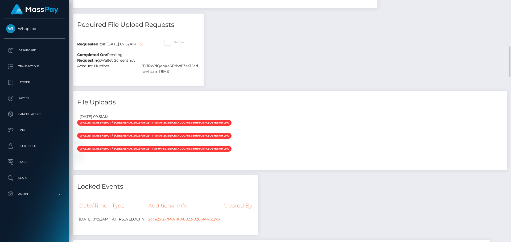
scroll to position [692, 0]
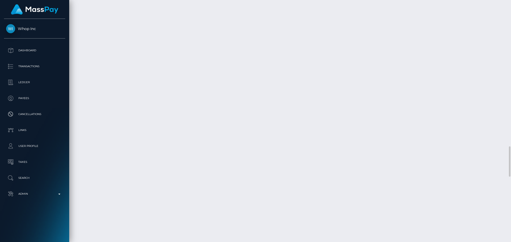
scroll to position [1144, 0]
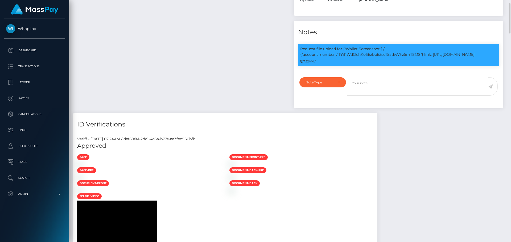
scroll to position [240, 0]
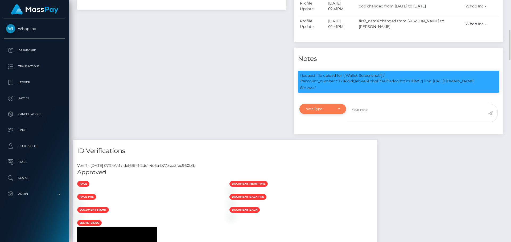
click at [339, 111] on div "Note Type" at bounding box center [323, 109] width 34 height 4
drag, startPoint x: 318, startPoint y: 140, endPoint x: 298, endPoint y: 133, distance: 20.6
click at [318, 137] on span "Compliance" at bounding box center [315, 134] width 19 height 5
click at [260, 125] on div "Payee Attributes Payer Name Label Value Pakistan / USDT - Tron(TRC20) 3a011fa7-…" at bounding box center [181, 37] width 217 height 206
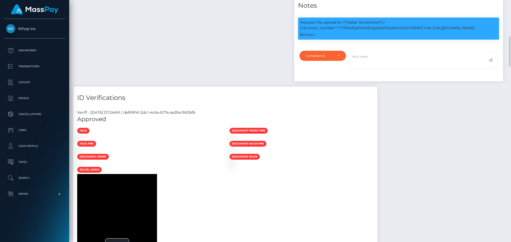
scroll to position [186, 0]
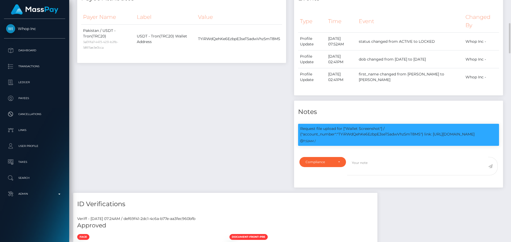
click at [262, 115] on div "Payee Attributes Payer Name Label Value Pakistan / USDT - Tron(TRC20) 3a011fa7-…" at bounding box center [181, 90] width 217 height 206
click at [330, 165] on div "Compliance" at bounding box center [322, 162] width 47 height 10
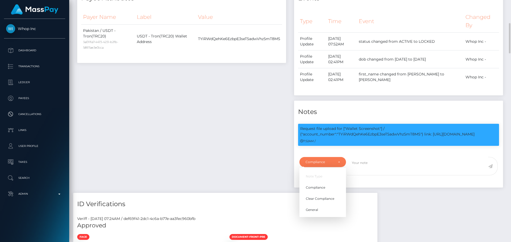
drag, startPoint x: 249, startPoint y: 160, endPoint x: 250, endPoint y: 152, distance: 8.0
click at [249, 160] on div "Payee Attributes Payer Name Label Value Pakistan / USDT - Tron(TRC20) 3a011fa7-…" at bounding box center [181, 90] width 217 height 206
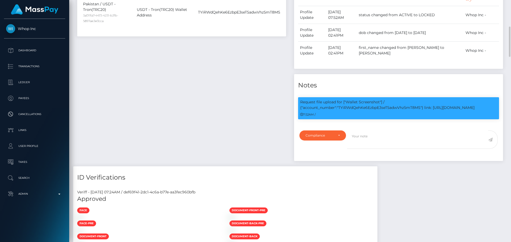
scroll to position [240, 0]
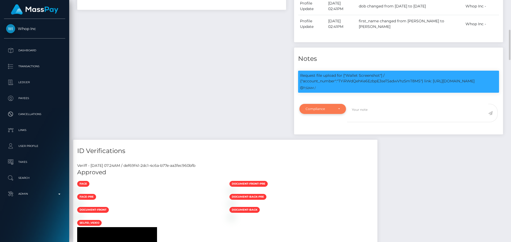
click at [340, 114] on div "Compliance" at bounding box center [322, 109] width 47 height 10
click at [319, 139] on link "Compliance" at bounding box center [322, 135] width 47 height 10
select select "COMPLIANCE"
click at [395, 122] on textarea at bounding box center [417, 113] width 141 height 18
paste textarea "Crypto wallet screenshot for TJ1JVLhSiu5ToSyV63dhPCo6unjJescfAB provided. The p…"
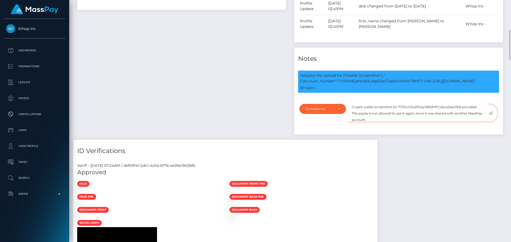
scroll to position [64, 137]
click at [366, 84] on p "Request file upload for ["Wallet Screenshot"] / {"account_number":"TYiRWdQehKe6…" at bounding box center [398, 78] width 197 height 11
copy p "TYiRWdQehKe6EzbpE3seT5adwVhz5mT8MS"
click at [406, 112] on textarea "Crypto wallet screenshot for TJ1JVLhSiu5ToSyV63dhPCo6unjJescfAB provided. The p…" at bounding box center [417, 113] width 141 height 18
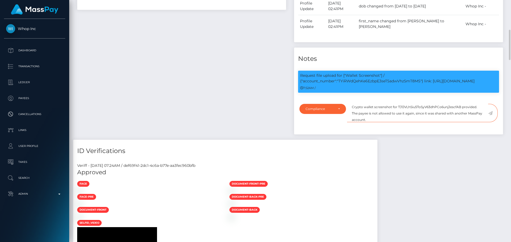
click at [406, 112] on textarea "Crypto wallet screenshot for TJ1JVLhSiu5ToSyV63dhPCo6unjJescfAB provided. The p…" at bounding box center [417, 113] width 141 height 18
paste textarea "YiRWdQehKe6EzbpE3seT5adwVhz5mT8MS"
type textarea "Crypto wallet screenshot for TYiRWdQehKe6EzbpE3seT5adwVhz5mT8MS provided. The p…"
click at [490, 116] on icon at bounding box center [490, 113] width 5 height 4
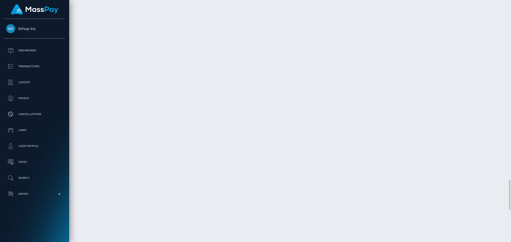
scroll to position [1623, 0]
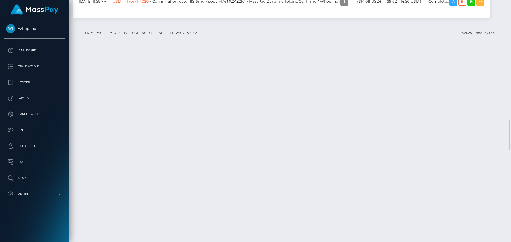
checkbox input "true"
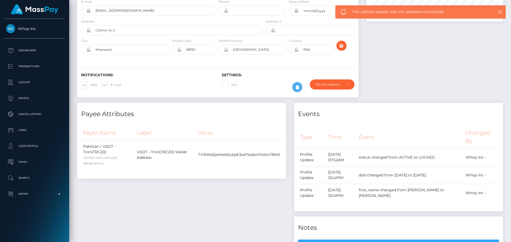
scroll to position [0, 0]
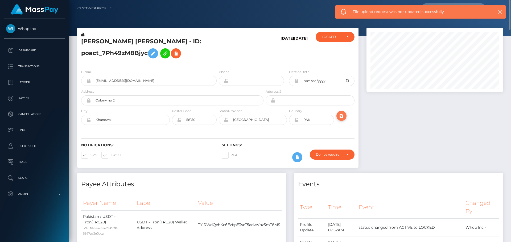
click at [342, 119] on icon "submit" at bounding box center [341, 116] width 6 height 7
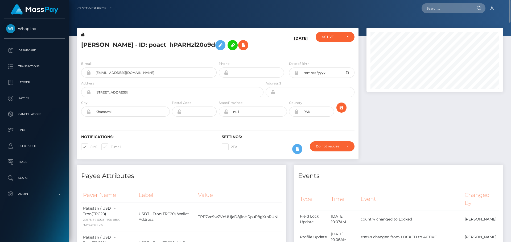
click at [246, 53] on h5 "MUHAMMAD RASHID - ID: poact_hPARHzl20o9d" at bounding box center [170, 45] width 179 height 15
click at [139, 47] on h5 "MUHAMMAD RASHID - ID: poact_hPARHzl20o9d" at bounding box center [170, 45] width 179 height 15
click at [140, 47] on h5 "MUHAMMAD RASHID - ID: poact_hPARHzl20o9d" at bounding box center [170, 45] width 179 height 15
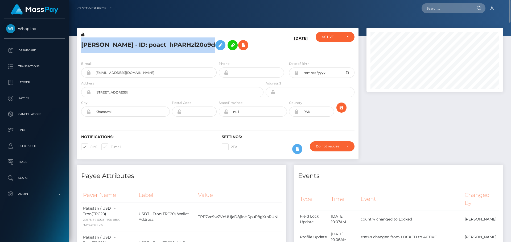
copy h5 "MUHAMMAD RASHID - ID: poact_hPARHzl20o9d"
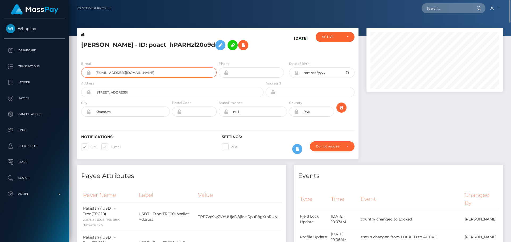
drag, startPoint x: 167, startPoint y: 89, endPoint x: 95, endPoint y: 88, distance: 71.9
click at [95, 78] on input "majidmalok3+8dd479e1a5@gmail.com" at bounding box center [154, 73] width 126 height 10
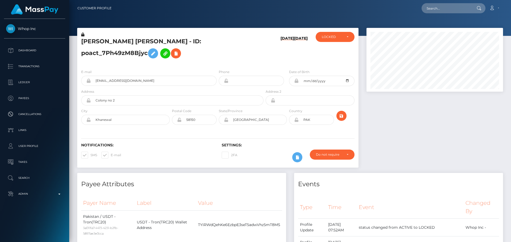
scroll to position [64, 137]
click at [276, 141] on div "Notifications: SMS E-mail Settings: 2FA" at bounding box center [217, 149] width 281 height 38
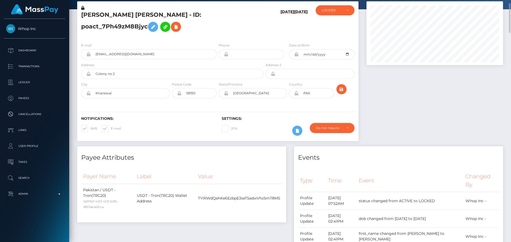
scroll to position [0, 0]
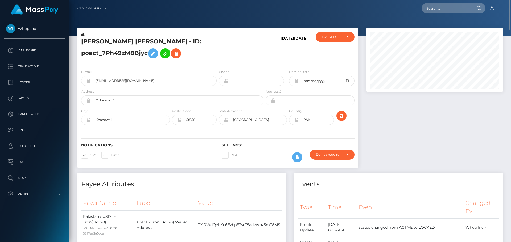
click at [296, 122] on icon at bounding box center [296, 120] width 5 height 4
click at [279, 142] on div "Notifications: SMS E-mail Settings: 2FA" at bounding box center [217, 149] width 281 height 38
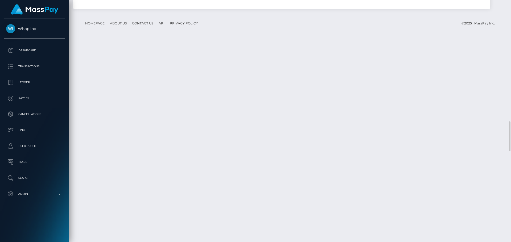
scroll to position [64, 137]
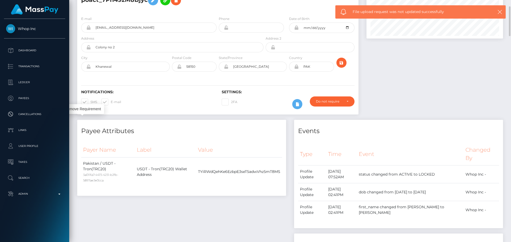
scroll to position [0, 0]
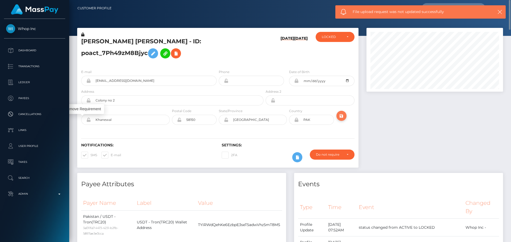
click at [341, 119] on icon "submit" at bounding box center [341, 116] width 6 height 7
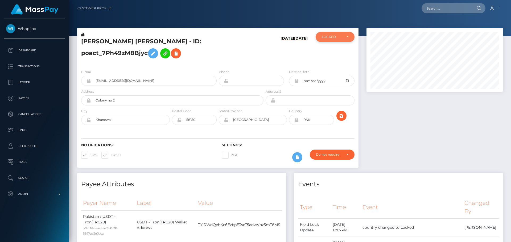
scroll to position [266078, 266005]
click at [328, 35] on div "LOCKED" at bounding box center [332, 37] width 20 height 4
click at [334, 50] on link "ACTIVE" at bounding box center [335, 51] width 39 height 10
select select "ACTIVE"
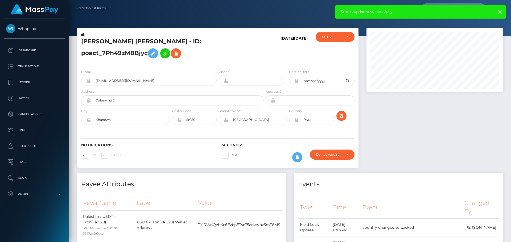
click at [309, 57] on div "[DATE] [DATE]" at bounding box center [288, 48] width 47 height 33
click at [342, 119] on icon "submit" at bounding box center [341, 116] width 6 height 7
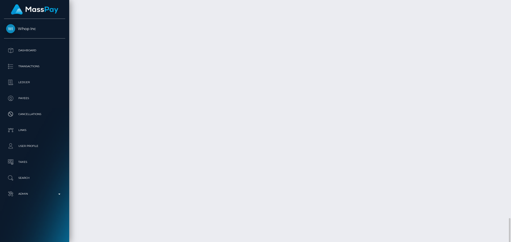
scroll to position [1517, 0]
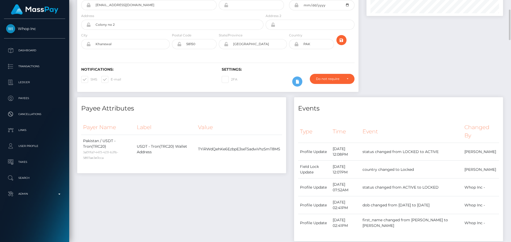
scroll to position [0, 0]
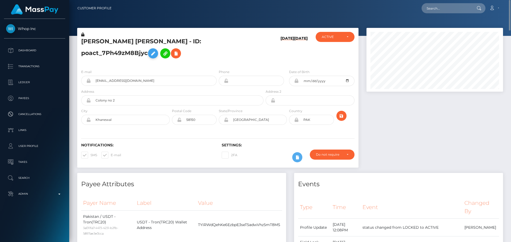
drag, startPoint x: 82, startPoint y: 35, endPoint x: 235, endPoint y: 44, distance: 153.3
click at [82, 35] on icon at bounding box center [82, 35] width 3 height 4
click at [156, 50] on icon at bounding box center [153, 53] width 6 height 7
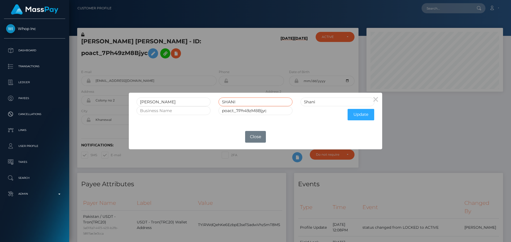
click at [229, 101] on input "SHANI" at bounding box center [256, 102] width 74 height 9
click at [332, 103] on input "Shani" at bounding box center [337, 102] width 74 height 9
paste input "HANI"
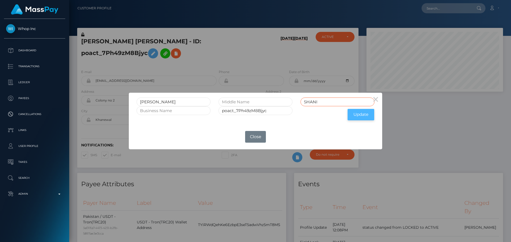
type input "SHANI"
click at [356, 116] on button "Update" at bounding box center [361, 114] width 27 height 11
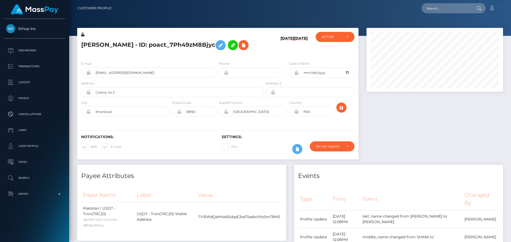
scroll to position [64, 137]
click at [83, 35] on icon at bounding box center [82, 35] width 3 height 4
click at [342, 109] on icon "submit" at bounding box center [341, 108] width 6 height 7
click at [263, 55] on div "AAKASH SHANI - ID: poact_7Ph49zM8Bjyc" at bounding box center [170, 44] width 187 height 25
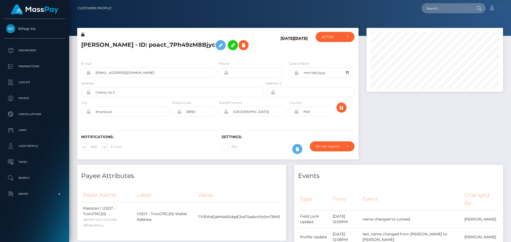
click at [264, 52] on div "AAKASH SHANI - ID: poact_7Ph49zM8Bjyc" at bounding box center [170, 44] width 187 height 25
click at [262, 58] on div "E-mail akashghouri277+66f20e98fc@gmail.com Phone" at bounding box center [217, 89] width 281 height 65
click at [139, 44] on h5 "AAKASH SHANI - ID: poact_7Ph49zM8Bjyc" at bounding box center [170, 45] width 179 height 15
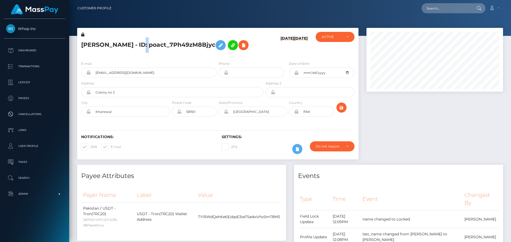
copy h5 "AAKASH SHANI - ID: poact_7Ph49zM8Bjyc"
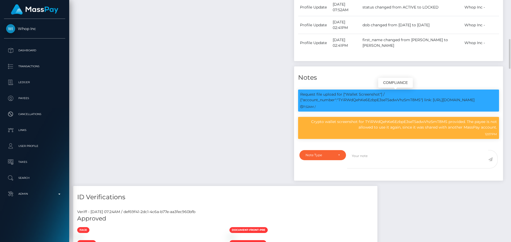
click at [376, 99] on p "Request file upload for ["Wallet Screenshot"] / {"account_number":"TYiRWdQehKe6…" at bounding box center [398, 97] width 197 height 11
copy p "TYiRWdQehKe6EzbpE3seT5adwVhz5mT8MS"
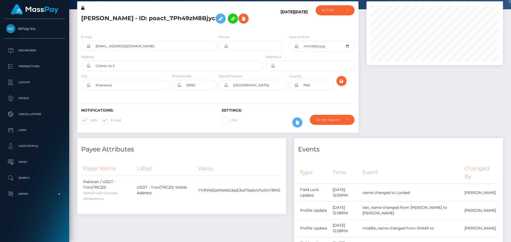
scroll to position [0, 0]
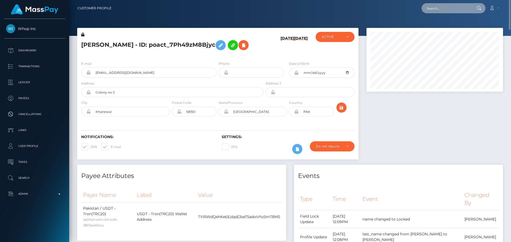
click at [442, 10] on input "text" at bounding box center [447, 8] width 50 height 10
paste input "poact_VykXWoQ9EQ4h"
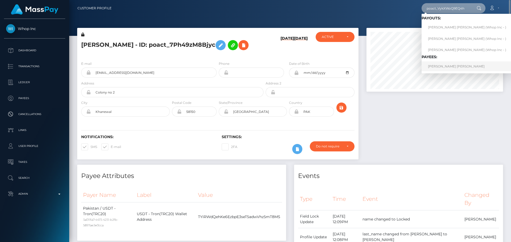
type input "poact_VykXWoQ9EQ4h"
click at [439, 69] on link "HOI YAN EVA NG" at bounding box center [467, 66] width 91 height 10
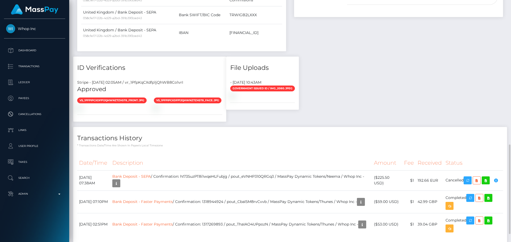
scroll to position [319, 0]
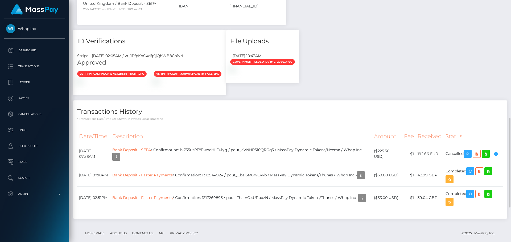
click at [372, 112] on div "Payee Attributes Payer Name Label Value United Kingdom / Bank Deposit - Faster …" at bounding box center [290, 39] width 434 height 370
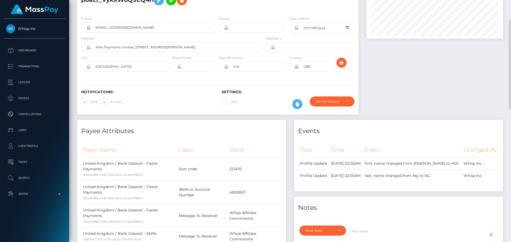
scroll to position [0, 0]
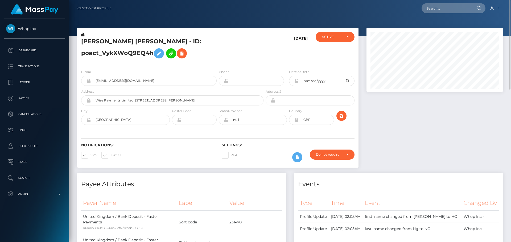
click at [296, 79] on icon at bounding box center [296, 81] width 5 height 4
click at [192, 130] on div "Notifications: SMS E-mail Settings: 2FA" at bounding box center [217, 149] width 281 height 38
click at [193, 130] on div "Notifications: SMS E-mail Settings: 2FA" at bounding box center [217, 149] width 281 height 38
click at [342, 113] on icon "submit" at bounding box center [341, 116] width 6 height 7
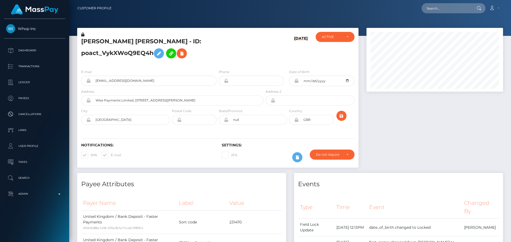
scroll to position [64, 137]
click at [186, 130] on div "Notifications: SMS E-mail Settings: 2FA" at bounding box center [217, 149] width 281 height 38
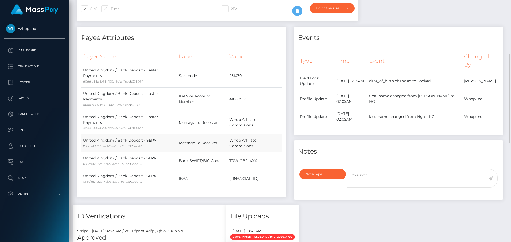
scroll to position [0, 0]
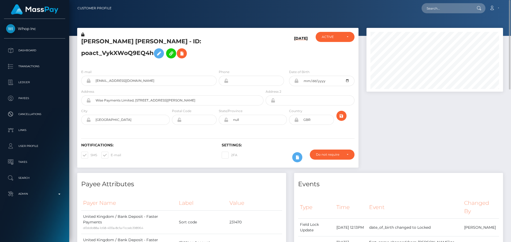
drag, startPoint x: 298, startPoint y: 37, endPoint x: 307, endPoint y: 41, distance: 9.5
click at [307, 41] on h6 "[DATE]" at bounding box center [301, 49] width 14 height 27
click at [286, 50] on div "[DATE]" at bounding box center [288, 48] width 47 height 33
click at [85, 47] on h5 "[PERSON_NAME] [PERSON_NAME] - ID: poact_VykXWoQ9EQ4h" at bounding box center [170, 50] width 179 height 24
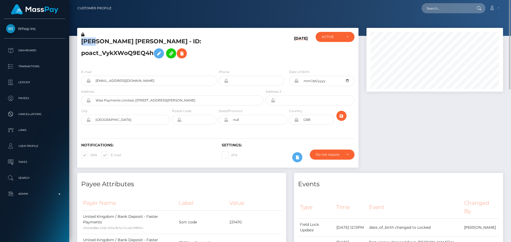
copy h5 "HOI"
click at [269, 53] on div "[DATE]" at bounding box center [288, 48] width 47 height 33
click at [267, 65] on div "E-mail 3vatronic@gmail.com Phone Date of Birth" at bounding box center [217, 97] width 281 height 65
click at [217, 56] on div "[PERSON_NAME] [PERSON_NAME] - ID: poact_VykXWoQ9EQ4h" at bounding box center [170, 48] width 187 height 33
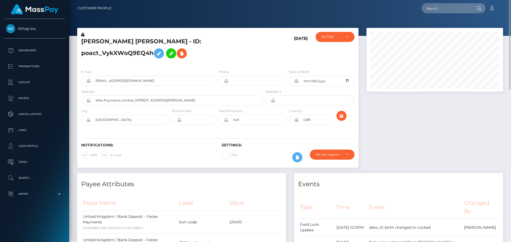
click at [217, 56] on div "[PERSON_NAME] [PERSON_NAME] - ID: poact_VykXWoQ9EQ4h" at bounding box center [170, 48] width 187 height 33
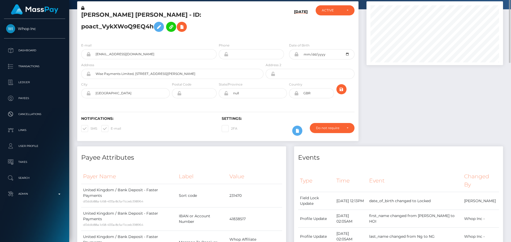
scroll to position [53, 0]
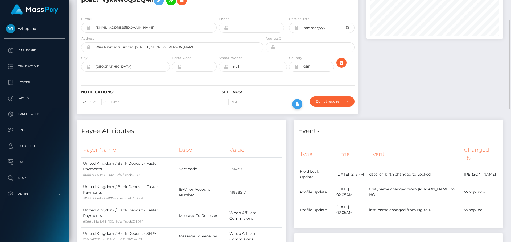
click at [299, 101] on icon at bounding box center [297, 104] width 6 height 7
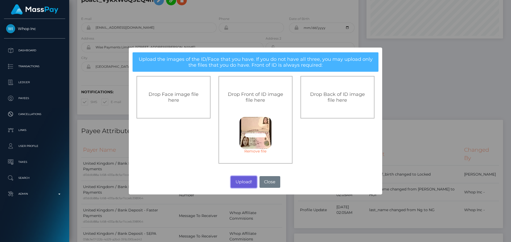
click at [245, 182] on button "Upload!" at bounding box center [244, 182] width 26 height 12
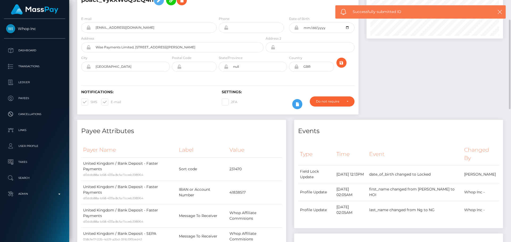
scroll to position [0, 0]
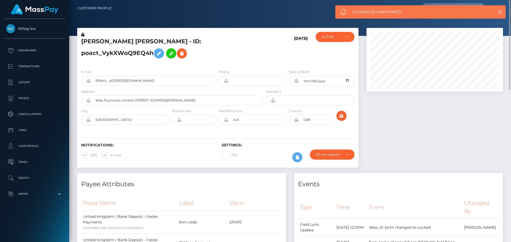
click at [263, 130] on div "Notifications: SMS E-mail Settings: 2FA" at bounding box center [217, 149] width 281 height 38
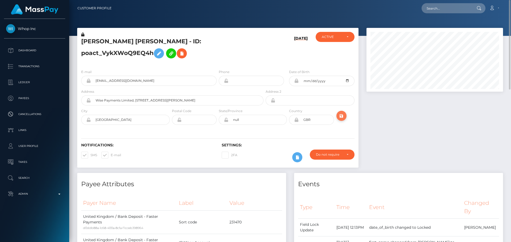
click at [341, 113] on icon "submit" at bounding box center [341, 116] width 6 height 7
click at [166, 130] on div "Notifications: SMS E-mail Settings: 2FA" at bounding box center [217, 149] width 281 height 38
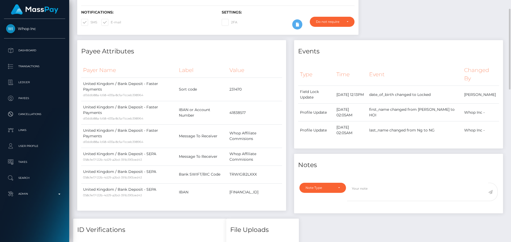
scroll to position [0, 0]
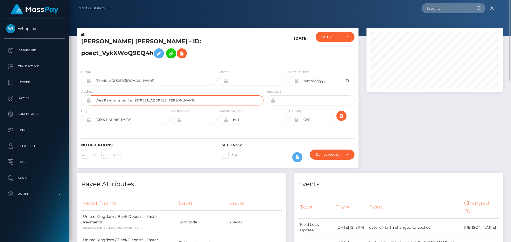
click at [99, 96] on input "Wise Payments Limited, [STREET_ADDRESS][PERSON_NAME]" at bounding box center [177, 101] width 173 height 10
drag, startPoint x: 99, startPoint y: 92, endPoint x: 214, endPoint y: 93, distance: 114.7
click at [214, 96] on input "Wise Payments Limited, [STREET_ADDRESS][PERSON_NAME]" at bounding box center [177, 101] width 173 height 10
click at [229, 96] on input "Wise Payments Limited, [STREET_ADDRESS][PERSON_NAME]" at bounding box center [177, 101] width 173 height 10
click at [229, 96] on input "Wise Payments Limited, 1st Floor, Worship Square, 65 Clifton Street, EC2A 4JE" at bounding box center [177, 101] width 173 height 10
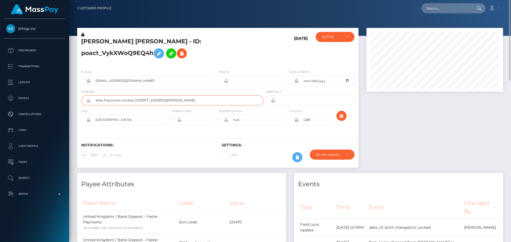
click at [229, 96] on input "Wise Payments Limited, 1st Floor, Worship Square, 65 Clifton Street, EC2A 4JE" at bounding box center [177, 101] width 173 height 10
paste input "65 Clifton Street, Worship Square"
paste input "1st Floor"
type input "65 Clifton Street, Worship Square, 1st Floor"
click at [194, 115] on input "text" at bounding box center [199, 120] width 35 height 10
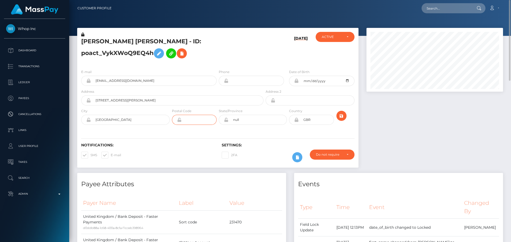
paste input "EC2A 4JE"
type input "EC2A 4JE"
click at [158, 44] on h5 "HOI YAN EVA NG - ID: poact_VykXWoQ9EQ4h" at bounding box center [170, 50] width 179 height 24
drag, startPoint x: 157, startPoint y: 44, endPoint x: 170, endPoint y: 44, distance: 12.8
click at [170, 44] on h5 "HOI YAN EVA NG - ID: poact_VykXWoQ9EQ4h" at bounding box center [170, 50] width 179 height 24
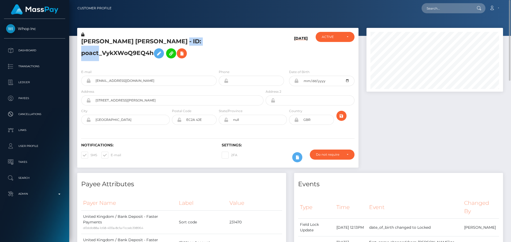
copy h5 "poact_VykXWoQ9EQ4h"
click at [443, 9] on input "text" at bounding box center [447, 8] width 50 height 10
paste input "poact_VykXWoQ9EQ4h"
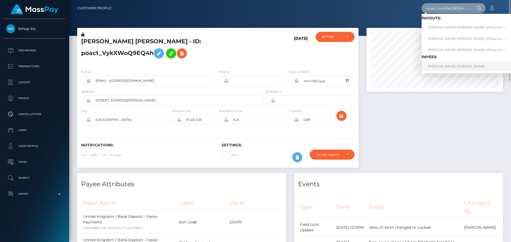
type input "poact_VykXWoQ9EQ4h"
click at [441, 69] on link "HOI YAN EVA NG" at bounding box center [467, 66] width 91 height 10
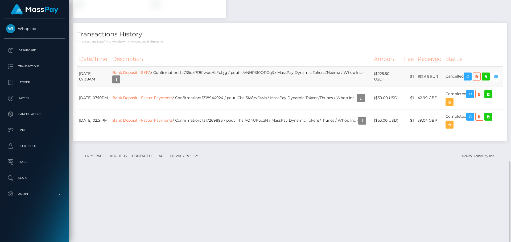
scroll to position [64, 137]
click at [287, 39] on h4 "Transactions History" at bounding box center [290, 34] width 426 height 9
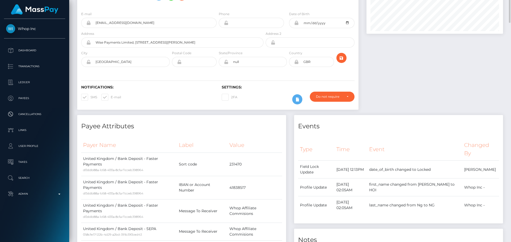
scroll to position [0, 0]
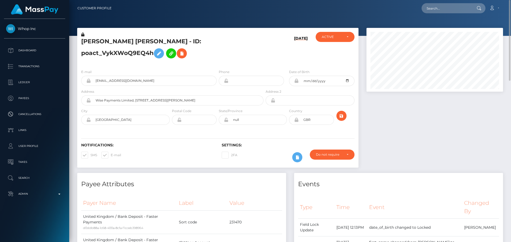
click at [126, 43] on h5 "[PERSON_NAME] [PERSON_NAME] - ID: poact_VykXWoQ9EQ4h" at bounding box center [170, 50] width 179 height 24
copy h5 "[PERSON_NAME] [PERSON_NAME] - ID: poact_VykXWoQ9EQ4h"
click at [296, 56] on div "[DATE]" at bounding box center [288, 48] width 47 height 33
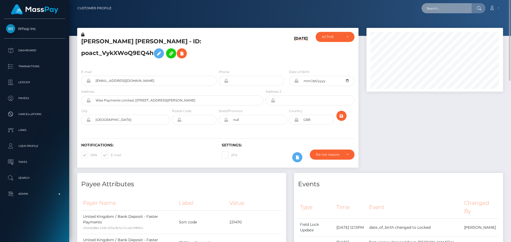
click at [437, 8] on input "text" at bounding box center [447, 8] width 50 height 10
paste input "[EMAIL_ADDRESS][DOMAIN_NAME]"
type input "[EMAIL_ADDRESS][DOMAIN_NAME]"
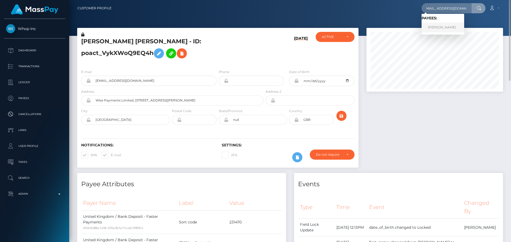
click at [443, 26] on link "Nwosu Emmanuel" at bounding box center [443, 28] width 43 height 10
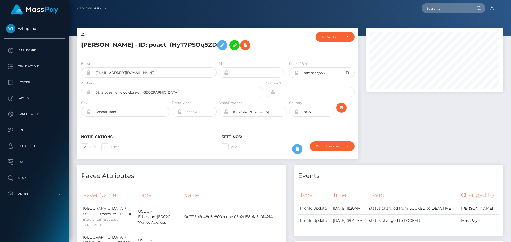
scroll to position [64, 137]
click at [179, 56] on div "[PERSON_NAME] - ID: poact_fHyT7PSOq5ZD" at bounding box center [170, 44] width 187 height 25
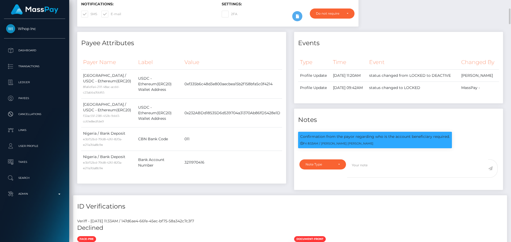
click at [241, 55] on th "Value" at bounding box center [233, 62] width 100 height 15
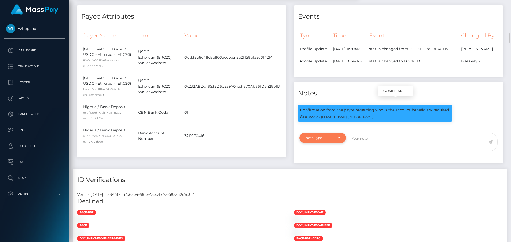
scroll to position [213, 0]
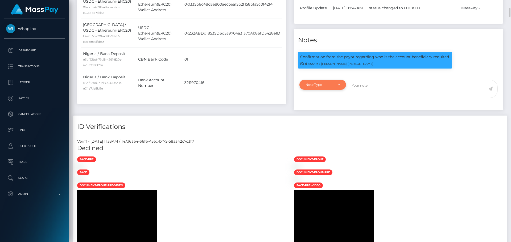
click at [337, 87] on div "Note Type" at bounding box center [323, 85] width 34 height 4
drag, startPoint x: 320, startPoint y: 128, endPoint x: 368, endPoint y: 114, distance: 49.9
click at [320, 113] on span "Compliance" at bounding box center [315, 110] width 19 height 5
select select "COMPLIANCE"
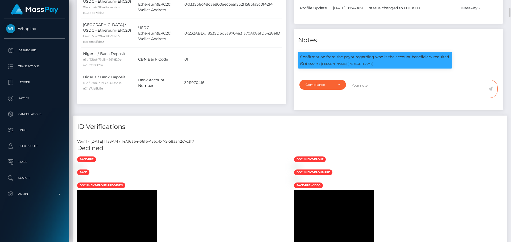
click at [383, 98] on textarea at bounding box center [417, 89] width 141 height 18
paste textarea "Ticket #125010"
paste textarea "Nwosu Emmanuel"
type textarea "In Ticket #125010, Whop confirmed that the owner is Nwosu Emmanuel."
click at [492, 91] on icon at bounding box center [490, 89] width 5 height 4
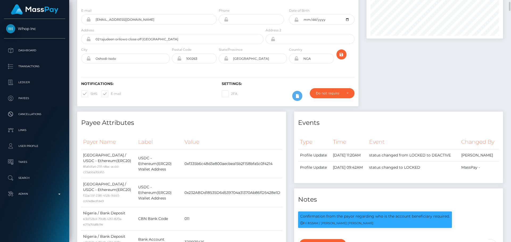
scroll to position [0, 0]
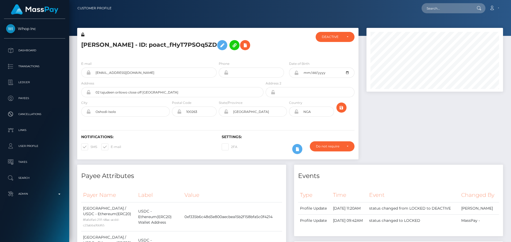
scroll to position [64, 137]
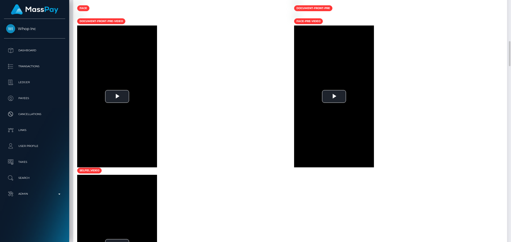
drag, startPoint x: 243, startPoint y: 87, endPoint x: 248, endPoint y: 89, distance: 5.4
click at [243, 5] on div at bounding box center [181, 2] width 217 height 6
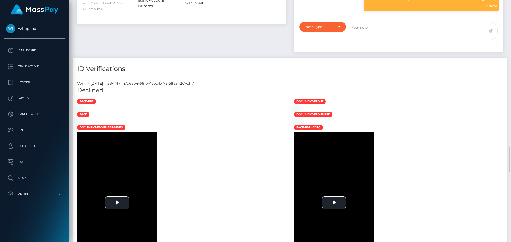
scroll to position [266, 0]
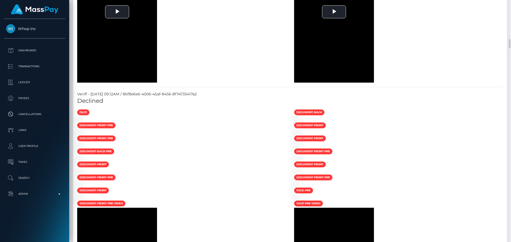
scroll to position [1065, 0]
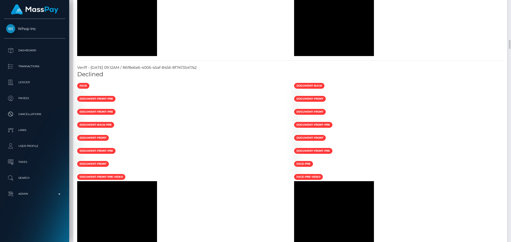
drag, startPoint x: 231, startPoint y: 98, endPoint x: 228, endPoint y: 99, distance: 3.6
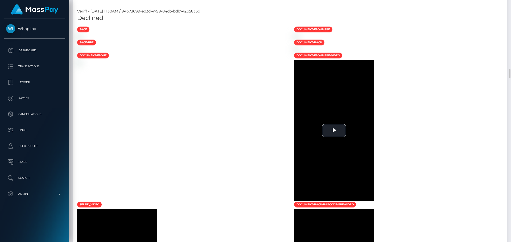
scroll to position [1863, 0]
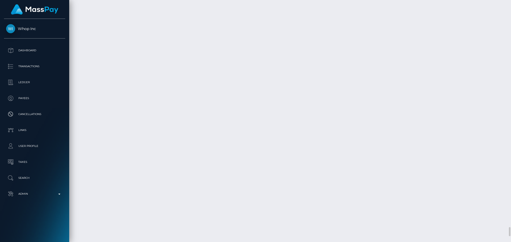
scroll to position [6015, 0]
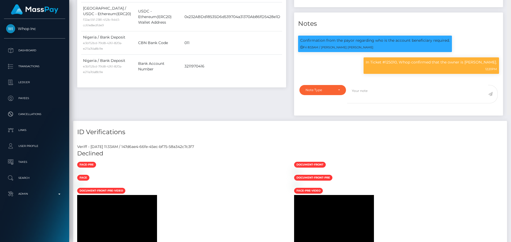
scroll to position [250, 0]
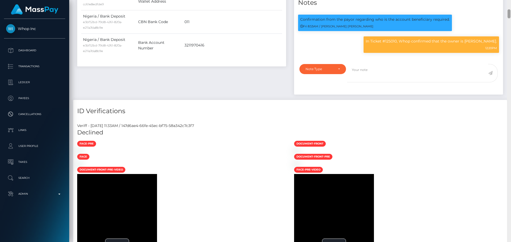
drag, startPoint x: 509, startPoint y: 64, endPoint x: 505, endPoint y: 12, distance: 51.5
click at [505, 12] on div "Customer Profile Loading... Loading..." at bounding box center [290, 121] width 442 height 242
click at [339, 71] on div "Note Type" at bounding box center [323, 69] width 34 height 4
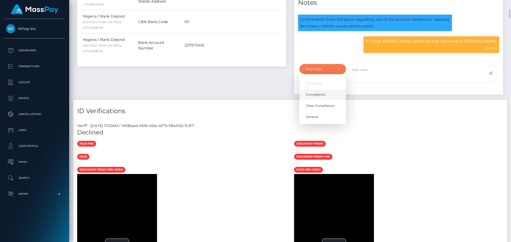
click at [320, 97] on span "Compliance" at bounding box center [315, 94] width 19 height 5
select select "COMPLIANCE"
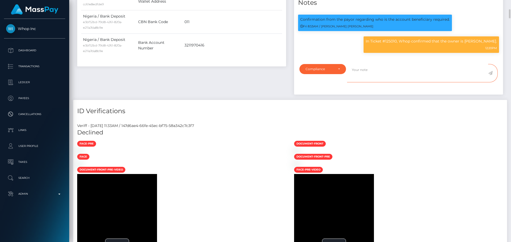
click at [385, 83] on textarea at bounding box center [417, 73] width 141 height 18
type textarea "ID required."
click at [492, 75] on icon at bounding box center [490, 73] width 5 height 4
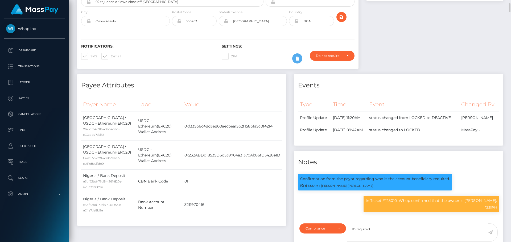
scroll to position [0, 0]
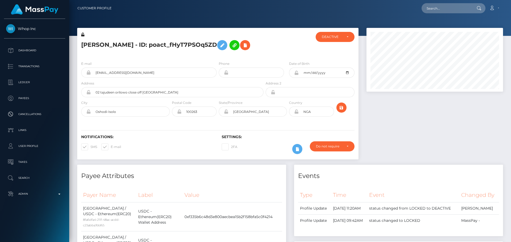
scroll to position [64, 137]
click at [248, 47] on icon at bounding box center [245, 45] width 6 height 7
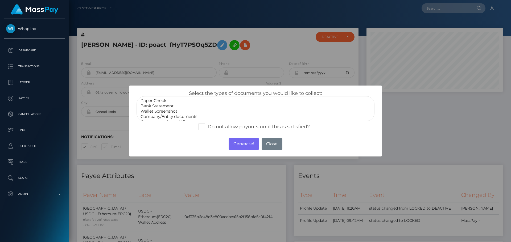
scroll to position [11, 0]
select select "Government issued ID"
click at [171, 110] on option "Government issued ID" at bounding box center [255, 111] width 231 height 5
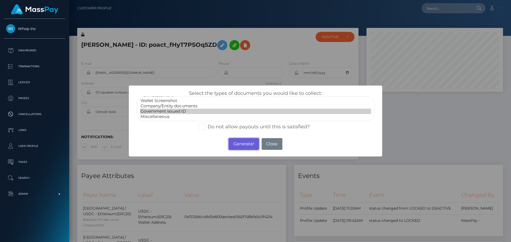
click at [244, 144] on button "Generate!" at bounding box center [244, 144] width 30 height 12
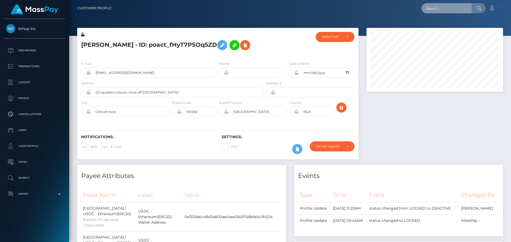
click at [439, 8] on input "text" at bounding box center [447, 8] width 50 height 10
paste input "poact_6zhO7FWeGgmG"
type input "poact_6zhO7FWeGgmG"
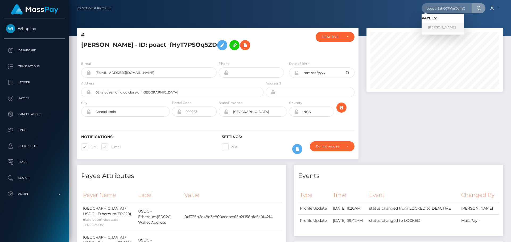
click at [445, 26] on link "Rania Khalaf" at bounding box center [443, 28] width 43 height 10
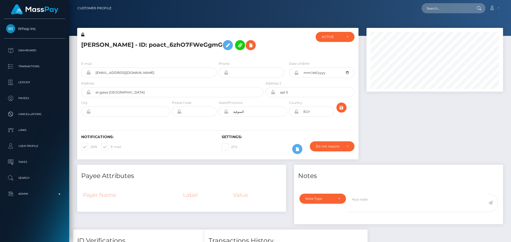
scroll to position [64, 137]
click at [279, 52] on div at bounding box center [288, 44] width 47 height 25
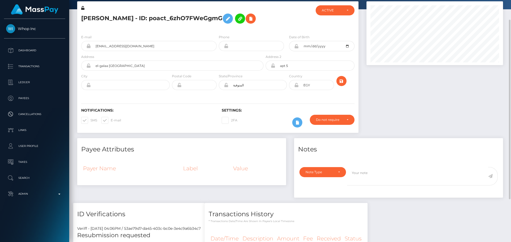
scroll to position [0, 0]
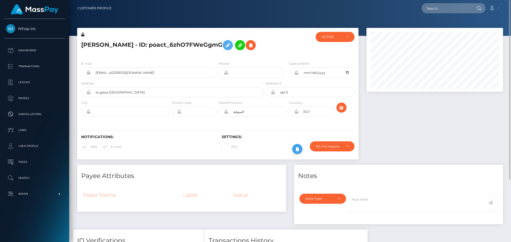
click at [298, 150] on icon at bounding box center [297, 149] width 6 height 7
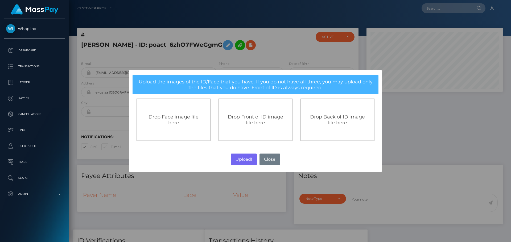
click at [268, 123] on div "Drop Front of ID image file here" at bounding box center [255, 120] width 62 height 12
click at [255, 117] on span "Drop Front of ID image file here" at bounding box center [255, 120] width 55 height 12
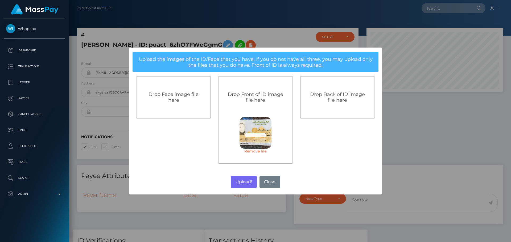
click at [333, 104] on div "Drop Back of ID image file here" at bounding box center [337, 97] width 74 height 43
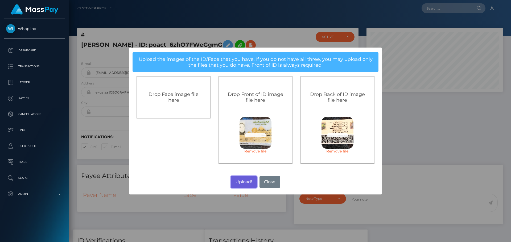
click at [244, 181] on button "Upload!" at bounding box center [244, 182] width 26 height 12
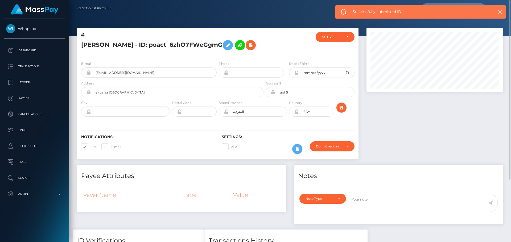
click at [258, 125] on div "Notifications: SMS E-mail Settings: 2FA" at bounding box center [217, 141] width 281 height 38
click at [272, 122] on div "Notifications: SMS E-mail Settings: 2FA" at bounding box center [217, 141] width 281 height 38
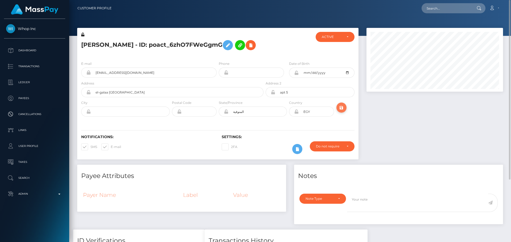
click at [341, 108] on icon "submit" at bounding box center [341, 108] width 6 height 7
click at [248, 46] on icon at bounding box center [251, 45] width 6 height 7
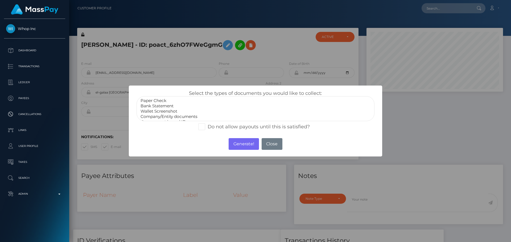
scroll to position [11, 0]
click at [160, 116] on option "Miscellaneous" at bounding box center [255, 116] width 231 height 5
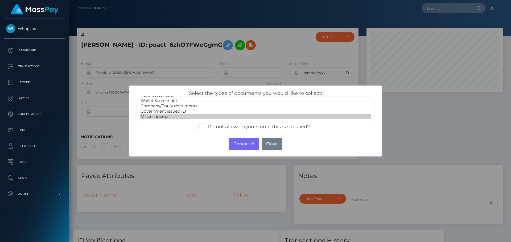
select select "Government issued ID"
click at [178, 112] on option "Government issued ID" at bounding box center [255, 111] width 231 height 5
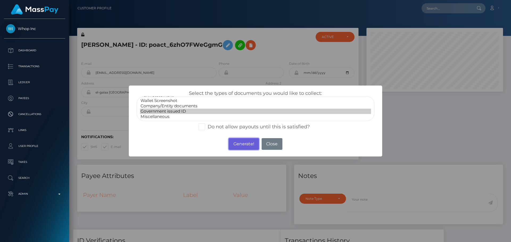
click at [242, 143] on button "Generate!" at bounding box center [244, 144] width 30 height 12
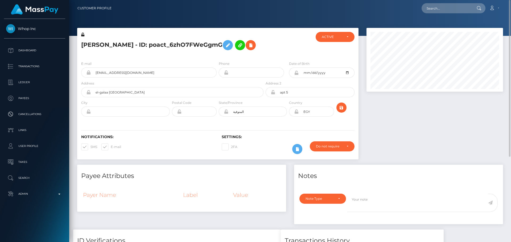
click at [217, 56] on div "[PERSON_NAME] - ID: poact_6zhO7FWeGgmG" at bounding box center [170, 44] width 187 height 25
click at [340, 108] on icon "submit" at bounding box center [341, 108] width 6 height 7
click at [274, 48] on div at bounding box center [288, 44] width 47 height 25
click at [270, 48] on div at bounding box center [288, 44] width 47 height 25
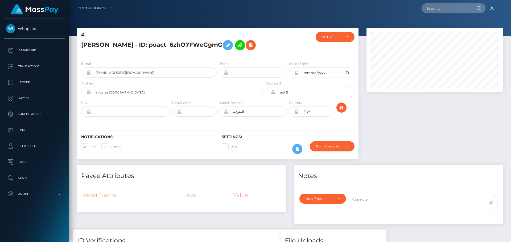
click at [265, 51] on div at bounding box center [288, 44] width 47 height 25
click at [262, 53] on div "[PERSON_NAME] - ID: poact_6zhO7FWeGgmG" at bounding box center [170, 44] width 187 height 25
click at [259, 51] on h5 "[PERSON_NAME] - ID: poact_6zhO7FWeGgmG" at bounding box center [170, 45] width 179 height 15
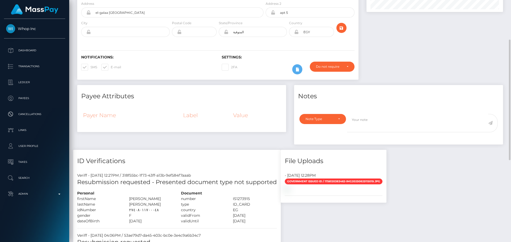
scroll to position [0, 0]
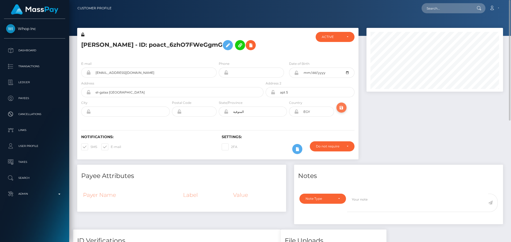
click at [341, 105] on icon "submit" at bounding box center [341, 108] width 6 height 7
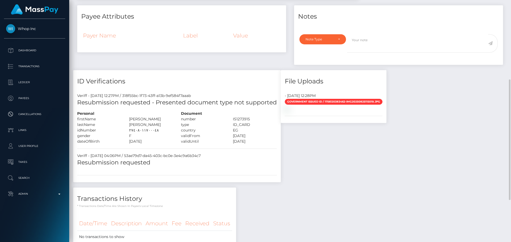
scroll to position [244, 0]
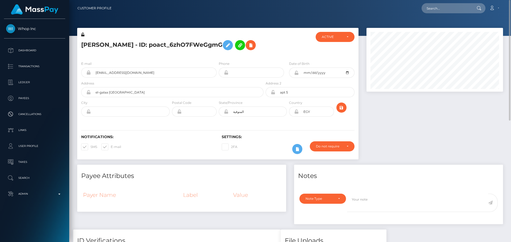
scroll to position [64, 137]
click at [248, 45] on icon at bounding box center [251, 45] width 6 height 7
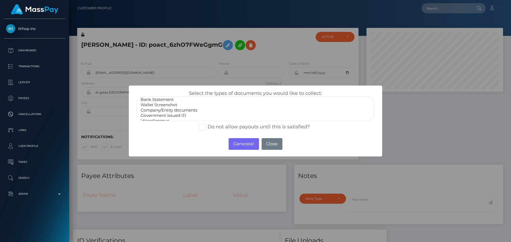
scroll to position [11, 0]
select select "Government issued ID"
click at [168, 111] on option "Government issued ID" at bounding box center [255, 111] width 231 height 5
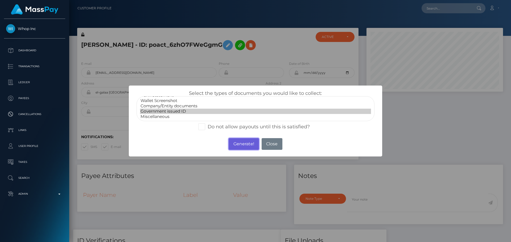
click at [242, 143] on button "Generate!" at bounding box center [244, 144] width 30 height 12
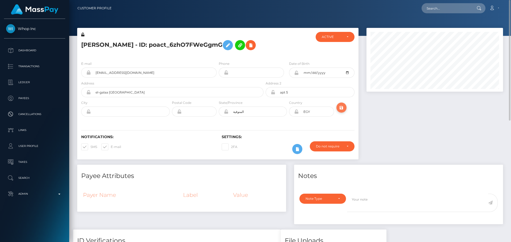
click at [342, 106] on icon "submit" at bounding box center [341, 108] width 6 height 7
click at [347, 109] on div at bounding box center [346, 109] width 23 height 19
click at [267, 52] on div at bounding box center [288, 44] width 47 height 25
click at [275, 50] on div at bounding box center [288, 44] width 47 height 25
click at [267, 46] on div at bounding box center [288, 44] width 47 height 25
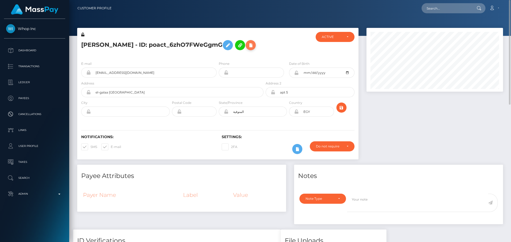
click at [246, 41] on button at bounding box center [251, 45] width 10 height 10
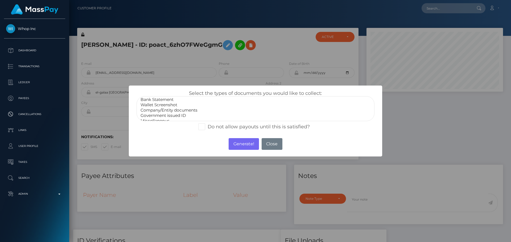
scroll to position [11, 0]
select select "Government issued ID"
click at [164, 109] on option "Government issued ID" at bounding box center [255, 111] width 231 height 5
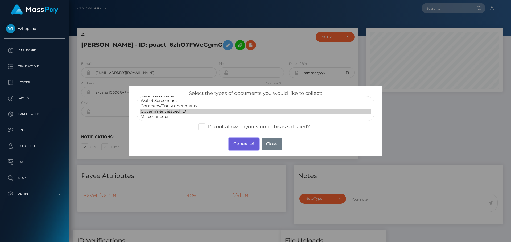
click at [240, 142] on button "Generate!" at bounding box center [244, 144] width 30 height 12
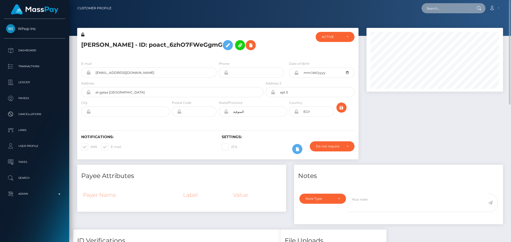
click at [443, 7] on input "text" at bounding box center [447, 8] width 50 height 10
paste input "9395da3e-4056-42b2-bcc4-5a36d66c8c3b"
type input "9395da3e-4056-42b2-bcc4-5a36d66c8c3b"
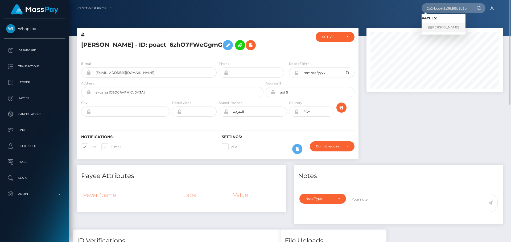
click at [441, 28] on link "樹佑 松川" at bounding box center [444, 28] width 44 height 10
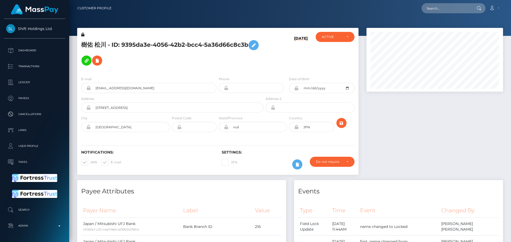
scroll to position [64, 137]
drag, startPoint x: 253, startPoint y: 57, endPoint x: 248, endPoint y: 57, distance: 5.1
click at [253, 57] on h5 "樹佑 松川 - ID: 9395da3e-4056-42b2-bcc4-5a36d66c8c3b" at bounding box center [170, 53] width 179 height 31
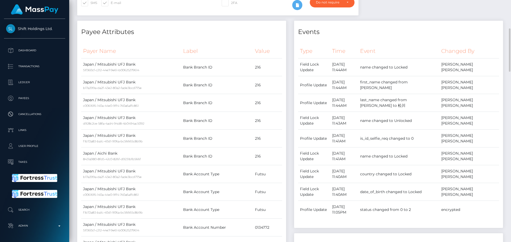
scroll to position [0, 0]
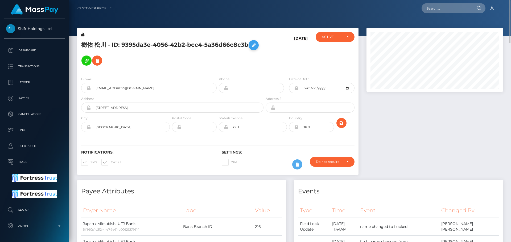
click at [250, 49] on icon at bounding box center [253, 45] width 6 height 7
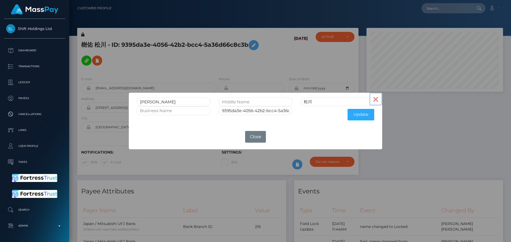
click at [377, 98] on button "×" at bounding box center [375, 99] width 13 height 13
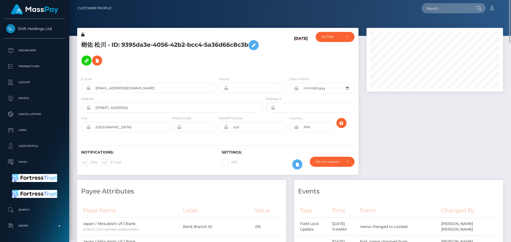
drag, startPoint x: 83, startPoint y: 34, endPoint x: 296, endPoint y: 81, distance: 218.1
click at [83, 34] on icon at bounding box center [82, 35] width 3 height 4
click at [296, 86] on icon at bounding box center [296, 88] width 5 height 4
click at [296, 125] on icon at bounding box center [296, 127] width 5 height 4
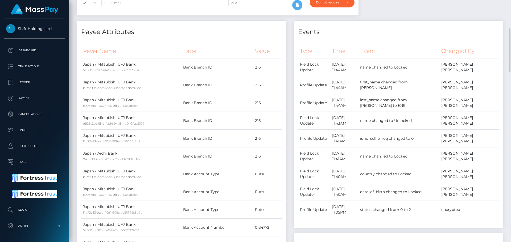
scroll to position [27, 0]
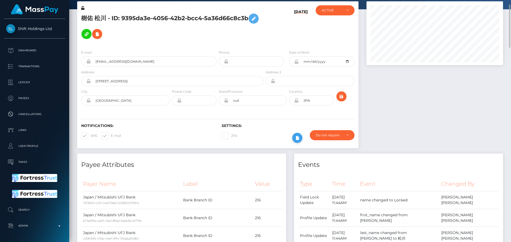
click at [299, 135] on icon at bounding box center [297, 138] width 6 height 7
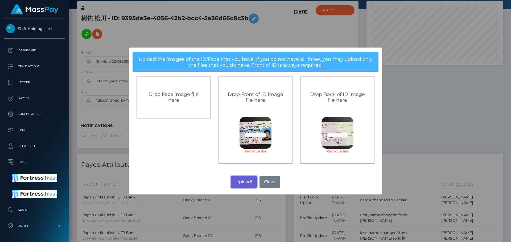
click at [242, 183] on button "Upload!" at bounding box center [244, 182] width 26 height 12
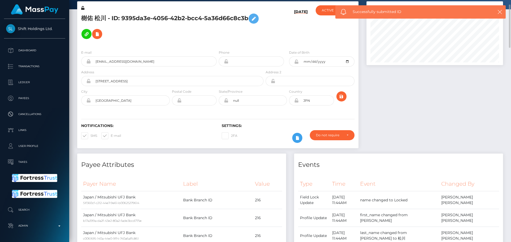
scroll to position [0, 0]
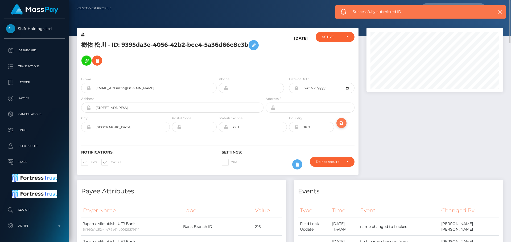
click at [341, 120] on icon "submit" at bounding box center [341, 123] width 6 height 7
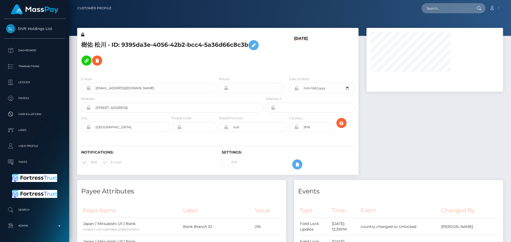
click at [197, 57] on h5 "樹佑 松川 - ID: 9395da3e-4056-42b2-bcc4-5a36d66c8c3b" at bounding box center [170, 53] width 179 height 31
click at [175, 47] on h5 "樹佑 松川 - ID: 9395da3e-4056-42b2-bcc4-5a36d66c8c3b" at bounding box center [170, 53] width 179 height 31
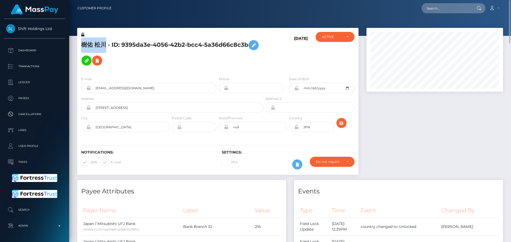
drag, startPoint x: 81, startPoint y: 41, endPoint x: 105, endPoint y: 44, distance: 23.6
click at [105, 44] on h5 "樹佑 松川 - ID: 9395da3e-4056-42b2-bcc4-5a36d66c8c3b" at bounding box center [170, 53] width 179 height 31
copy h5 "樹[PERSON_NAME]"
click at [174, 54] on h5 "樹佑 松川 - ID: 9395da3e-4056-42b2-bcc4-5a36d66c8c3b" at bounding box center [170, 53] width 179 height 31
click at [173, 55] on h5 "樹佑 松川 - ID: 9395da3e-4056-42b2-bcc4-5a36d66c8c3b" at bounding box center [170, 53] width 179 height 31
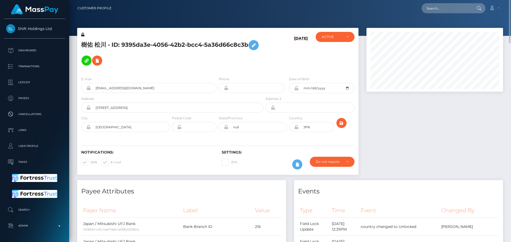
click at [85, 40] on h5 "樹佑 松川 - ID: 9395da3e-4056-42b2-bcc4-5a36d66c8c3b" at bounding box center [170, 53] width 179 height 31
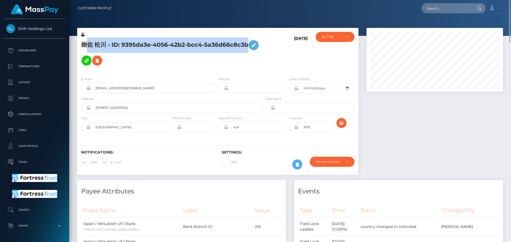
drag, startPoint x: 85, startPoint y: 40, endPoint x: 210, endPoint y: 44, distance: 124.9
click at [210, 44] on h5 "樹佑 松川 - ID: 9395da3e-4056-42b2-bcc4-5a36d66c8c3b" at bounding box center [170, 53] width 179 height 31
click at [128, 44] on h5 "樹佑 松川 - ID: 9395da3e-4056-42b2-bcc4-5a36d66c8c3b" at bounding box center [170, 53] width 179 height 31
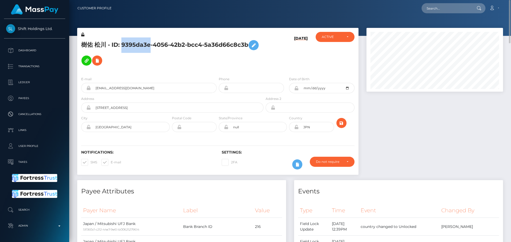
click at [128, 44] on h5 "樹佑 松川 - ID: 9395da3e-4056-42b2-bcc4-5a36d66c8c3b" at bounding box center [170, 53] width 179 height 31
click at [445, 9] on input "text" at bounding box center [447, 8] width 50 height 10
paste input "386254914025697280"
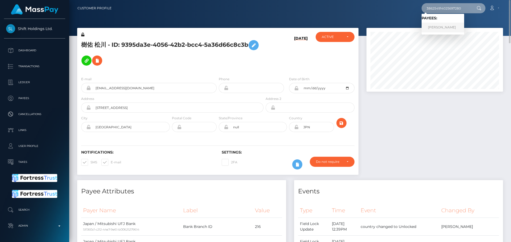
type input "386254914025697280"
click at [457, 27] on link "Aleksandra Stanislavna Makarova" at bounding box center [443, 28] width 43 height 10
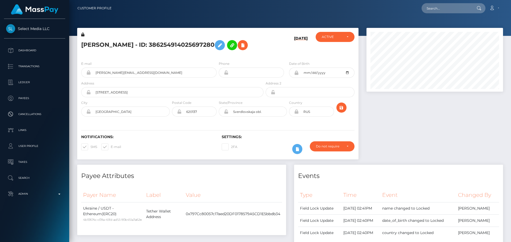
scroll to position [64, 137]
click at [449, 7] on input "text" at bounding box center [447, 8] width 50 height 10
paste input "756977783921451008"
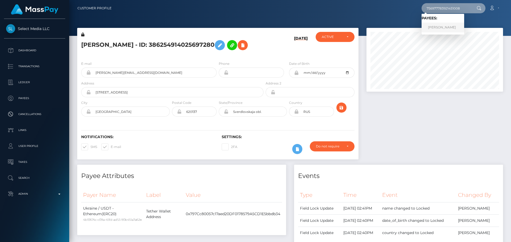
type input "756977783921451008"
click at [240, 40] on h5 "Aleksandra Stanislavna Makarova - ID: 386254914025697280" at bounding box center [170, 45] width 179 height 15
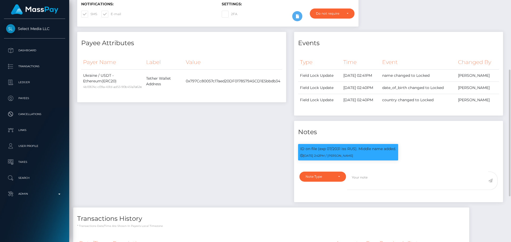
scroll to position [0, 0]
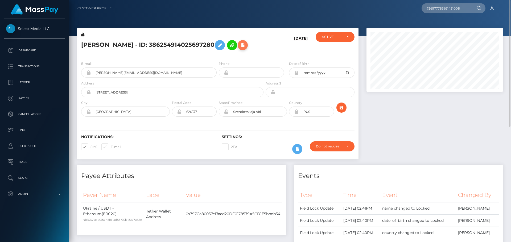
click at [238, 50] on button at bounding box center [243, 45] width 10 height 10
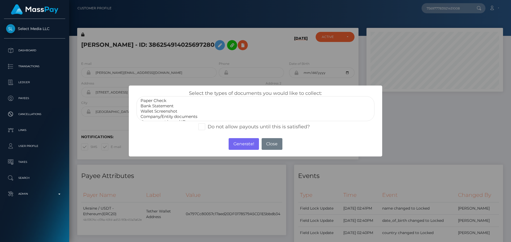
scroll to position [11, 0]
select select "Miscellaneous"
click at [162, 117] on option "Miscellaneous" at bounding box center [255, 116] width 231 height 5
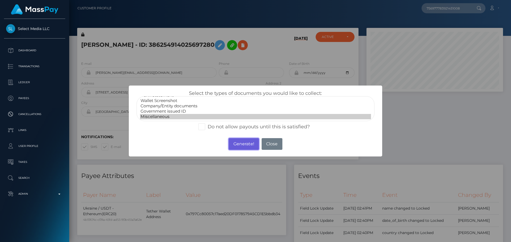
click at [244, 142] on button "Generate!" at bounding box center [244, 144] width 30 height 12
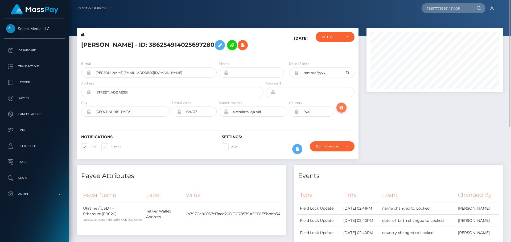
click at [341, 111] on icon "submit" at bounding box center [341, 108] width 6 height 7
click at [297, 114] on icon at bounding box center [296, 112] width 5 height 4
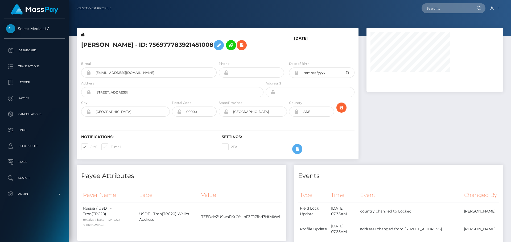
click at [207, 53] on h5 "ALEKSANDRA MAKAROVA - ID: 756977783921451008" at bounding box center [170, 45] width 179 height 15
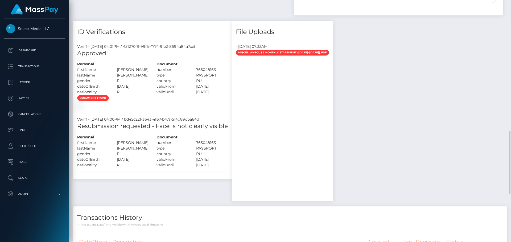
scroll to position [399, 0]
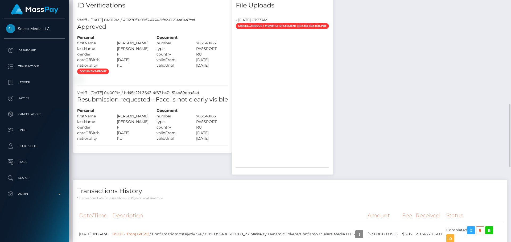
click at [194, 81] on div "document-front" at bounding box center [152, 74] width 159 height 13
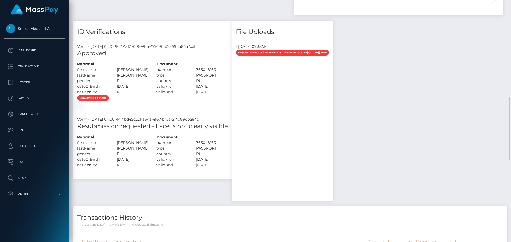
scroll to position [426, 0]
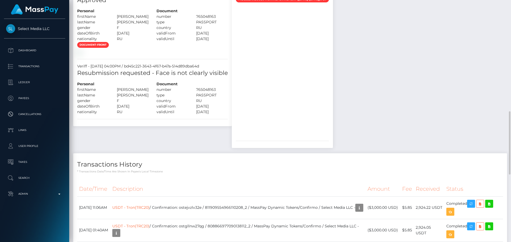
click at [187, 55] on div "document-front" at bounding box center [152, 48] width 159 height 13
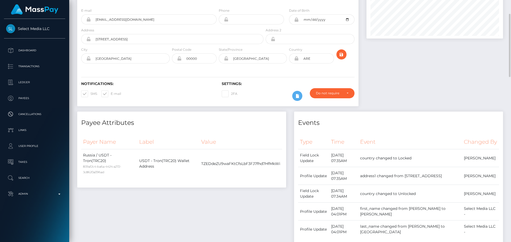
scroll to position [0, 0]
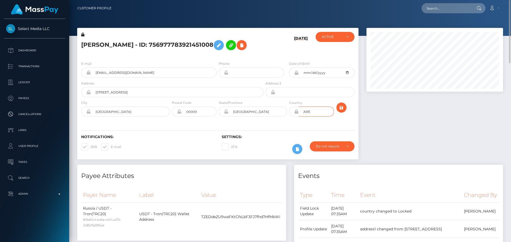
click at [308, 117] on input "ARE" at bounding box center [316, 112] width 35 height 10
drag, startPoint x: 248, startPoint y: 130, endPoint x: 218, endPoint y: 126, distance: 30.3
click at [218, 119] on div "State/Province Dubai" at bounding box center [253, 109] width 70 height 19
drag, startPoint x: 203, startPoint y: 127, endPoint x: 165, endPoint y: 126, distance: 37.5
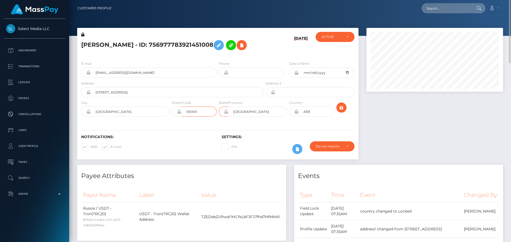
click at [168, 119] on div "City Dubai Postal Code 00000 State/Province Dubai ARE" at bounding box center [217, 109] width 281 height 19
drag, startPoint x: 183, startPoint y: 111, endPoint x: 91, endPoint y: 106, distance: 92.3
click at [91, 97] on input "[STREET_ADDRESS]" at bounding box center [177, 92] width 173 height 10
click at [159, 142] on div "Notifications: SMS E-mail Settings: 2FA" at bounding box center [217, 141] width 281 height 38
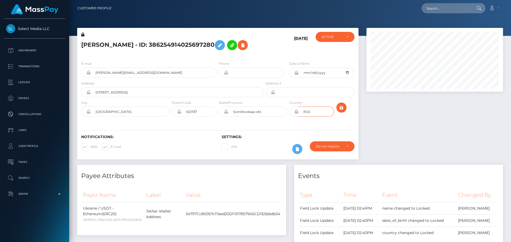
scroll to position [64, 137]
click at [320, 117] on input "RUS" at bounding box center [316, 112] width 35 height 10
paste input "ARE"
type input "ARE"
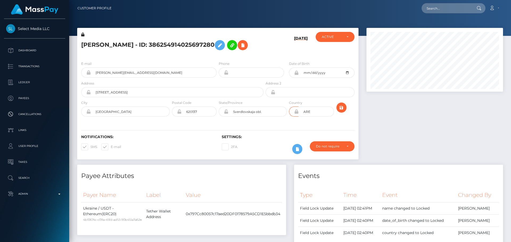
click at [291, 130] on div "Notifications: SMS E-mail Settings: 2FA" at bounding box center [217, 141] width 281 height 38
click at [297, 114] on icon at bounding box center [296, 112] width 5 height 4
click at [135, 117] on input "[GEOGRAPHIC_DATA]" at bounding box center [130, 112] width 79 height 10
paste input "[GEOGRAPHIC_DATA]"
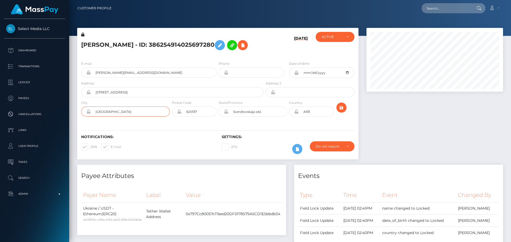
type input "[GEOGRAPHIC_DATA]"
click at [271, 117] on input "Sverdlovskaja obl." at bounding box center [257, 112] width 59 height 10
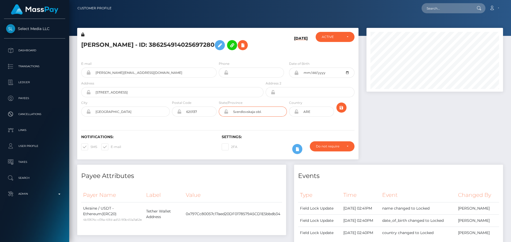
click at [271, 117] on input "Sverdlovskaja obl." at bounding box center [257, 112] width 59 height 10
paste input "[GEOGRAPHIC_DATA]"
type input "[GEOGRAPHIC_DATA]"
click at [215, 131] on div "Notifications: SMS E-mail Settings: 2FA" at bounding box center [217, 141] width 281 height 38
click at [202, 117] on input "620137" at bounding box center [199, 112] width 35 height 10
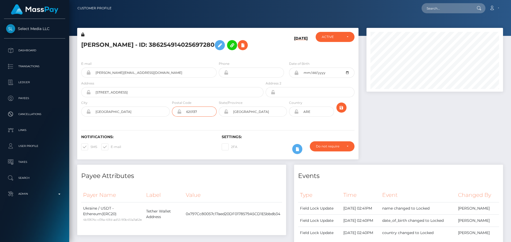
click at [202, 117] on input "620137" at bounding box center [199, 112] width 35 height 10
paste input "00000"
type input "00000"
click at [185, 135] on div "Notifications: SMS E-mail Settings: 2FA" at bounding box center [217, 141] width 281 height 38
click at [166, 97] on input "Iyulskaya 22, 301" at bounding box center [177, 92] width 173 height 10
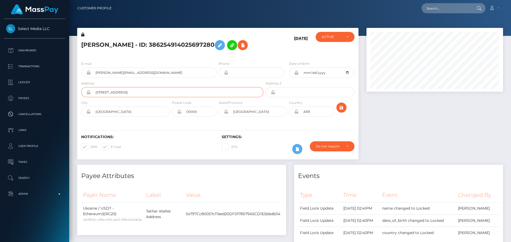
click at [166, 97] on input "Iyulskaya 22, 301" at bounding box center [177, 92] width 173 height 10
paste input "[STREET_ADDRESS]"
type input "[STREET_ADDRESS]"
click at [136, 131] on div "Notifications: SMS E-mail Settings: 2FA" at bounding box center [217, 141] width 281 height 38
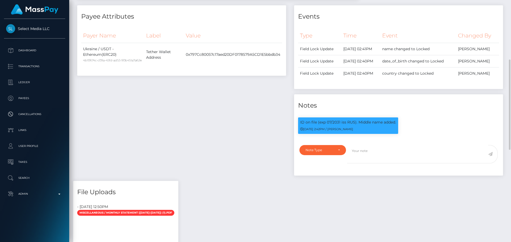
scroll to position [0, 0]
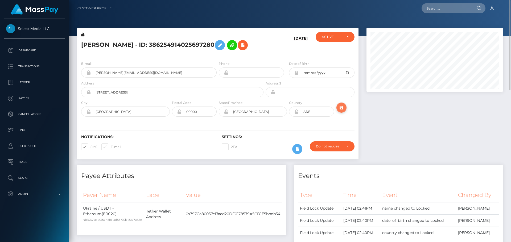
click at [343, 111] on icon "submit" at bounding box center [341, 108] width 6 height 7
click at [296, 114] on icon at bounding box center [296, 112] width 5 height 4
drag, startPoint x: 290, startPoint y: 133, endPoint x: 336, endPoint y: 137, distance: 46.2
click at [290, 133] on div "Notifications: SMS E-mail Settings: 2FA" at bounding box center [217, 141] width 281 height 38
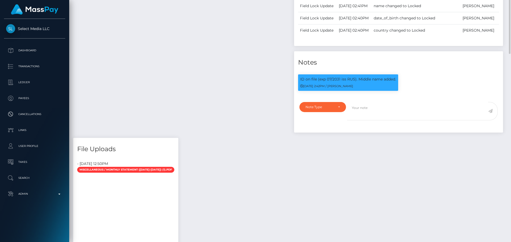
scroll to position [266, 0]
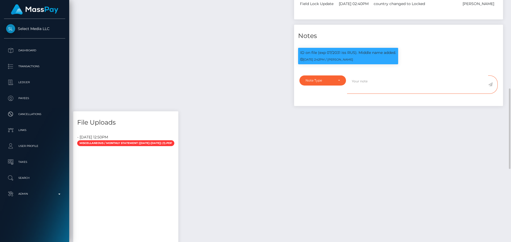
click at [374, 94] on textarea at bounding box center [417, 85] width 141 height 18
paste textarea "Address updated as per the provided proof."
type textarea "Address updated as per the provided proof."
click at [330, 86] on div "Note Type" at bounding box center [322, 81] width 47 height 10
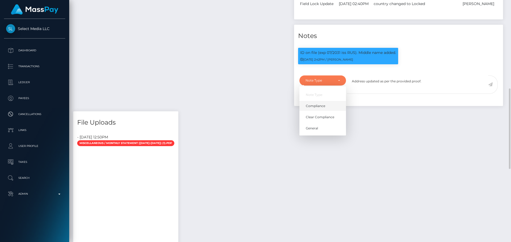
click at [318, 109] on span "Compliance" at bounding box center [315, 106] width 19 height 5
select select "COMPLIANCE"
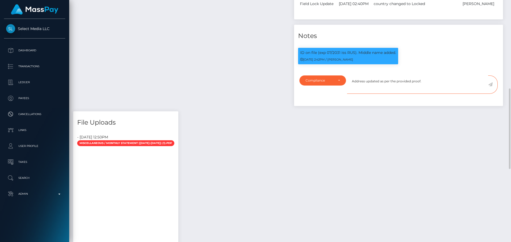
click at [445, 94] on textarea "Address updated as per the provided proof." at bounding box center [417, 85] width 141 height 18
click at [491, 87] on icon at bounding box center [490, 85] width 5 height 4
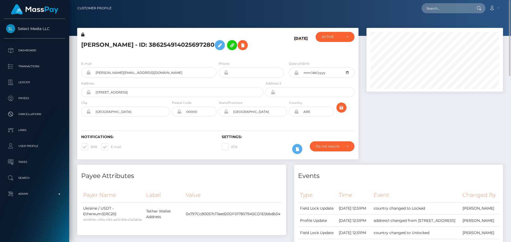
click at [242, 53] on h5 "Aleksandra Stanislavna Makarova - ID: 386254914025697280" at bounding box center [170, 45] width 179 height 15
click at [243, 53] on h5 "Aleksandra Stanislavna Makarova - ID: 386254914025697280" at bounding box center [170, 45] width 179 height 15
click at [135, 40] on h5 "Aleksandra Stanislavna Makarova - ID: 386254914025697280" at bounding box center [170, 45] width 179 height 15
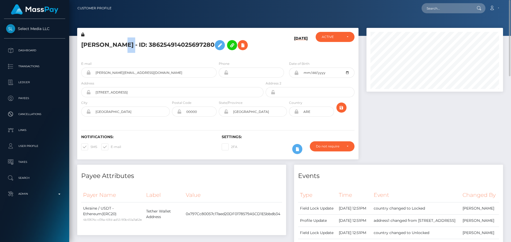
copy h5 "Aleksandra Stanislavna Makarova - ID: 386254914025697280"
click at [436, 7] on input "text" at bounding box center [447, 8] width 50 height 10
paste input "803557678059110400_2"
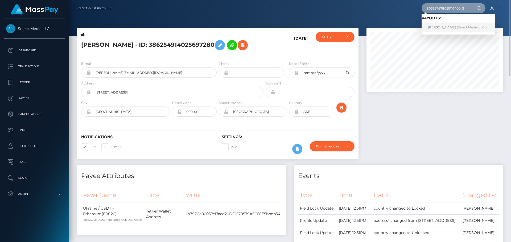
type input "803557678059110400_2"
click at [432, 27] on link "Viktoriya Kulpikhina (Select Media LLC - )" at bounding box center [458, 28] width 73 height 10
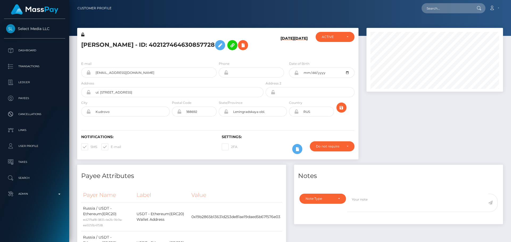
scroll to position [64, 137]
click at [448, 9] on input "text" at bounding box center [447, 8] width 50 height 10
paste input "fatpug1996@gmail.com"
type input "fatpug1996@gmail.com"
click at [294, 7] on div "fatpug1996@gmail.com Loading... Loading... Account Edit Profile Logout" at bounding box center [309, 8] width 387 height 11
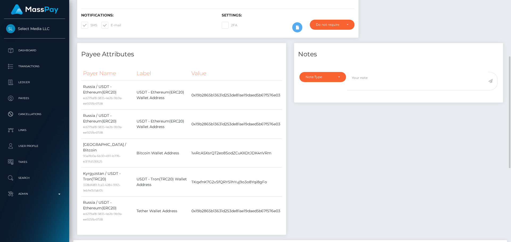
scroll to position [0, 0]
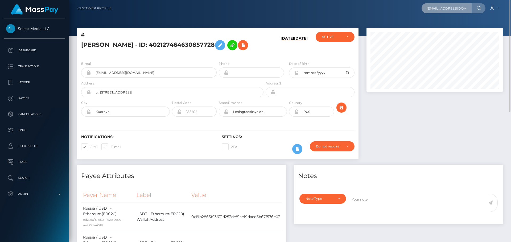
click at [444, 10] on input "fatpug1996@gmail.com" at bounding box center [447, 8] width 50 height 10
paste input "9395da3e-4056-42b2-bcc4-5a36d66c8c3b"
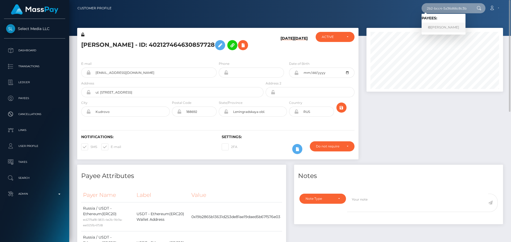
type input "9395da3e-4056-42b2-bcc4-5a36d66c8c3b"
click at [433, 28] on link "樹佑 松川" at bounding box center [444, 28] width 44 height 10
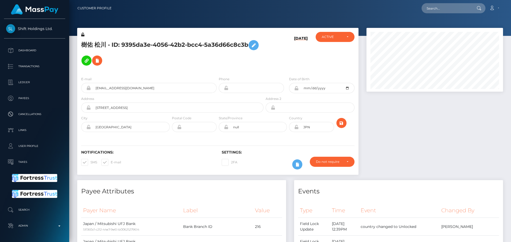
scroll to position [64, 137]
click at [177, 51] on h5 "樹佑 松川 - ID: 9395da3e-4056-42b2-bcc4-5a36d66c8c3b" at bounding box center [170, 53] width 179 height 31
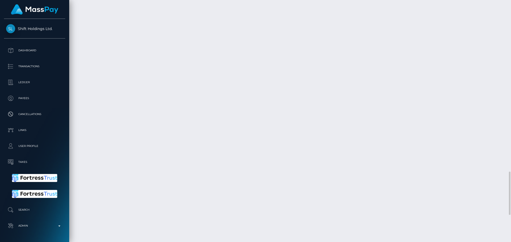
scroll to position [931, 0]
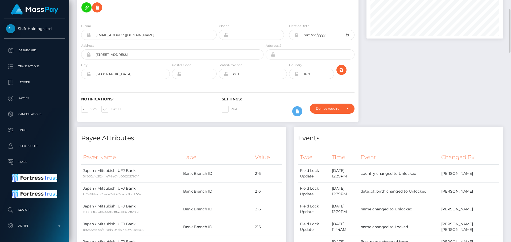
scroll to position [0, 0]
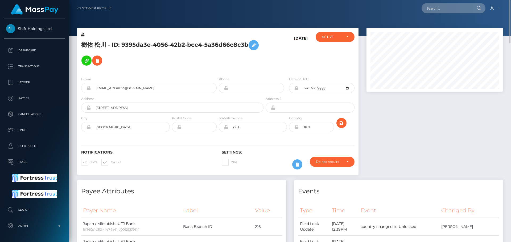
click at [177, 54] on h5 "樹佑 松川 - ID: 9395da3e-4056-42b2-bcc4-5a36d66c8c3b" at bounding box center [170, 53] width 179 height 31
click at [250, 49] on icon at bounding box center [253, 45] width 6 height 7
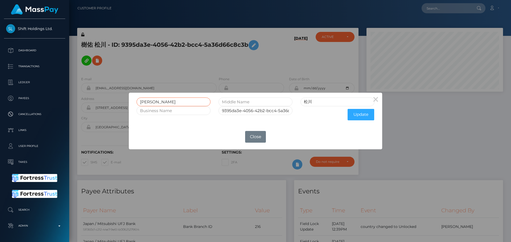
click at [170, 98] on input "[PERSON_NAME]" at bounding box center [174, 102] width 74 height 9
click at [170, 100] on input "[PERSON_NAME]" at bounding box center [174, 102] width 74 height 9
click at [377, 99] on button "×" at bounding box center [375, 99] width 13 height 13
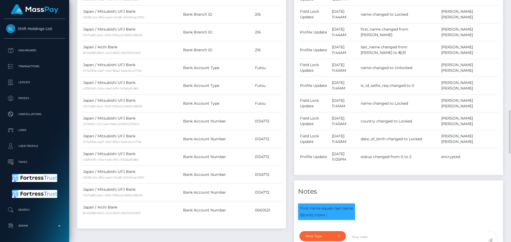
scroll to position [319, 0]
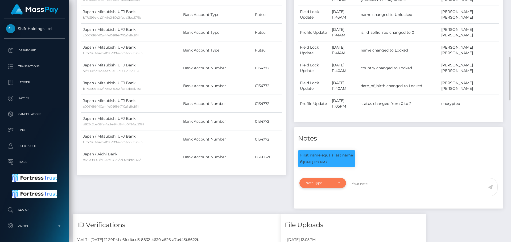
click at [332, 181] on div "Note Type" at bounding box center [320, 183] width 28 height 4
click at [324, 207] on span "Compliance" at bounding box center [315, 209] width 19 height 5
select select "COMPLIANCE"
click at [380, 178] on textarea at bounding box center [417, 187] width 141 height 18
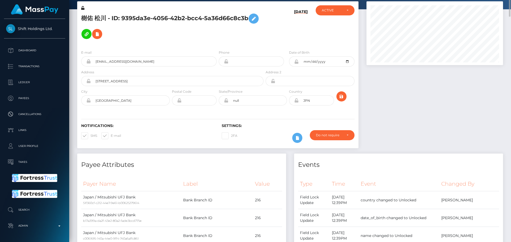
scroll to position [0, 0]
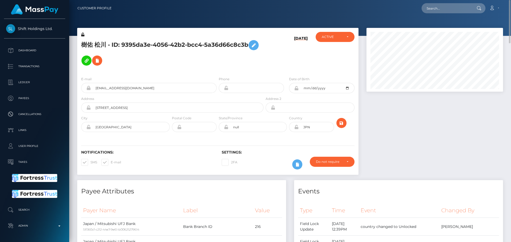
click at [296, 86] on icon at bounding box center [296, 88] width 5 height 4
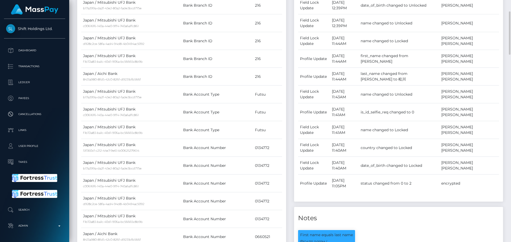
scroll to position [64, 137]
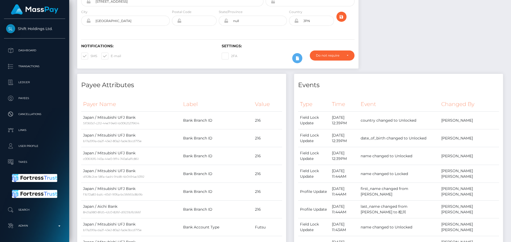
scroll to position [0, 0]
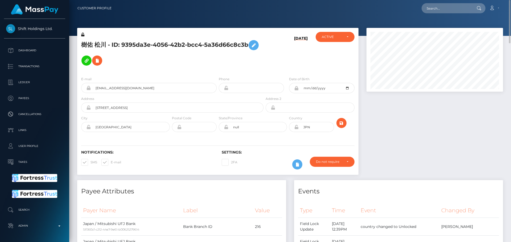
click at [83, 42] on h5 "樹佑 松川 - ID: 9395da3e-4056-42b2-bcc4-5a36d66c8c3b" at bounding box center [170, 53] width 179 height 31
drag, startPoint x: 83, startPoint y: 42, endPoint x: 86, endPoint y: 42, distance: 3.2
click at [86, 42] on h5 "樹佑 松川 - ID: 9395da3e-4056-42b2-bcc4-5a36d66c8c3b" at bounding box center [170, 53] width 179 height 31
copy h5 "樹佑"
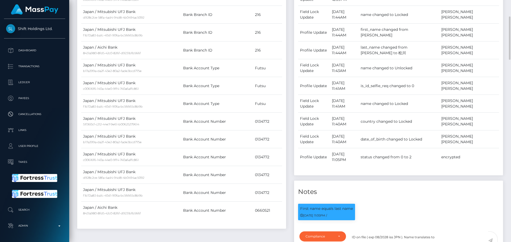
scroll to position [64, 137]
click at [446, 232] on textarea "ID on file ( exp 08/2028 iss JPN ). Name translates to" at bounding box center [417, 241] width 141 height 18
paste textarea "樹佑"
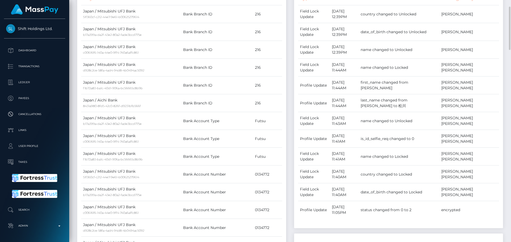
scroll to position [266, 0]
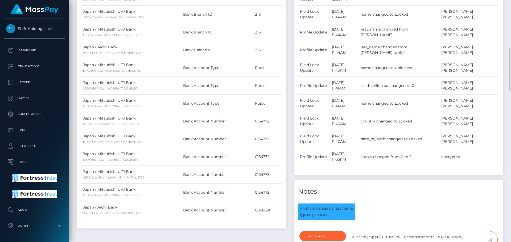
paste textarea "Yuuki"
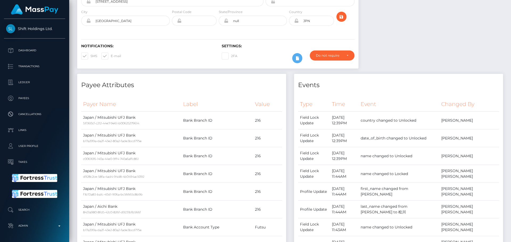
scroll to position [0, 0]
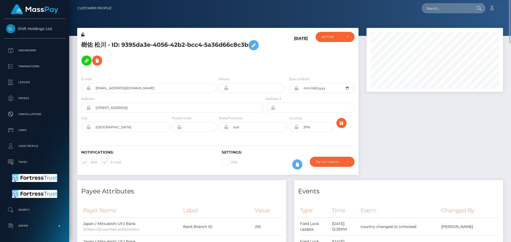
click at [98, 42] on h5 "樹佑 松川 - ID: 9395da3e-4056-42b2-bcc4-5a36d66c8c3b" at bounding box center [170, 53] width 179 height 31
copy h5 "松川"
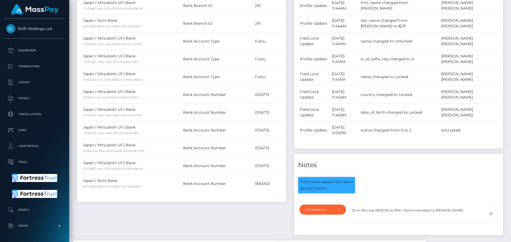
scroll to position [64, 137]
click at [458, 205] on textarea "ID on file ( exp 08/2028 iss JPN ). Name translates to 樹佑 Yuuki" at bounding box center [417, 214] width 141 height 18
paste textarea "松川"
paste textarea "Matsukawa"
type textarea "ID on file ( exp 08/2028 iss JPN ). Name translates to [PERSON_NAME] [PERSON_NA…"
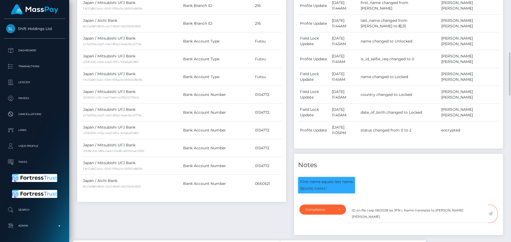
click at [490, 212] on icon at bounding box center [490, 214] width 5 height 4
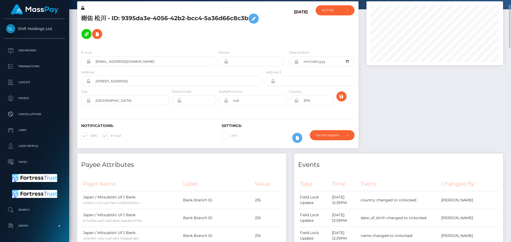
scroll to position [0, 0]
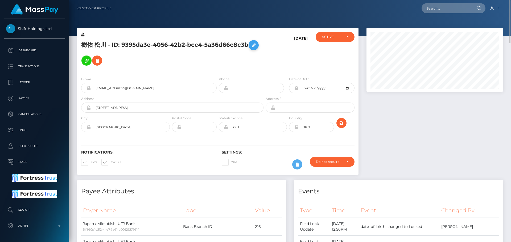
click at [249, 50] on button at bounding box center [254, 45] width 10 height 10
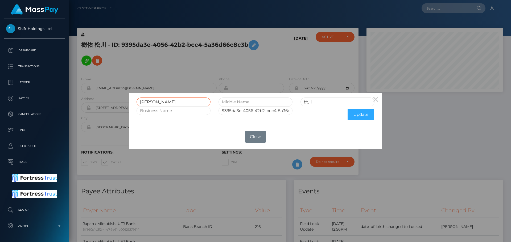
click at [179, 101] on input "樹佑" at bounding box center [174, 102] width 74 height 9
paste input "Yuuki 松川 Matsukawa"
click at [179, 101] on input "樹Yuuki 松川 Matsukawa" at bounding box center [174, 102] width 74 height 9
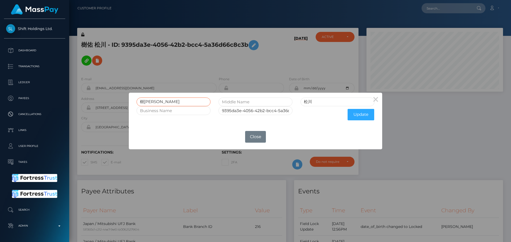
click at [179, 101] on input "樹Yuuki 松川 Matsukawa" at bounding box center [174, 102] width 74 height 9
paste input "text"
click at [158, 102] on input "Yuuki 松川 Matsukawa" at bounding box center [174, 102] width 74 height 9
click at [167, 102] on input "Yuuki Matsukawa" at bounding box center [174, 102] width 74 height 9
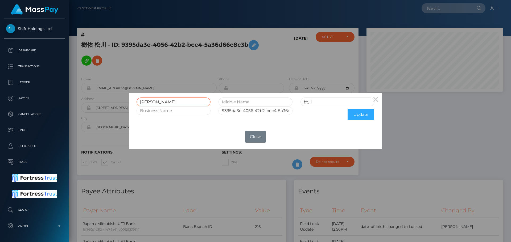
click at [167, 102] on input "Yuuki Matsukawa" at bounding box center [174, 102] width 74 height 9
type input "Yuuki Matsukawa"
click at [327, 99] on input "松川" at bounding box center [337, 102] width 74 height 9
paste input "Matsukawa"
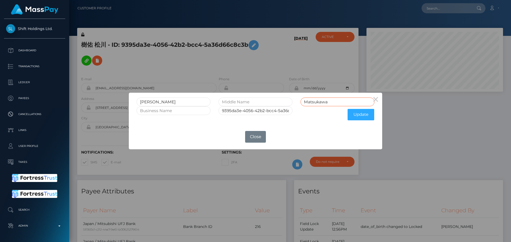
type input "Matsukawa"
click at [162, 101] on input "Yuuki Matsukawa" at bounding box center [174, 102] width 74 height 9
type input "Yuuki"
click at [358, 117] on button "Update" at bounding box center [361, 114] width 27 height 11
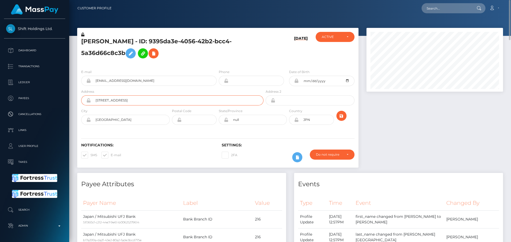
drag, startPoint x: 182, startPoint y: 98, endPoint x: 89, endPoint y: 96, distance: 92.9
click at [89, 96] on div "[STREET_ADDRESS]" at bounding box center [172, 101] width 182 height 10
click at [175, 100] on input "[STREET_ADDRESS]" at bounding box center [177, 101] width 173 height 10
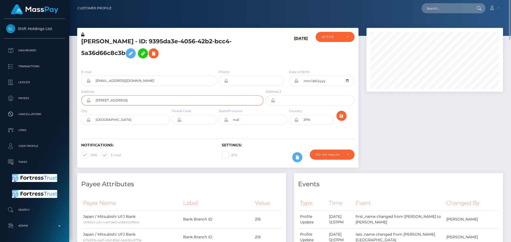
paste input "[PERSON_NAME] 6-707, 2-60-2 Mizususa-cho"
type input "[PERSON_NAME] 6-707, 2-60-2 Mizususa-cho"
click at [161, 133] on div "Notifications: SMS E-mail Settings: 2FA" at bounding box center [217, 149] width 281 height 38
click at [255, 122] on input "null" at bounding box center [257, 120] width 59 height 10
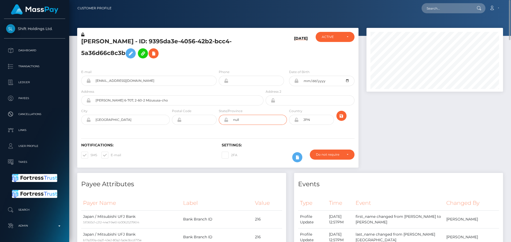
click at [255, 122] on input "null" at bounding box center [257, 120] width 59 height 10
paste input "Aichi"
type input "Aichi"
click at [237, 130] on div "E-mail miki1995tachibana@gmail.com Phone Address" at bounding box center [217, 97] width 281 height 65
click at [342, 116] on icon "submit" at bounding box center [341, 116] width 6 height 7
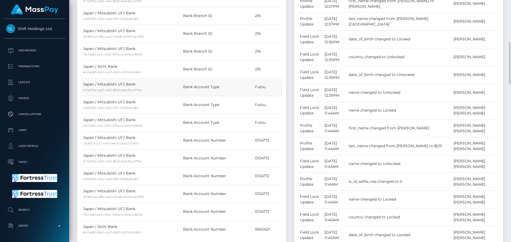
scroll to position [64, 137]
click at [244, 89] on td "Bank Account Type" at bounding box center [217, 87] width 72 height 18
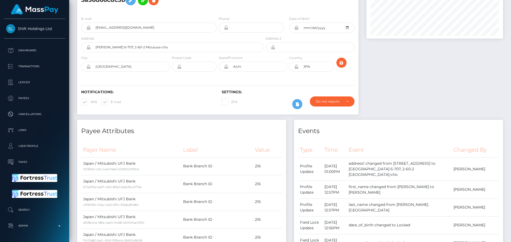
scroll to position [0, 0]
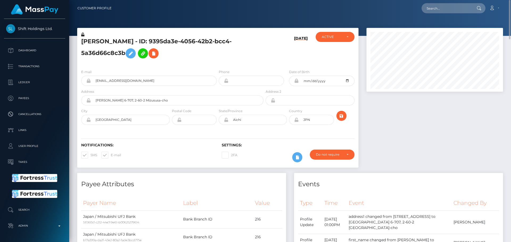
click at [84, 35] on icon at bounding box center [82, 35] width 3 height 4
click at [296, 121] on icon at bounding box center [296, 120] width 5 height 4
click at [345, 115] on button "submit" at bounding box center [341, 116] width 10 height 10
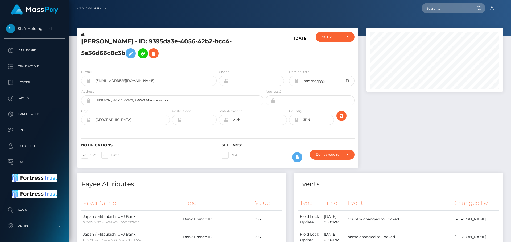
scroll to position [64, 137]
click at [153, 41] on h5 "[PERSON_NAME] - ID: 9395da3e-4056-42b2-bcc4-5a36d66c8c3b" at bounding box center [170, 50] width 179 height 24
click at [153, 41] on h5 "Yuuki Matsukawa - ID: 9395da3e-4056-42b2-bcc4-5a36d66c8c3b" at bounding box center [170, 50] width 179 height 24
copy h5 "Yuuki Matsukawa - ID: 9395da3e-4056-42b2-bcc4-5a36d66c8c3b"
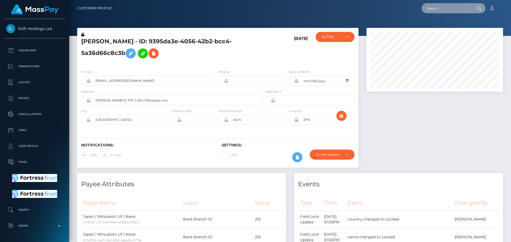
click at [456, 5] on input "text" at bounding box center [447, 8] width 50 height 10
paste input "803557678059110400_2"
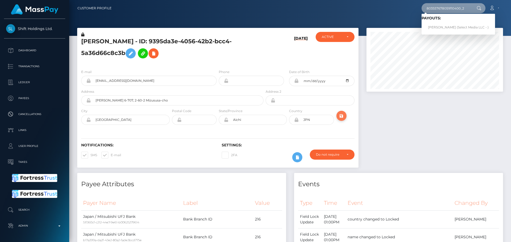
type input "803557678059110400_2"
click at [339, 115] on icon "submit" at bounding box center [341, 116] width 6 height 7
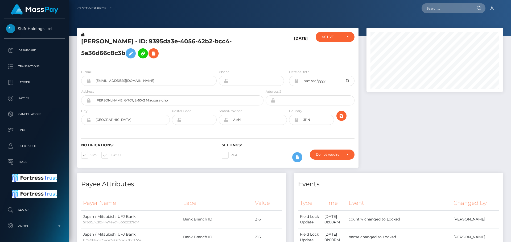
scroll to position [64, 137]
click at [438, 7] on input "text" at bounding box center [447, 8] width 50 height 10
paste input "803557678059110400_2"
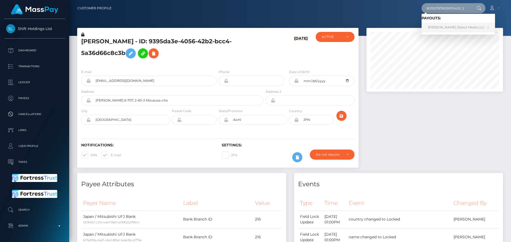
type input "803557678059110400_2"
click at [431, 27] on link "Viktoriya Kulpikhina (Select Media LLC - )" at bounding box center [458, 28] width 73 height 10
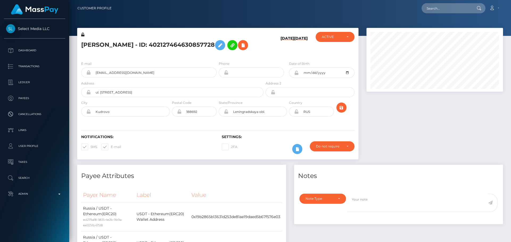
scroll to position [64, 137]
click at [185, 57] on div "[PERSON_NAME] - ID: 402127464630857728" at bounding box center [170, 44] width 187 height 25
click at [187, 45] on h5 "[PERSON_NAME] - ID: 402127464630857728" at bounding box center [170, 45] width 179 height 15
copy h5 "402127464630857728"
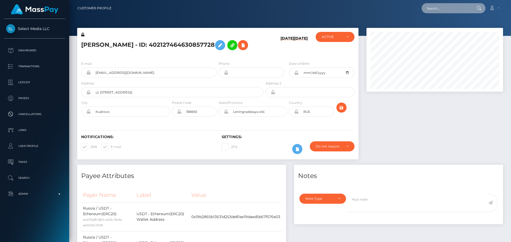
click at [445, 10] on input "text" at bounding box center [447, 8] width 50 height 10
paste input "402127464630857728"
type input "402127464630857728"
click at [361, 20] on div at bounding box center [290, 18] width 442 height 36
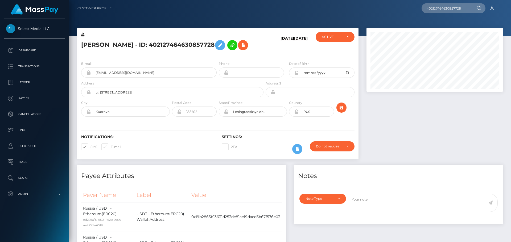
click at [217, 56] on div "[PERSON_NAME] - ID: 402127464630857728" at bounding box center [170, 44] width 187 height 25
click at [218, 56] on div "[PERSON_NAME] - ID: 402127464630857728" at bounding box center [170, 44] width 187 height 25
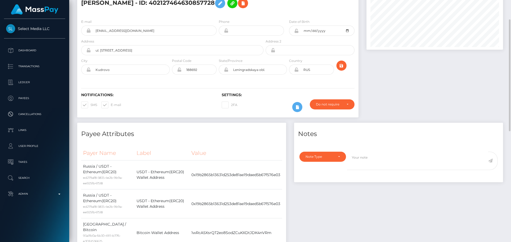
scroll to position [0, 0]
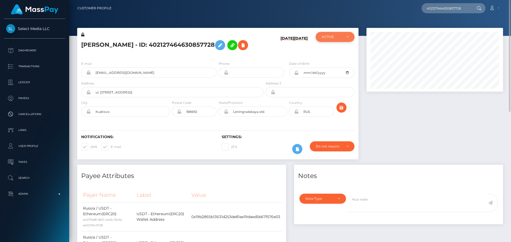
click at [352, 39] on div "ACTIVE" at bounding box center [335, 37] width 39 height 10
click at [348, 37] on button "ACTIVE" at bounding box center [335, 37] width 39 height 10
click at [217, 56] on div "Viktoriya Kulpikhina - ID: 402127464630857728" at bounding box center [170, 44] width 187 height 25
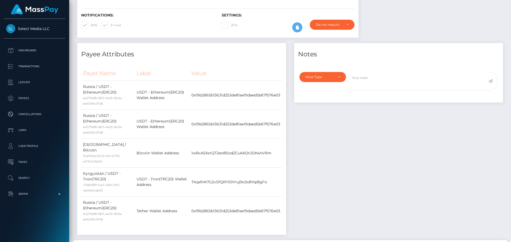
scroll to position [0, 0]
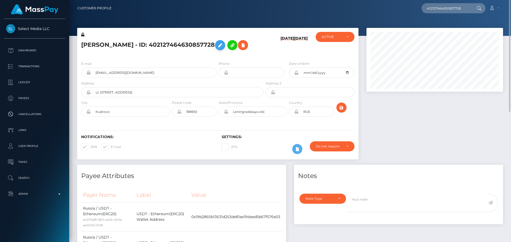
click at [223, 45] on icon at bounding box center [220, 45] width 6 height 7
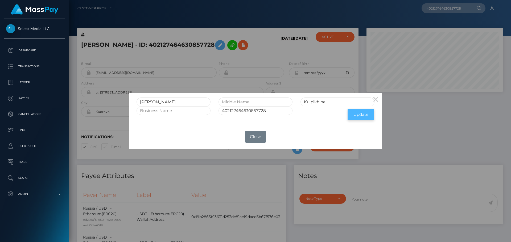
click at [361, 114] on button "Update" at bounding box center [361, 114] width 27 height 11
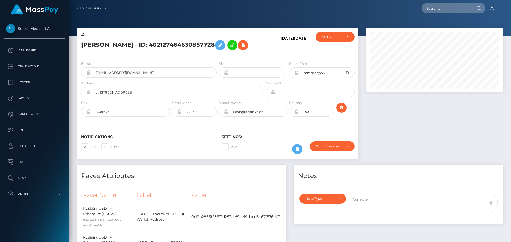
scroll to position [64, 137]
click at [281, 54] on h6 "[DATE]" at bounding box center [288, 45] width 14 height 19
click at [192, 46] on h5 "[PERSON_NAME] - ID: 402127464630857728" at bounding box center [170, 45] width 179 height 15
copy h5 "402127464630857728"
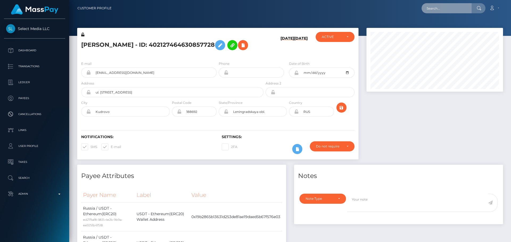
click at [450, 9] on input "text" at bounding box center [447, 8] width 50 height 10
paste input "402127464630857728"
type input "402127464630857728"
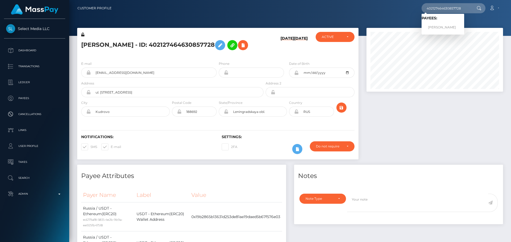
click at [362, 17] on div at bounding box center [290, 18] width 442 height 36
click at [204, 55] on div "Viktoriya Kulpikhina - ID: 402127464630857728" at bounding box center [170, 44] width 187 height 25
click at [207, 52] on h5 "Viktoriya Kulpikhina - ID: 402127464630857728" at bounding box center [170, 45] width 179 height 15
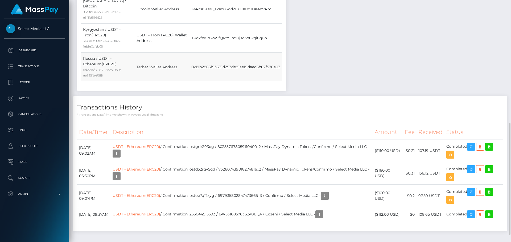
scroll to position [282, 0]
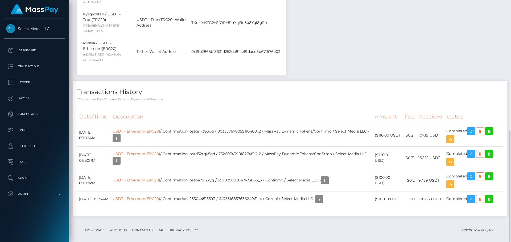
click at [238, 96] on div "Transactions History * Transactions date/time are shown in payee's local timezo…" at bounding box center [290, 148] width 434 height 135
click at [232, 97] on div "Transactions History * Transactions date/time are shown in payee's local timezo…" at bounding box center [290, 148] width 434 height 135
click at [209, 97] on p "* Transactions date/time are shown in payee's local timezone" at bounding box center [290, 99] width 426 height 4
click at [208, 97] on p "* Transactions date/time are shown in payee's local timezone" at bounding box center [290, 99] width 426 height 4
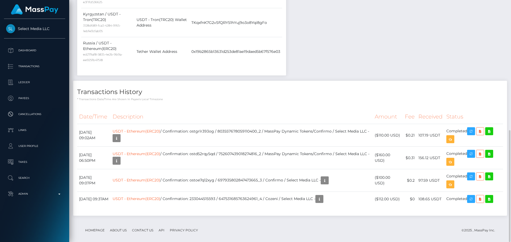
click at [225, 98] on div "Transactions History * Transactions date/time are shown in payee's local timezo…" at bounding box center [290, 148] width 434 height 135
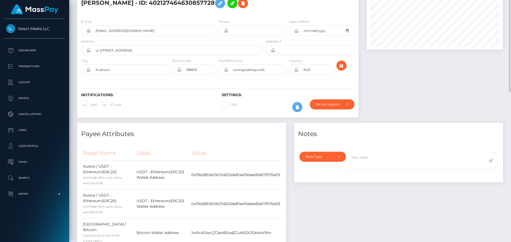
scroll to position [0, 0]
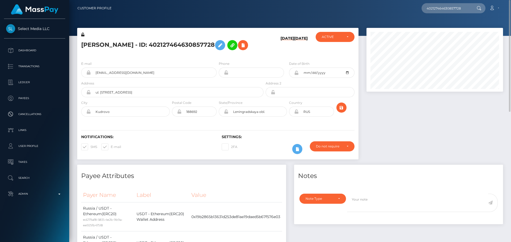
click at [217, 55] on div "Viktoriya Kulpikhina - ID: 402127464630857728" at bounding box center [170, 44] width 187 height 25
click at [217, 56] on div "Viktoriya Kulpikhina - ID: 402127464630857728" at bounding box center [170, 44] width 187 height 25
click at [217, 55] on div "Viktoriya Kulpikhina - ID: 402127464630857728" at bounding box center [170, 44] width 187 height 25
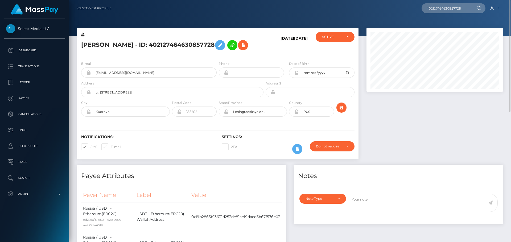
click at [217, 55] on div "Viktoriya Kulpikhina - ID: 402127464630857728" at bounding box center [170, 44] width 187 height 25
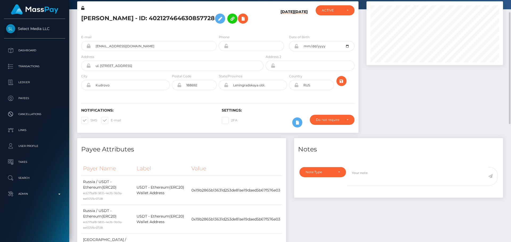
click at [210, 31] on div "E-mail fatpug1996@gmail.com Phone Date of Birth" at bounding box center [217, 62] width 281 height 65
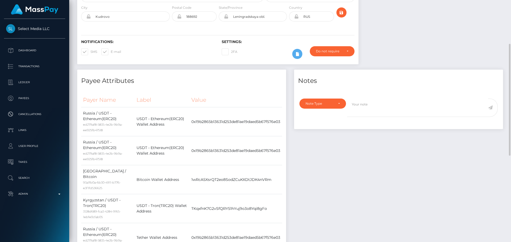
scroll to position [0, 0]
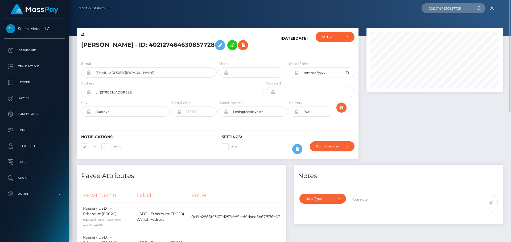
click at [177, 63] on div "E-mail fatpug1996@gmail.com" at bounding box center [148, 69] width 135 height 17
click at [154, 60] on div "E-mail fatpug1996@gmail.com Phone Date of Birth" at bounding box center [217, 89] width 281 height 65
click at [147, 57] on div "E-mail fatpug1996@gmail.com Phone Date of Birth" at bounding box center [217, 89] width 281 height 65
click at [135, 55] on div "Viktoriya Kulpikhina - ID: 402127464630857728" at bounding box center [170, 44] width 187 height 25
click at [126, 52] on h5 "Viktoriya Kulpikhina - ID: 402127464630857728" at bounding box center [170, 45] width 179 height 15
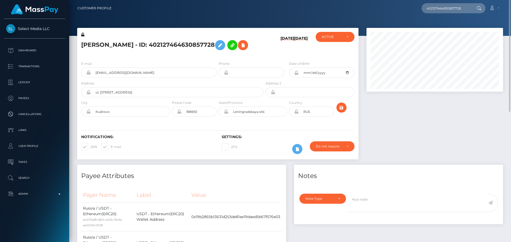
click at [127, 51] on h5 "Viktoriya Kulpikhina - ID: 402127464630857728" at bounding box center [170, 45] width 179 height 15
click at [145, 32] on div "Viktoriya Kulpikhina - ID: 402127464630857728 07/20/25 07/20/25" at bounding box center [217, 42] width 281 height 29
click at [217, 55] on div "Viktoriya Kulpikhina - ID: 402127464630857728" at bounding box center [170, 44] width 187 height 25
click at [212, 56] on div "Viktoriya Kulpikhina - ID: 402127464630857728" at bounding box center [170, 44] width 187 height 25
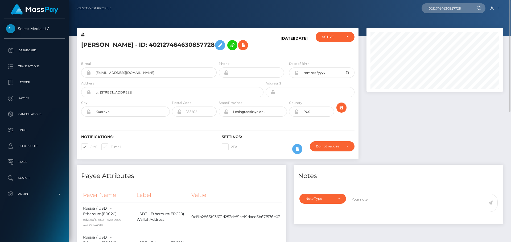
click at [217, 55] on div "Viktoriya Kulpikhina - ID: 402127464630857728" at bounding box center [170, 44] width 187 height 25
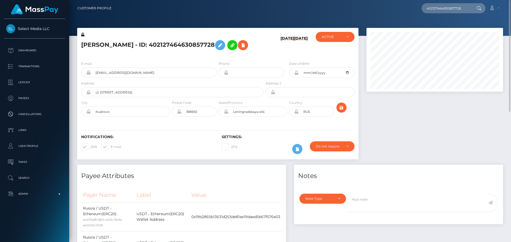
click at [217, 55] on div "Viktoriya Kulpikhina - ID: 402127464630857728" at bounding box center [170, 44] width 187 height 25
click at [223, 44] on icon at bounding box center [220, 45] width 6 height 7
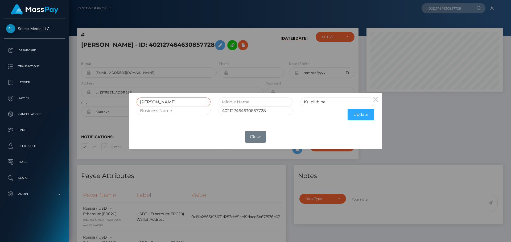
click at [178, 99] on input "Viktoriya" at bounding box center [174, 102] width 74 height 9
click at [340, 101] on input "Kulpikhina" at bounding box center [337, 102] width 74 height 9
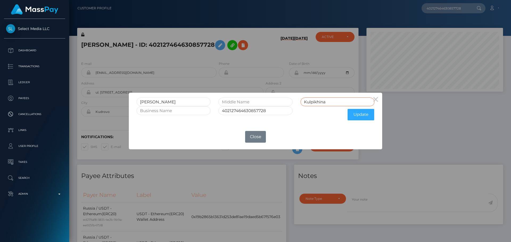
paste input "UL'PIKHINA"
click at [314, 102] on input "KUL'PIKHINA" at bounding box center [337, 102] width 74 height 9
type input "KULPIKHINA"
click at [168, 102] on input "Viktoriya" at bounding box center [174, 102] width 74 height 9
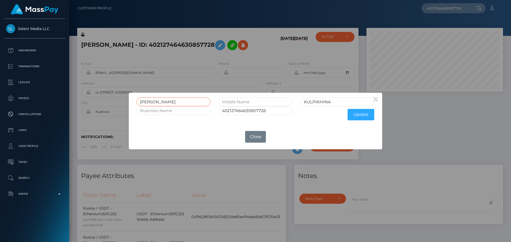
click at [168, 102] on input "Viktoriya" at bounding box center [174, 102] width 74 height 9
paste input "IKTORIYA"
type input "VIKTORIYA"
click at [246, 102] on input "text" at bounding box center [256, 102] width 74 height 9
paste input "ALEKSANDROVNA"
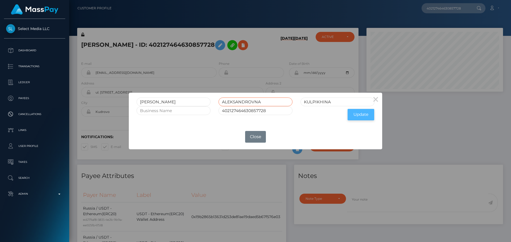
type input "ALEKSANDROVNA"
click at [360, 115] on button "Update" at bounding box center [361, 114] width 27 height 11
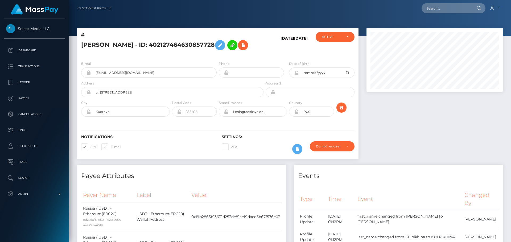
scroll to position [64, 137]
click at [199, 53] on h5 "[PERSON_NAME] - ID: 402127464630857728" at bounding box center [170, 45] width 179 height 15
click at [217, 53] on h5 "[PERSON_NAME] - ID: 402127464630857728" at bounding box center [170, 45] width 179 height 15
click at [83, 35] on icon at bounding box center [82, 35] width 3 height 4
click at [217, 53] on h5 "[PERSON_NAME] - ID: 402127464630857728" at bounding box center [170, 45] width 179 height 15
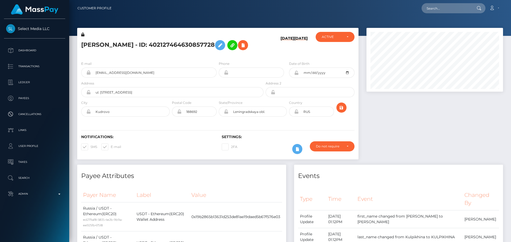
click at [296, 75] on icon at bounding box center [296, 73] width 5 height 4
click at [216, 53] on h5 "VIKTORIYA ALEKSANDROVNA KULPIKHINA - ID: 402127464630857728" at bounding box center [170, 45] width 179 height 15
click at [292, 138] on div "Notifications: SMS E-mail Settings: 2FA" at bounding box center [217, 141] width 281 height 38
click at [252, 122] on div "E-mail fatpug1996@gmail.com Phone Date of Birth" at bounding box center [217, 89] width 281 height 65
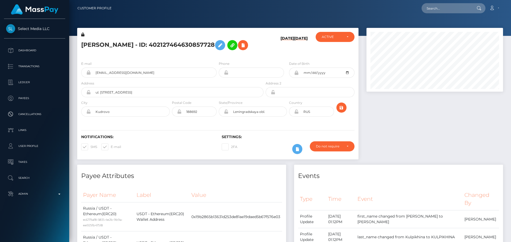
click at [251, 122] on div "E-mail fatpug1996@gmail.com Phone Date of Birth" at bounding box center [217, 89] width 281 height 65
click at [252, 122] on div "E-mail fatpug1996@gmail.com Phone Date of Birth" at bounding box center [217, 89] width 281 height 65
click at [250, 122] on div "E-mail fatpug1996@gmail.com Phone Date of Birth" at bounding box center [217, 89] width 281 height 65
click at [258, 53] on h5 "VIKTORIYA ALEKSANDROVNA KULPIKHINA - ID: 402127464630857728" at bounding box center [170, 45] width 179 height 15
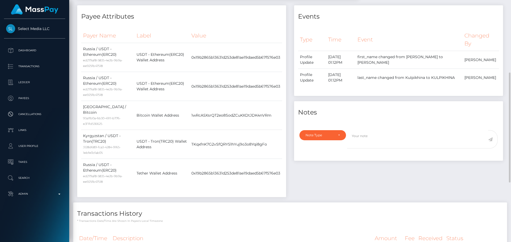
scroll to position [240, 0]
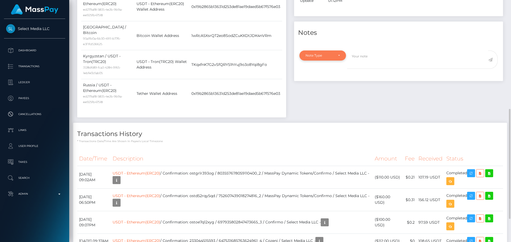
click at [344, 61] on div "Note Type" at bounding box center [322, 56] width 47 height 10
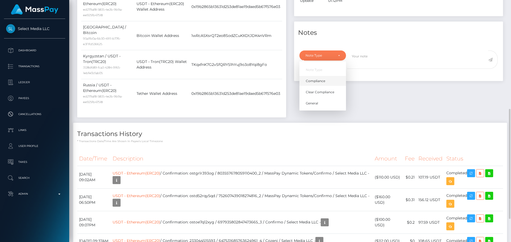
click at [325, 86] on link "Compliance" at bounding box center [322, 81] width 47 height 10
select select "COMPLIANCE"
click at [380, 69] on textarea at bounding box center [417, 60] width 141 height 18
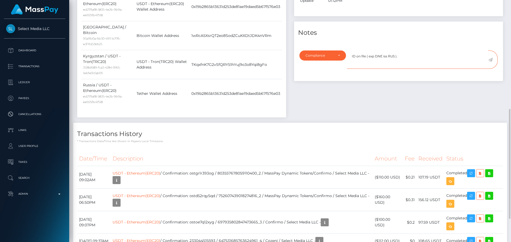
click at [404, 63] on textarea "ID on file ( exp DNE iss RUS )." at bounding box center [417, 60] width 141 height 18
click at [407, 66] on textarea "ID on file ( exp DNE iss RUS ). Midddle name added." at bounding box center [417, 60] width 141 height 18
click at [434, 64] on textarea "ID on file ( exp DNE iss RUS ). Middle name added." at bounding box center [417, 60] width 141 height 18
type textarea "ID on file ( exp DNE iss RUS ). Middle name added."
click at [490, 62] on icon at bounding box center [490, 60] width 5 height 4
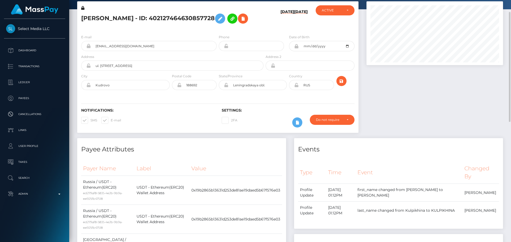
scroll to position [0, 0]
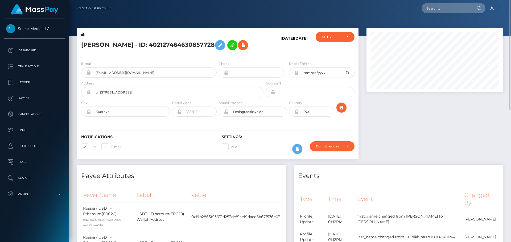
click at [240, 53] on h5 "VIKTORIYA ALEKSANDROVNA KULPIKHINA - ID: 402127464630857728" at bounding box center [170, 45] width 179 height 15
click at [221, 51] on h5 "[PERSON_NAME] - ID: 402127464630857728" at bounding box center [170, 45] width 179 height 15
click at [225, 50] on h5 "[PERSON_NAME] - ID: 402127464630857728" at bounding box center [170, 45] width 179 height 15
click at [219, 53] on h5 "[PERSON_NAME] - ID: 402127464630857728" at bounding box center [170, 45] width 179 height 15
click at [229, 53] on h5 "[PERSON_NAME] - ID: 402127464630857728" at bounding box center [170, 45] width 179 height 15
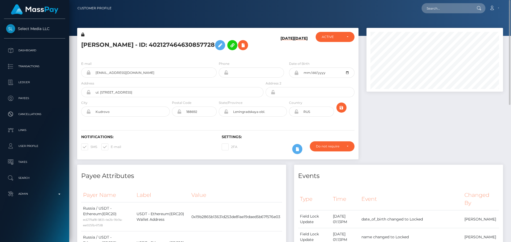
click at [237, 53] on h5 "[PERSON_NAME] - ID: 402127464630857728" at bounding box center [170, 45] width 179 height 15
click at [240, 49] on icon at bounding box center [243, 45] width 6 height 7
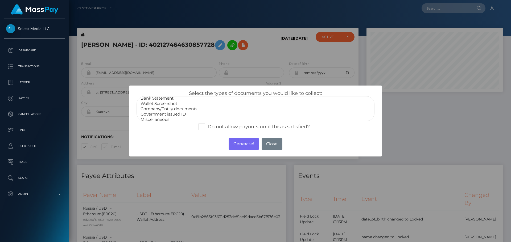
scroll to position [11, 0]
select select "Miscellaneous"
click at [163, 116] on option "Miscellaneous" at bounding box center [255, 116] width 231 height 5
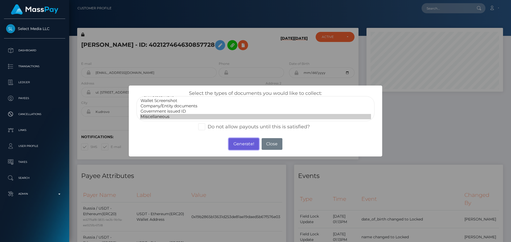
click at [237, 145] on button "Generate!" at bounding box center [244, 144] width 30 height 12
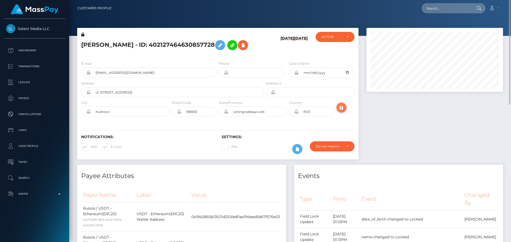
click at [344, 111] on icon "submit" at bounding box center [341, 108] width 6 height 7
click at [249, 46] on h5 "[PERSON_NAME] - ID: 402127464630857728" at bounding box center [170, 45] width 179 height 15
click at [233, 53] on h5 "[PERSON_NAME] - ID: 402127464630857728" at bounding box center [170, 45] width 179 height 15
click at [127, 40] on h5 "[PERSON_NAME] - ID: 402127464630857728" at bounding box center [170, 45] width 179 height 15
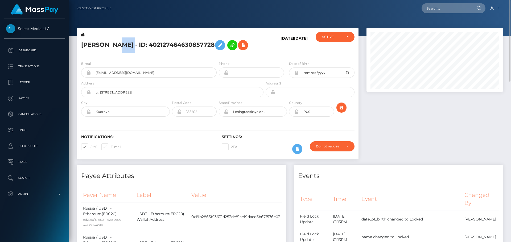
click at [127, 40] on h5 "[PERSON_NAME] - ID: 402127464630857728" at bounding box center [170, 45] width 179 height 15
copy h5 "[PERSON_NAME] - ID: 402127464630857728"
click at [344, 111] on icon "submit" at bounding box center [341, 108] width 6 height 7
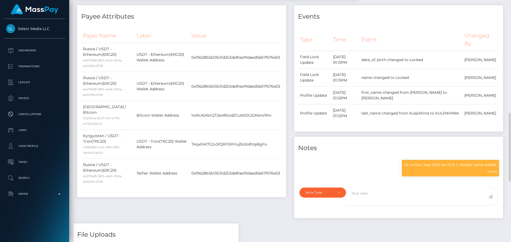
scroll to position [213, 0]
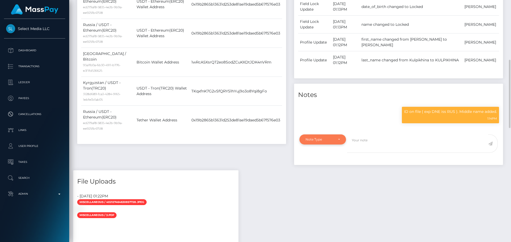
click at [328, 142] on div "Note Type" at bounding box center [320, 140] width 28 height 4
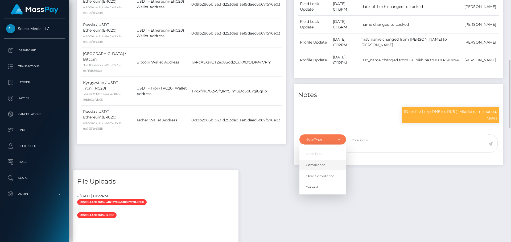
click at [322, 170] on link "Compliance" at bounding box center [322, 165] width 47 height 10
select select "COMPLIANCE"
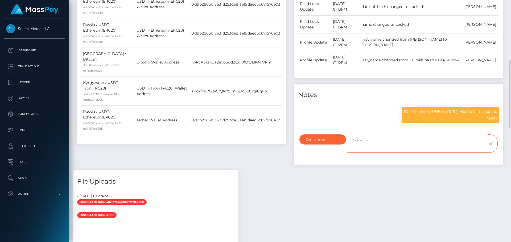
click at [370, 153] on textarea at bounding box center [417, 144] width 141 height 18
paste textarea "duly notarized"
click at [354, 149] on textarea "duly notarized" at bounding box center [417, 144] width 141 height 18
click at [386, 151] on textarea "Duly notarized" at bounding box center [417, 144] width 141 height 18
paste textarea "lease agreement"
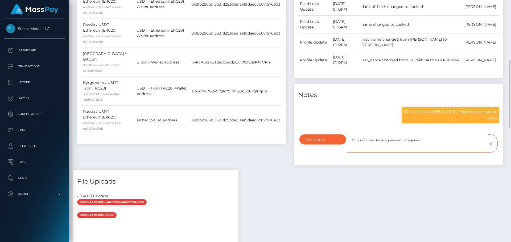
type textarea "Duly notarized lease agreement is required."
click at [490, 146] on icon at bounding box center [490, 144] width 5 height 4
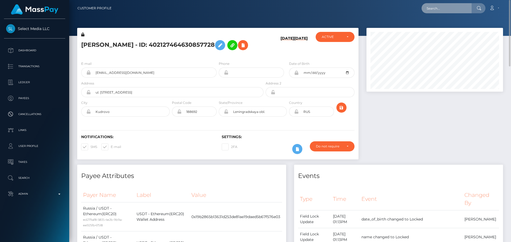
click at [452, 9] on input "text" at bounding box center [447, 8] width 50 height 10
paste input "poact_TUinOhHNaJoM"
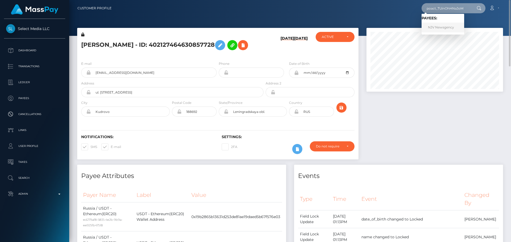
type input "poact_TUinOhHNaJoM"
click at [433, 29] on link "NJV Newsgency" at bounding box center [443, 28] width 43 height 10
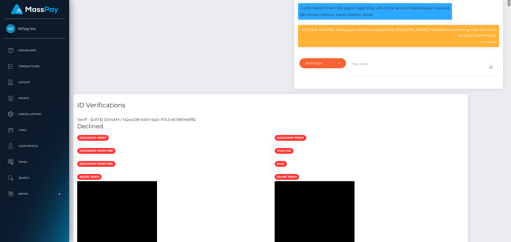
scroll to position [64, 137]
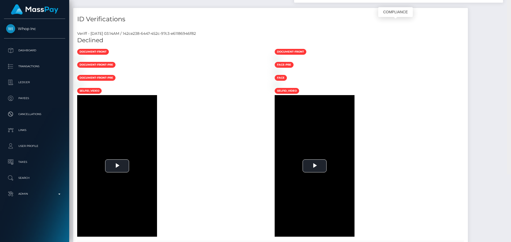
drag, startPoint x: 508, startPoint y: 161, endPoint x: 479, endPoint y: 24, distance: 140.2
click at [479, 24] on div "Customer Profile Loading... Loading..." at bounding box center [290, 121] width 442 height 242
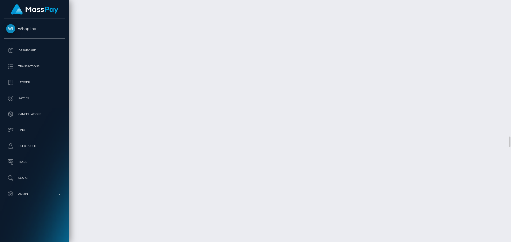
scroll to position [3192, 0]
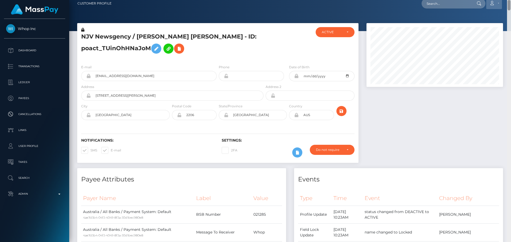
scroll to position [0, 0]
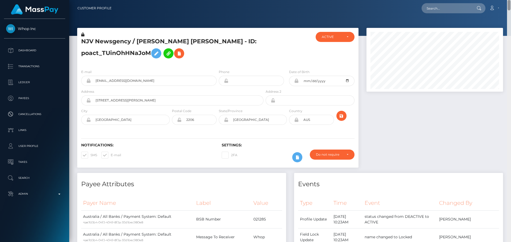
drag, startPoint x: 508, startPoint y: 222, endPoint x: 500, endPoint y: 2, distance: 220.0
click at [500, 2] on div "Customer Profile Loading... Loading..." at bounding box center [290, 121] width 442 height 242
click at [208, 49] on h5 "NJV Newsgency / Diep Thi Ngoc Vu - ID: poact_TUinOhHNaJoM" at bounding box center [170, 50] width 179 height 24
click at [247, 53] on h5 "NJV Newsgency / Diep Thi Ngoc Vu - ID: poact_TUinOhHNaJoM" at bounding box center [170, 50] width 179 height 24
click at [242, 41] on h5 "NJV Newsgency / Diep Thi Ngoc Vu - ID: poact_TUinOhHNaJoM" at bounding box center [170, 50] width 179 height 24
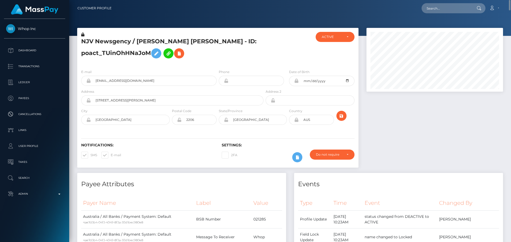
click at [230, 42] on h5 "NJV Newsgency / Diep Thi Ngoc Vu - ID: poact_TUinOhHNaJoM" at bounding box center [170, 50] width 179 height 24
click at [456, 7] on input "text" at bounding box center [447, 8] width 50 height 10
paste input "poact_aSDH4Tv6TeOx"
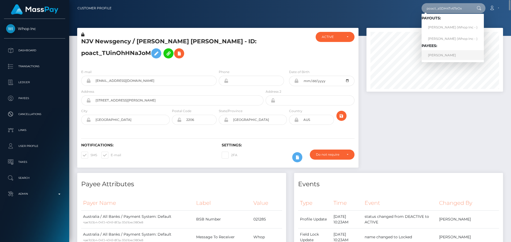
type input "poact_aSDH4Tv6TeOx"
click at [444, 57] on link "VIET HOANG NGUYEN" at bounding box center [453, 55] width 62 height 10
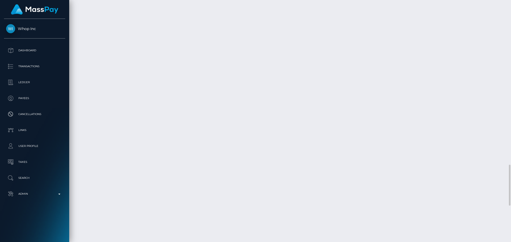
scroll to position [918, 0]
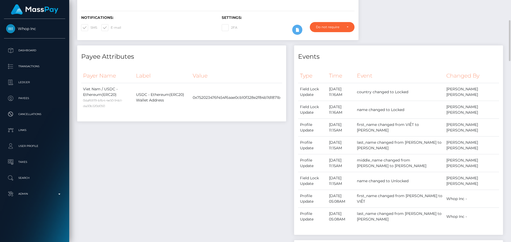
scroll to position [66, 0]
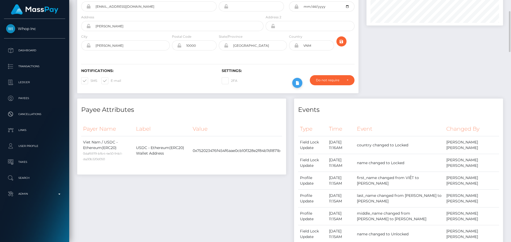
click at [298, 86] on icon at bounding box center [297, 83] width 6 height 7
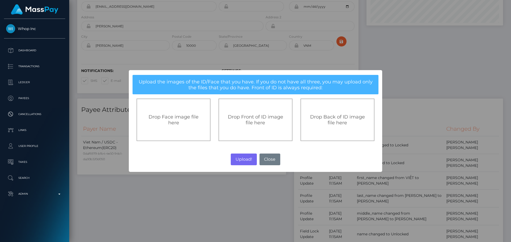
click at [249, 121] on span "Drop Front of ID image file here" at bounding box center [255, 120] width 55 height 12
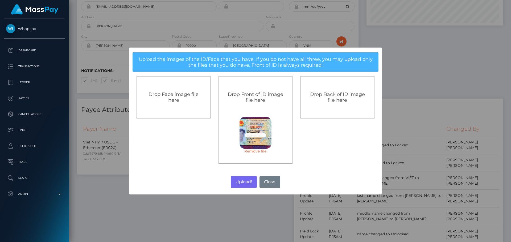
click at [340, 108] on div "Drop Back of ID image file here" at bounding box center [337, 97] width 74 height 43
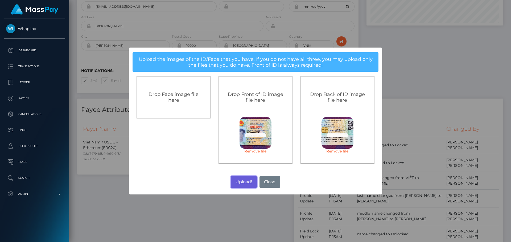
click at [242, 181] on button "Upload!" at bounding box center [244, 182] width 26 height 12
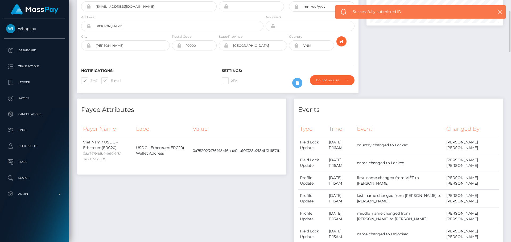
click at [254, 91] on div "2FA" at bounding box center [253, 82] width 70 height 15
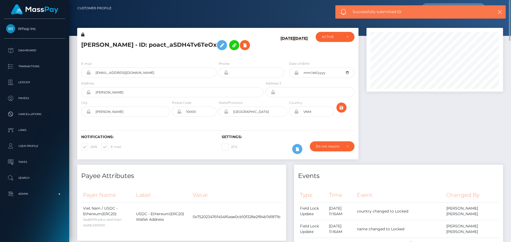
click at [294, 139] on div "Notifications: SMS E-mail Settings: 2FA" at bounding box center [217, 141] width 281 height 38
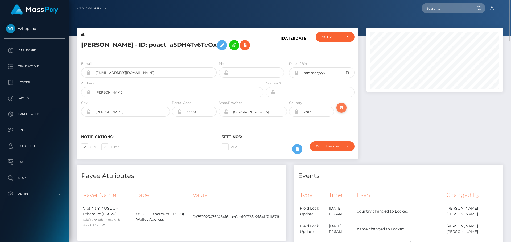
click at [342, 111] on icon "submit" at bounding box center [341, 108] width 6 height 7
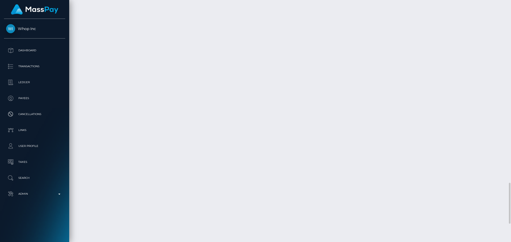
scroll to position [1184, 0]
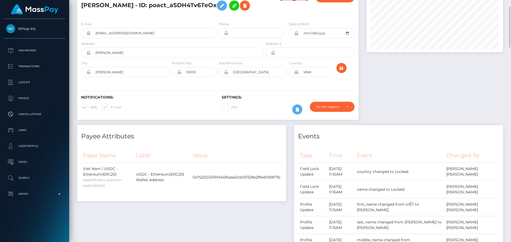
scroll to position [0, 0]
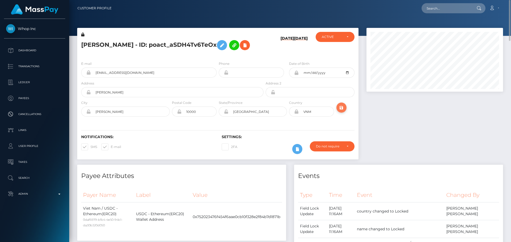
click at [344, 111] on icon "submit" at bounding box center [341, 108] width 6 height 7
click at [266, 57] on div "[DATE] [DATE]" at bounding box center [288, 44] width 47 height 25
click at [199, 157] on div "Notifications: SMS E-mail" at bounding box center [147, 146] width 141 height 22
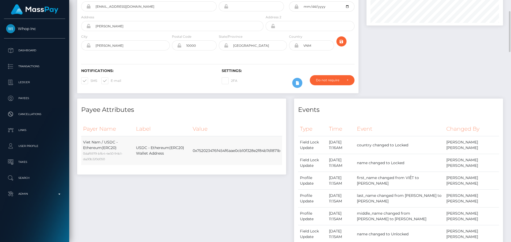
scroll to position [0, 0]
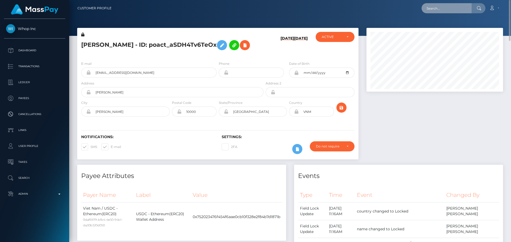
click at [444, 6] on input "text" at bounding box center [447, 8] width 50 height 10
paste input "[EMAIL_ADDRESS][DOMAIN_NAME]"
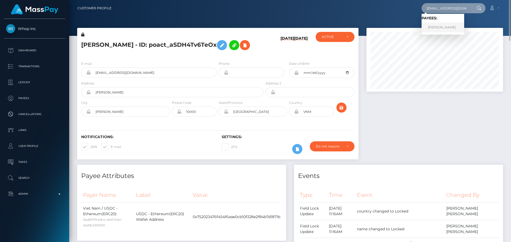
type input "[EMAIL_ADDRESS][DOMAIN_NAME]"
drag, startPoint x: 438, startPoint y: 25, endPoint x: 447, endPoint y: 26, distance: 8.8
click at [438, 25] on link "VIET HOANG NGUYEN" at bounding box center [443, 28] width 43 height 10
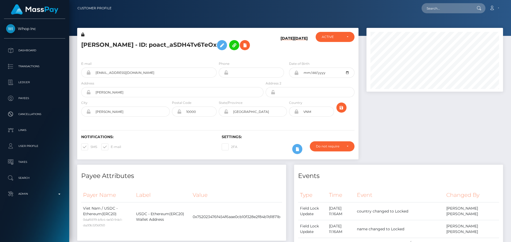
scroll to position [64, 137]
click at [452, 9] on input "text" at bounding box center [447, 8] width 50 height 10
paste input "bub7lq0e3ple28qd8pfk8f7l"
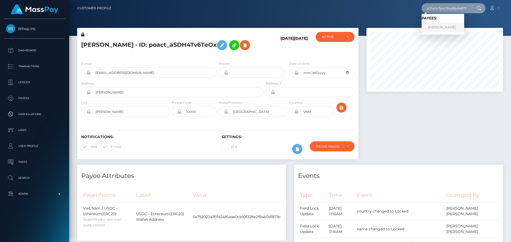
type input "bub7lq0e3ple28qd8pfk8f7l"
click at [434, 27] on link "[PERSON_NAME]" at bounding box center [443, 28] width 43 height 10
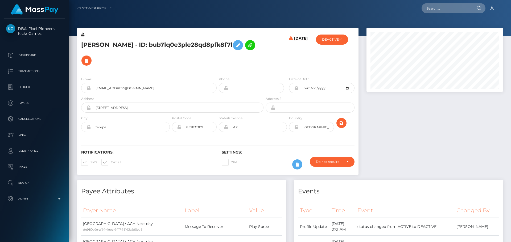
scroll to position [64, 137]
click at [213, 64] on h5 "JESUS R VARGAS - ID: bub7lq0e3ple28qd8pfk8f7l" at bounding box center [170, 53] width 179 height 31
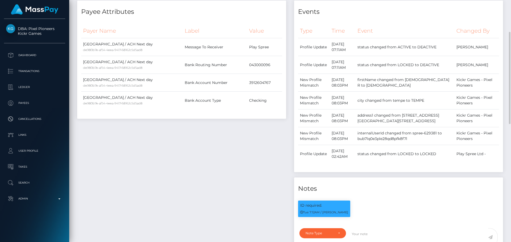
scroll to position [0, 0]
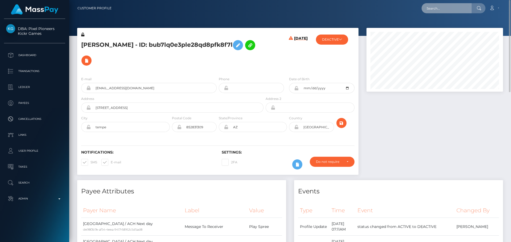
click at [433, 10] on input "text" at bounding box center [447, 8] width 50 height 10
paste input "377869548210102272"
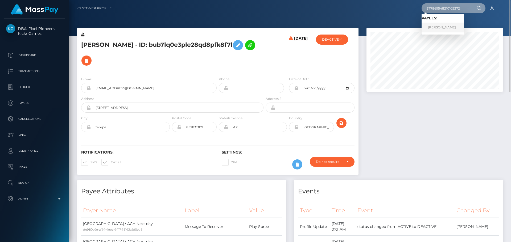
type input "377869548210102272"
click at [442, 26] on link "VALERIIA ALEKSEEVNA MAKUSHEVA" at bounding box center [443, 28] width 43 height 10
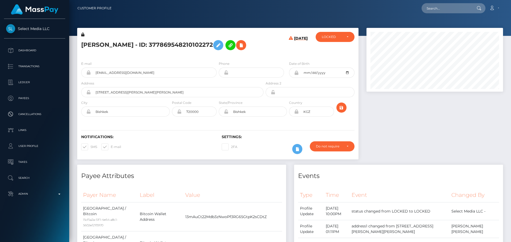
scroll to position [64, 137]
click at [228, 53] on h5 "[PERSON_NAME] - ID: 377869548210102272" at bounding box center [170, 45] width 179 height 15
click at [219, 53] on h5 "[PERSON_NAME] - ID: 377869548210102272" at bounding box center [170, 45] width 179 height 15
click at [220, 53] on h5 "[PERSON_NAME] - ID: 377869548210102272" at bounding box center [170, 45] width 179 height 15
click at [222, 53] on h5 "[PERSON_NAME] - ID: 377869548210102272" at bounding box center [170, 45] width 179 height 15
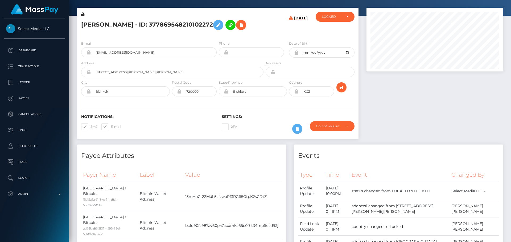
scroll to position [0, 0]
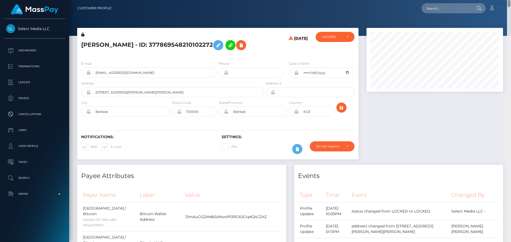
drag, startPoint x: 508, startPoint y: 58, endPoint x: 505, endPoint y: -3, distance: 61.3
click at [505, 0] on html "Select Media LLC Dashboard Transactions Ledger Payees Links Taxes" at bounding box center [255, 121] width 511 height 242
click at [93, 42] on h5 "[PERSON_NAME] - ID: 377869548210102272" at bounding box center [170, 45] width 179 height 15
copy h5 "VALERIIA"
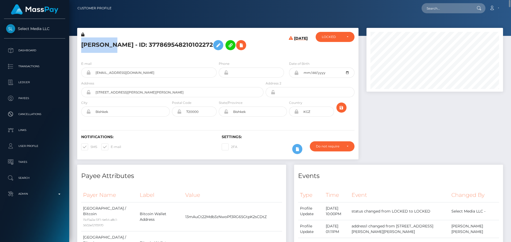
copy h5 "VALERIIA"
click at [169, 41] on h5 "[PERSON_NAME] - ID: 377869548210102272" at bounding box center [170, 45] width 179 height 15
copy h5 "MAKUSHEVA"
click at [240, 53] on h5 "[PERSON_NAME] - ID: 377869548210102272" at bounding box center [170, 45] width 179 height 15
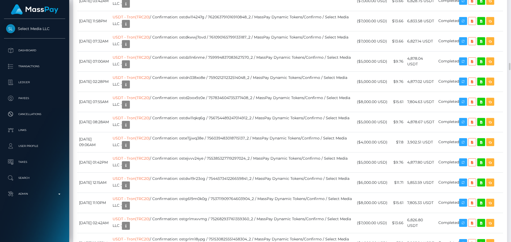
scroll to position [64, 137]
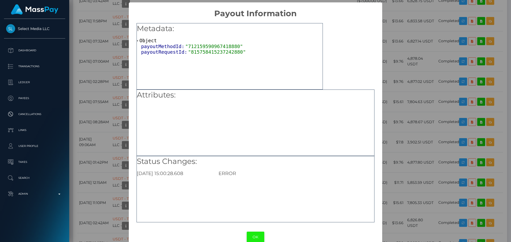
click at [259, 237] on button "OK" at bounding box center [256, 237] width 18 height 11
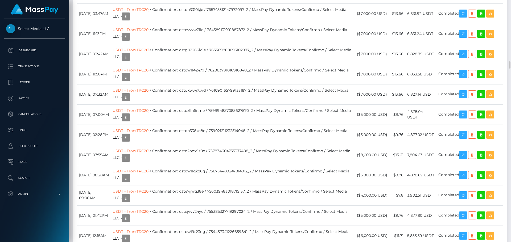
scroll to position [1996, 0]
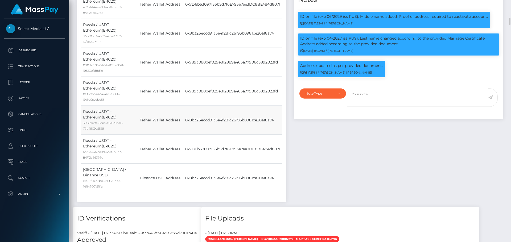
scroll to position [612, 0]
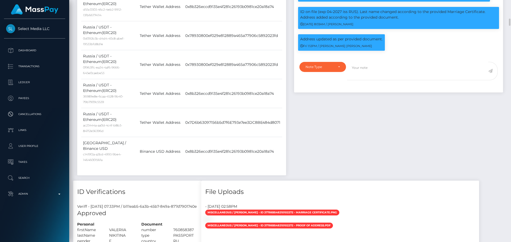
click at [230, 108] on td "0x8b326eccd9135e4f281c26193b0981ce20a18a74" at bounding box center [232, 93] width 99 height 29
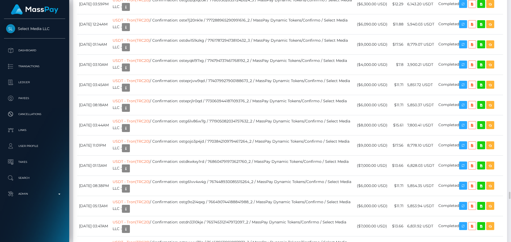
scroll to position [1943, 0]
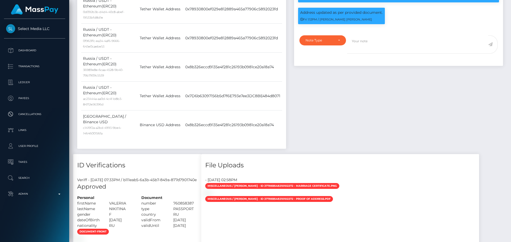
scroll to position [612, 0]
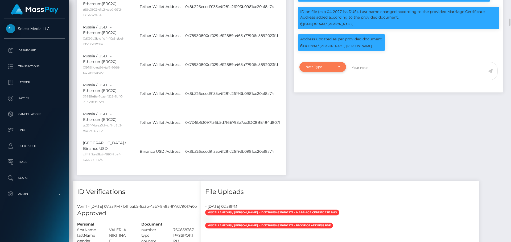
click at [339, 69] on div "Note Type" at bounding box center [323, 67] width 34 height 4
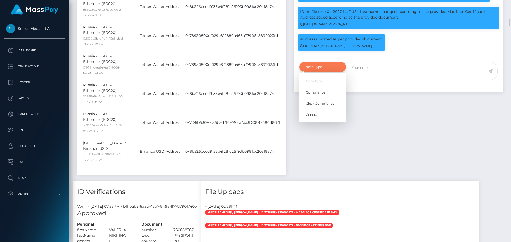
scroll to position [64, 137]
click at [323, 106] on span "Clear Compliance" at bounding box center [320, 103] width 28 height 5
select select "CLEAR_COMPLIANCE"
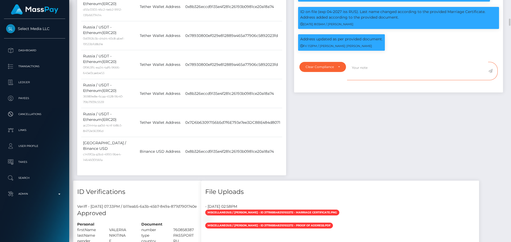
click at [393, 80] on textarea at bounding box center [417, 71] width 141 height 18
paste textarea "NCOU and NBCOU rules do not apply to crypto transactions. Flags cleared."
type textarea "NCOU and NBCOU rules do not apply to crypto transactions. Flags cleared."
click at [490, 73] on icon at bounding box center [490, 71] width 5 height 4
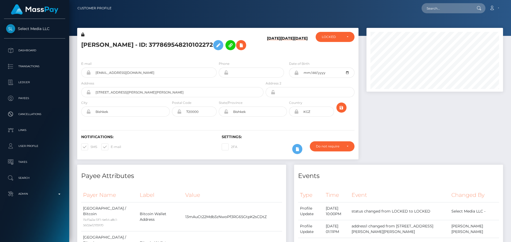
scroll to position [64, 137]
click at [252, 53] on h5 "[PERSON_NAME] - ID: 377869548210102272" at bounding box center [170, 45] width 179 height 15
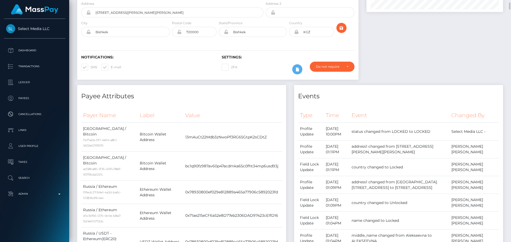
scroll to position [0, 0]
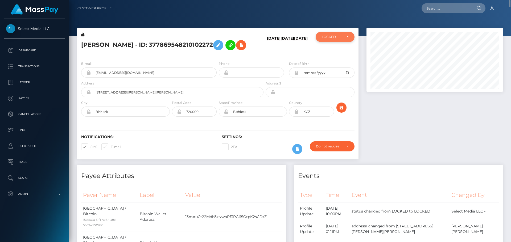
click at [328, 34] on div "LOCKED" at bounding box center [335, 37] width 39 height 10
click at [329, 49] on span "ACTIVE" at bounding box center [328, 51] width 12 height 5
select select "ACTIVE"
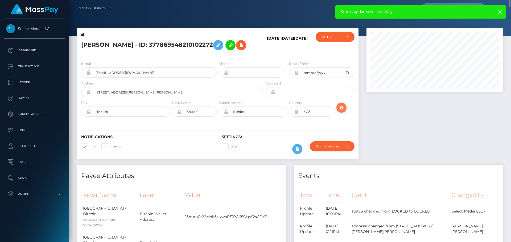
click at [340, 111] on icon "submit" at bounding box center [341, 108] width 6 height 7
click at [217, 57] on div "[PERSON_NAME] - ID: 377869548210102272" at bounding box center [170, 44] width 187 height 25
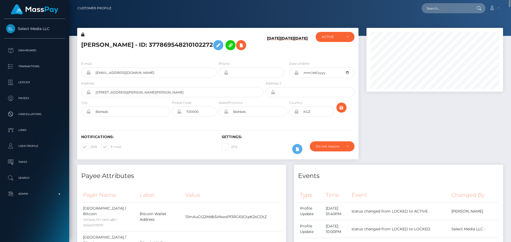
click at [219, 49] on h5 "[PERSON_NAME] - ID: 377869548210102272" at bounding box center [170, 45] width 179 height 15
click at [137, 39] on h5 "[PERSON_NAME] - ID: 377869548210102272" at bounding box center [170, 45] width 179 height 15
copy h5 "[PERSON_NAME] - ID: 377869548210102272"
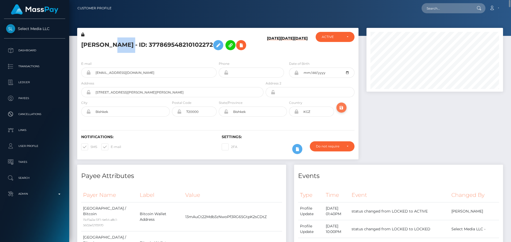
click at [344, 111] on icon "submit" at bounding box center [341, 108] width 6 height 7
click at [438, 7] on input "text" at bounding box center [447, 8] width 50 height 10
paste input "poact_TUinOhHNaJoM"
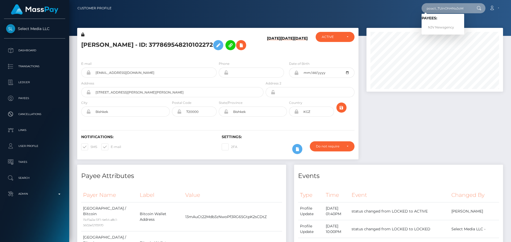
type input "poact_TUinOhHNaJoM"
click at [439, 24] on link "NJV Newsgency" at bounding box center [443, 28] width 43 height 10
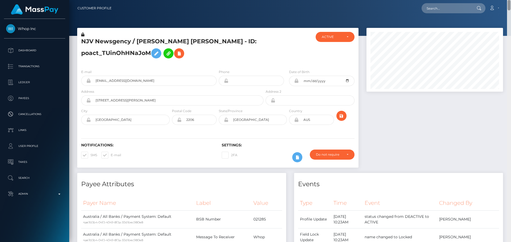
drag, startPoint x: 508, startPoint y: 147, endPoint x: 486, endPoint y: 1, distance: 147.7
click at [486, 1] on div "Customer Profile Loading... Loading..." at bounding box center [290, 121] width 442 height 242
click at [437, 10] on input "text" at bounding box center [447, 8] width 50 height 10
paste input "auth0|68060b7e4c13f860ef6746cd"
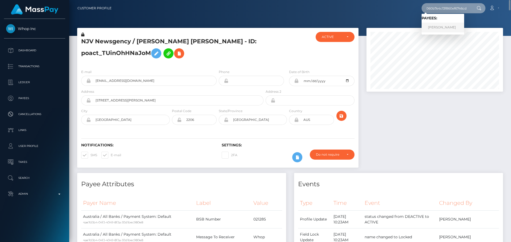
type input "auth0|68060b7e4c13f860ef6746cd"
click at [439, 26] on link "David Taiwo Banwo" at bounding box center [443, 28] width 43 height 10
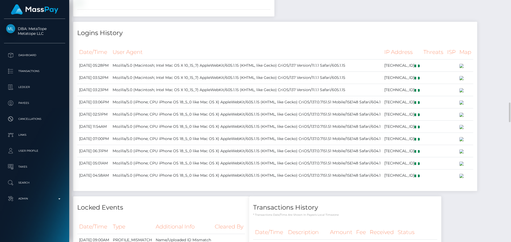
scroll to position [1224, 0]
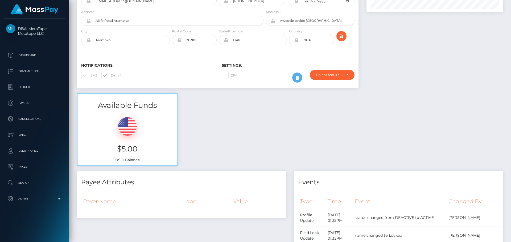
scroll to position [27, 0]
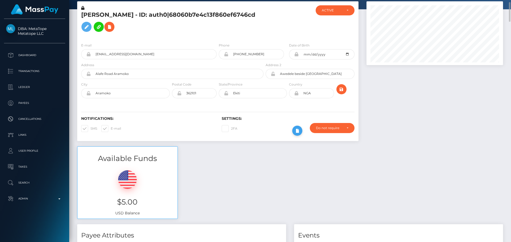
click at [301, 132] on button at bounding box center [297, 131] width 10 height 10
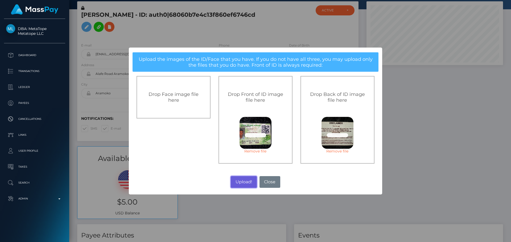
click at [243, 182] on button "Upload!" at bounding box center [244, 182] width 26 height 12
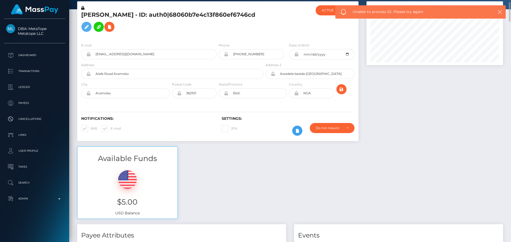
scroll to position [0, 0]
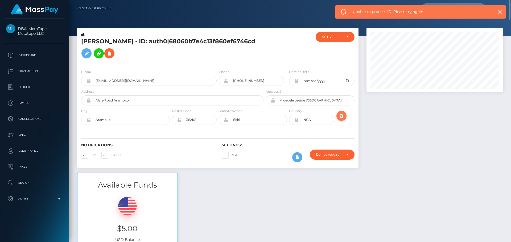
click at [342, 118] on icon "submit" at bounding box center [341, 116] width 6 height 7
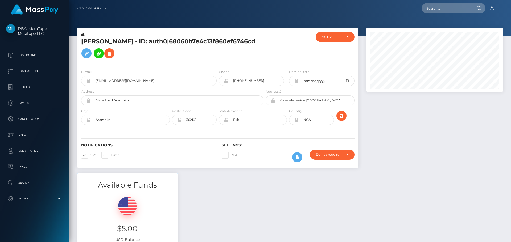
scroll to position [64, 137]
click at [257, 50] on h5 "[PERSON_NAME] - ID: auth0|68060b7e4c13f860ef6746cd" at bounding box center [170, 50] width 179 height 24
click at [340, 118] on icon "submit" at bounding box center [341, 116] width 6 height 7
click at [296, 156] on icon at bounding box center [297, 157] width 6 height 7
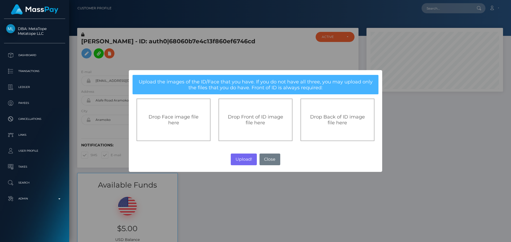
click at [237, 121] on div "Drop Front of ID image file here" at bounding box center [255, 120] width 62 height 12
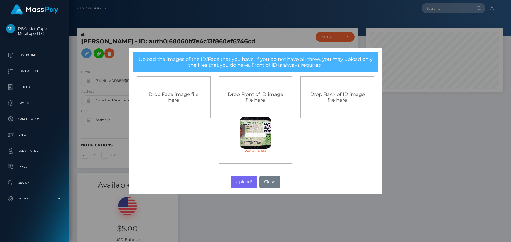
click at [334, 100] on span "Drop Back of ID image file here" at bounding box center [337, 98] width 55 height 12
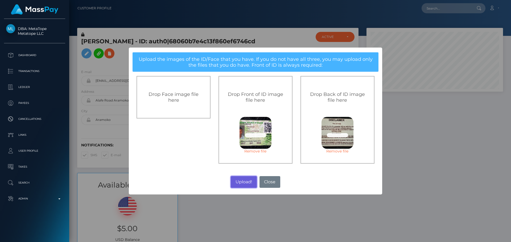
click at [240, 180] on button "Upload!" at bounding box center [244, 182] width 26 height 12
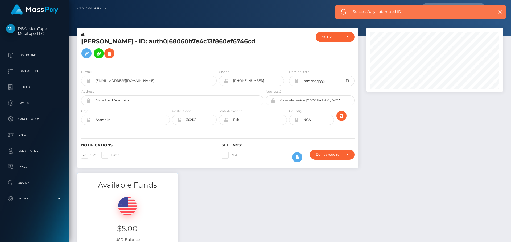
click at [244, 50] on h5 "David Taiwo Banwo - ID: auth0|68060b7e4c13f860ef6746cd" at bounding box center [170, 50] width 179 height 24
click at [254, 53] on h5 "David Taiwo Banwo - ID: auth0|68060b7e4c13f860ef6746cd" at bounding box center [170, 50] width 179 height 24
click at [245, 55] on h5 "David Taiwo Banwo - ID: auth0|68060b7e4c13f860ef6746cd" at bounding box center [170, 50] width 179 height 24
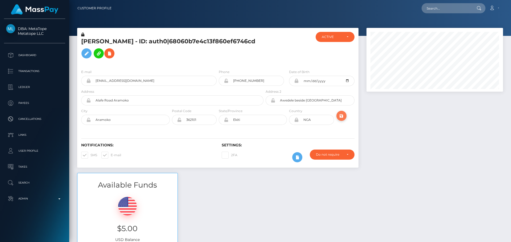
click at [341, 118] on icon "submit" at bounding box center [341, 116] width 6 height 7
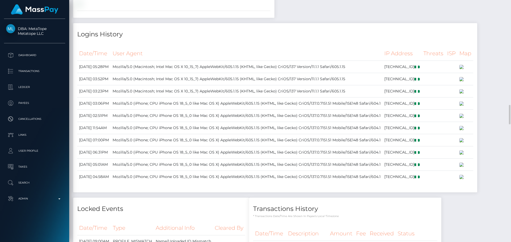
scroll to position [1224, 0]
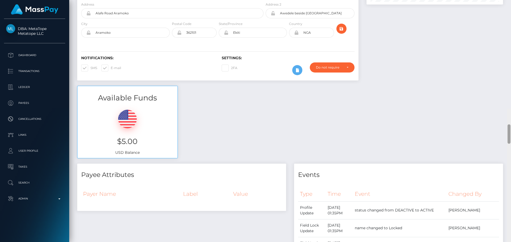
scroll to position [0, 0]
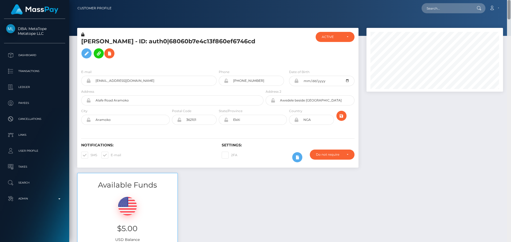
drag, startPoint x: 508, startPoint y: 159, endPoint x: 513, endPoint y: -1, distance: 159.8
click at [511, 0] on html "DBA: MetaTope Metatope LLC Dashboard Transactions Ledger Payees Links" at bounding box center [255, 121] width 511 height 242
click at [87, 40] on h5 "David Taiwo Banwo - ID: auth0|68060b7e4c13f860ef6746cd" at bounding box center [170, 50] width 179 height 24
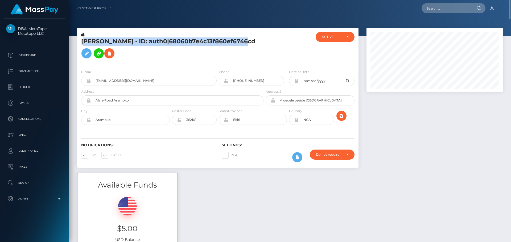
drag, startPoint x: 86, startPoint y: 40, endPoint x: 137, endPoint y: 51, distance: 52.6
click at [164, 50] on h5 "David Taiwo Banwo - ID: auth0|68060b7e4c13f860ef6746cd" at bounding box center [170, 50] width 179 height 24
click at [111, 50] on h5 "David Taiwo Banwo - ID: auth0|68060b7e4c13f860ef6746cd" at bounding box center [170, 50] width 179 height 24
click at [157, 67] on div "E-mail blessingokerefe@gmail.com Phone 2000-05-02" at bounding box center [217, 97] width 281 height 65
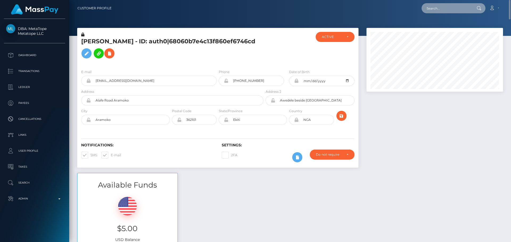
click at [440, 10] on input "text" at bounding box center [447, 8] width 50 height 10
paste input "poact_BobdMITU8I5i"
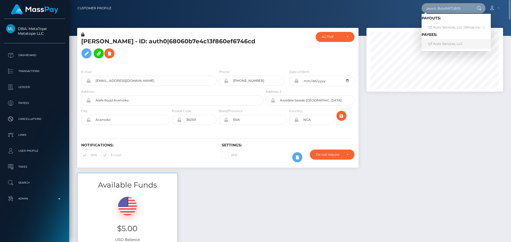
type input "poact_BobdMITU8I5i"
click at [444, 45] on link "QT Auto Services, LLC" at bounding box center [456, 44] width 69 height 10
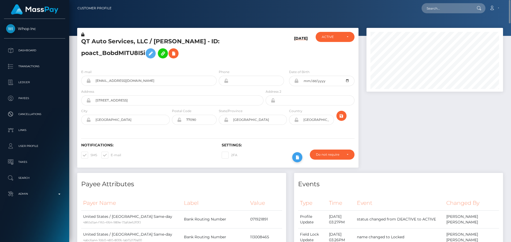
click at [297, 158] on icon at bounding box center [297, 157] width 6 height 7
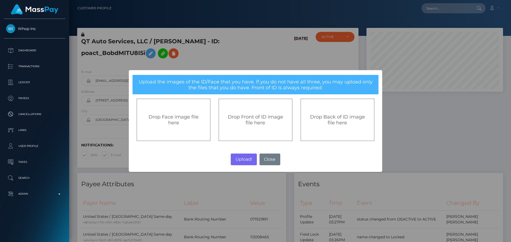
click at [247, 124] on span "Drop Front of ID image file here" at bounding box center [255, 120] width 55 height 12
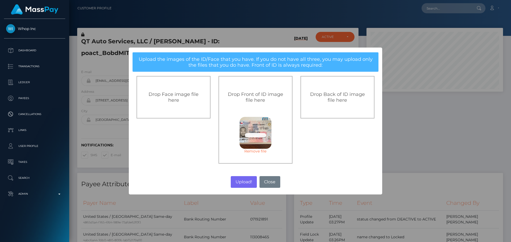
click at [332, 104] on div "Drop Back of ID image file here" at bounding box center [337, 97] width 74 height 43
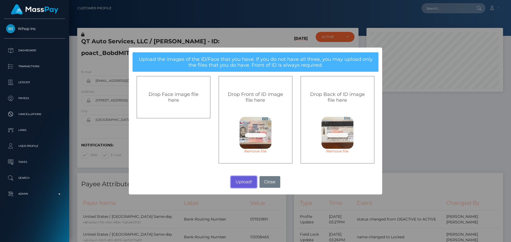
click at [242, 182] on button "Upload!" at bounding box center [244, 182] width 26 height 12
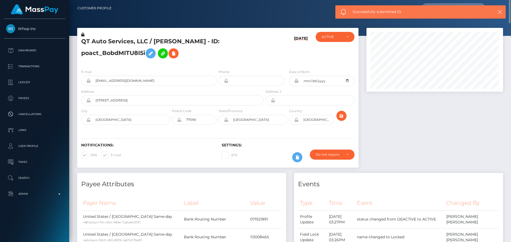
click at [248, 134] on div "Notifications: SMS E-mail Settings: 2FA" at bounding box center [217, 149] width 281 height 38
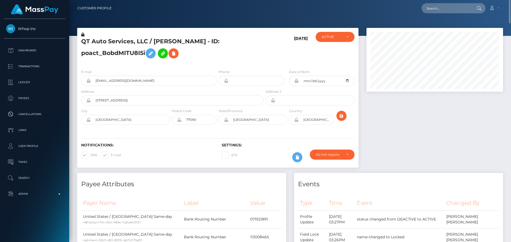
click at [247, 51] on h5 "QT Auto Services, LLC / [PERSON_NAME] - ID: poact_BobdMITU8I5i" at bounding box center [170, 50] width 179 height 24
click at [343, 115] on icon "submit" at bounding box center [341, 116] width 6 height 7
click at [339, 116] on icon "submit" at bounding box center [341, 116] width 6 height 7
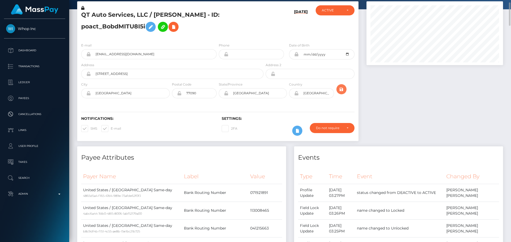
scroll to position [106, 0]
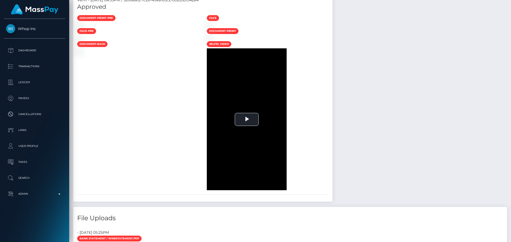
scroll to position [64, 137]
click at [203, 28] on div at bounding box center [138, 25] width 130 height 6
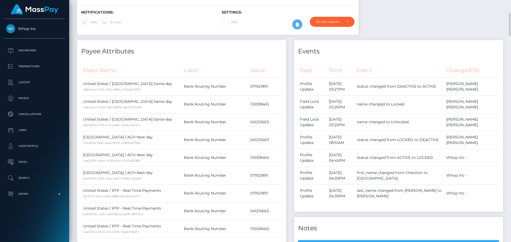
scroll to position [0, 0]
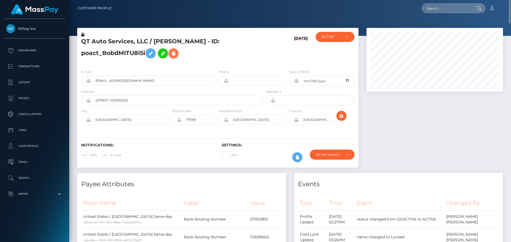
click at [176, 53] on icon at bounding box center [173, 53] width 6 height 7
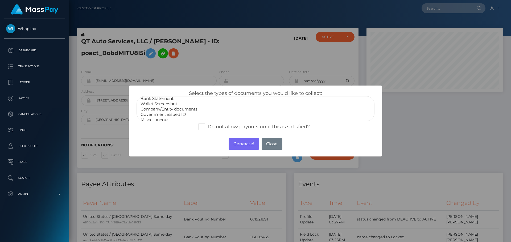
scroll to position [11, 0]
select select "Government issued ID"
click at [163, 112] on option "Government issued ID" at bounding box center [255, 111] width 231 height 5
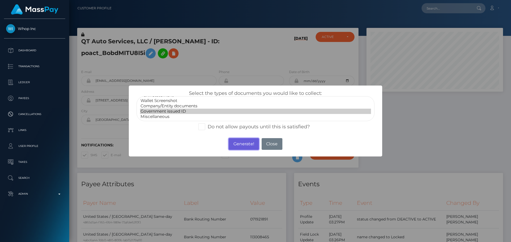
click at [241, 146] on button "Generate!" at bounding box center [244, 144] width 30 height 12
